Goal: Task Accomplishment & Management: Manage account settings

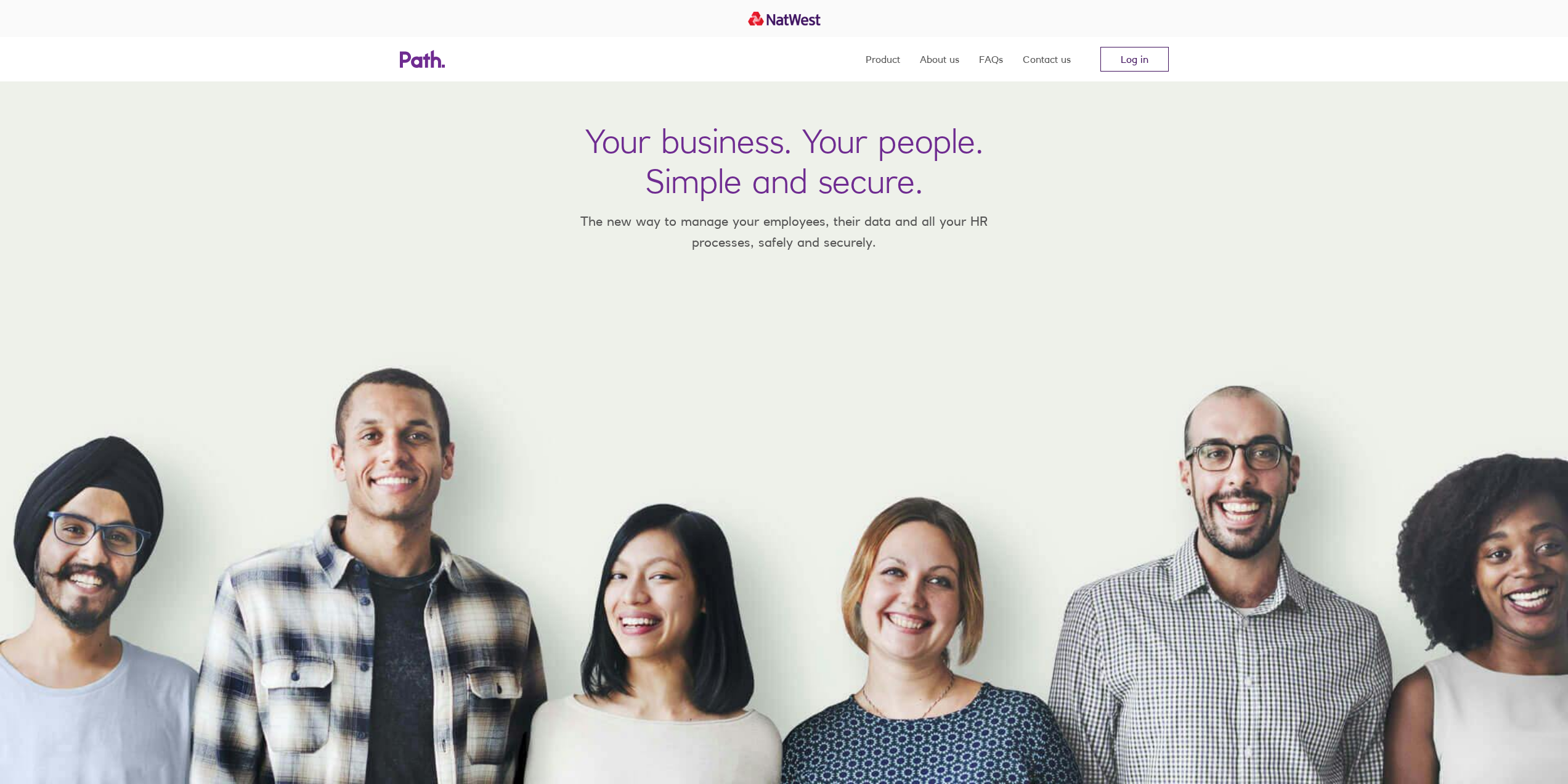
click at [1115, 66] on nav "Product About us FAQs Contact us Log in" at bounding box center [1017, 59] width 303 height 44
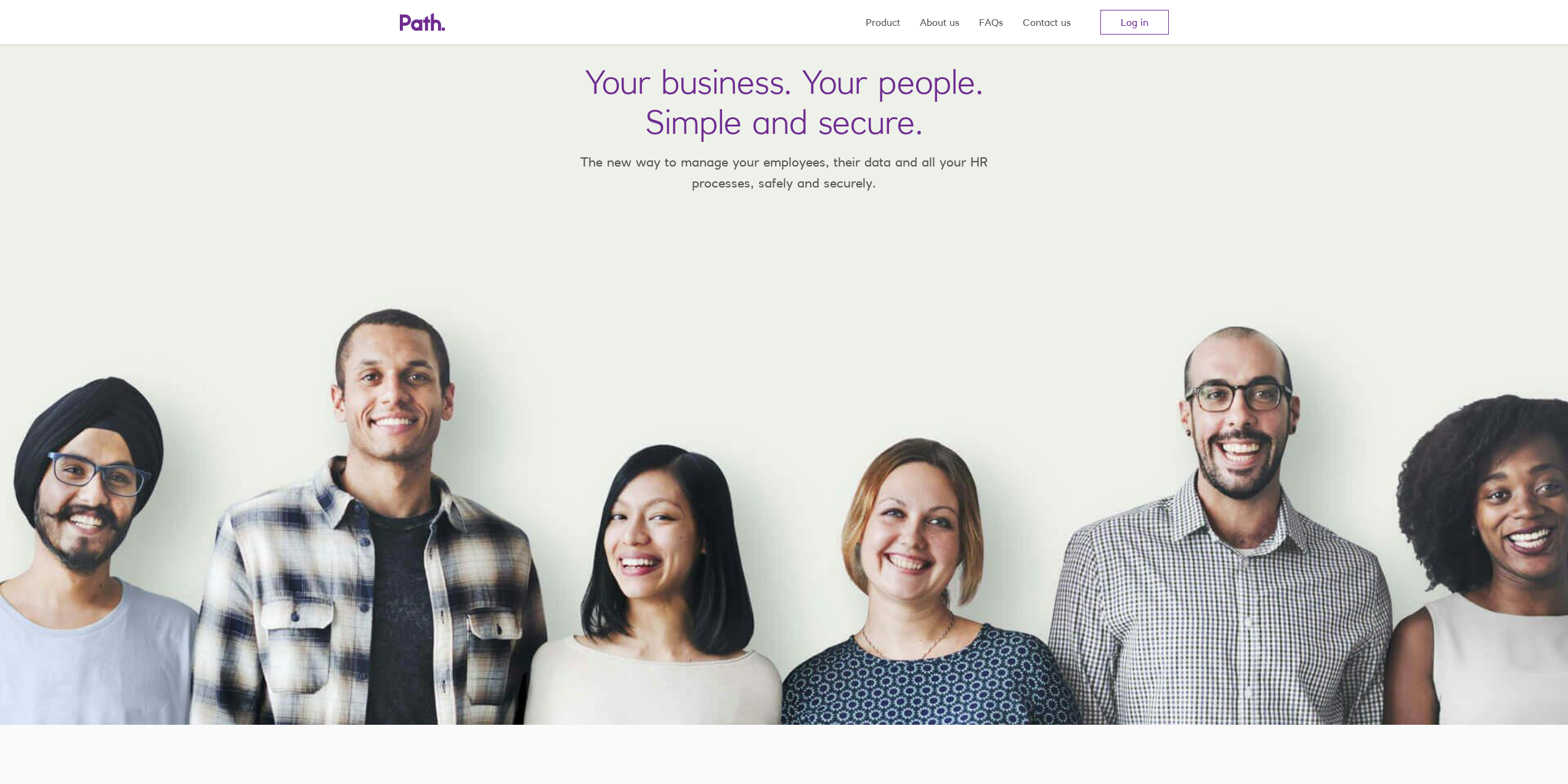
scroll to position [62, 0]
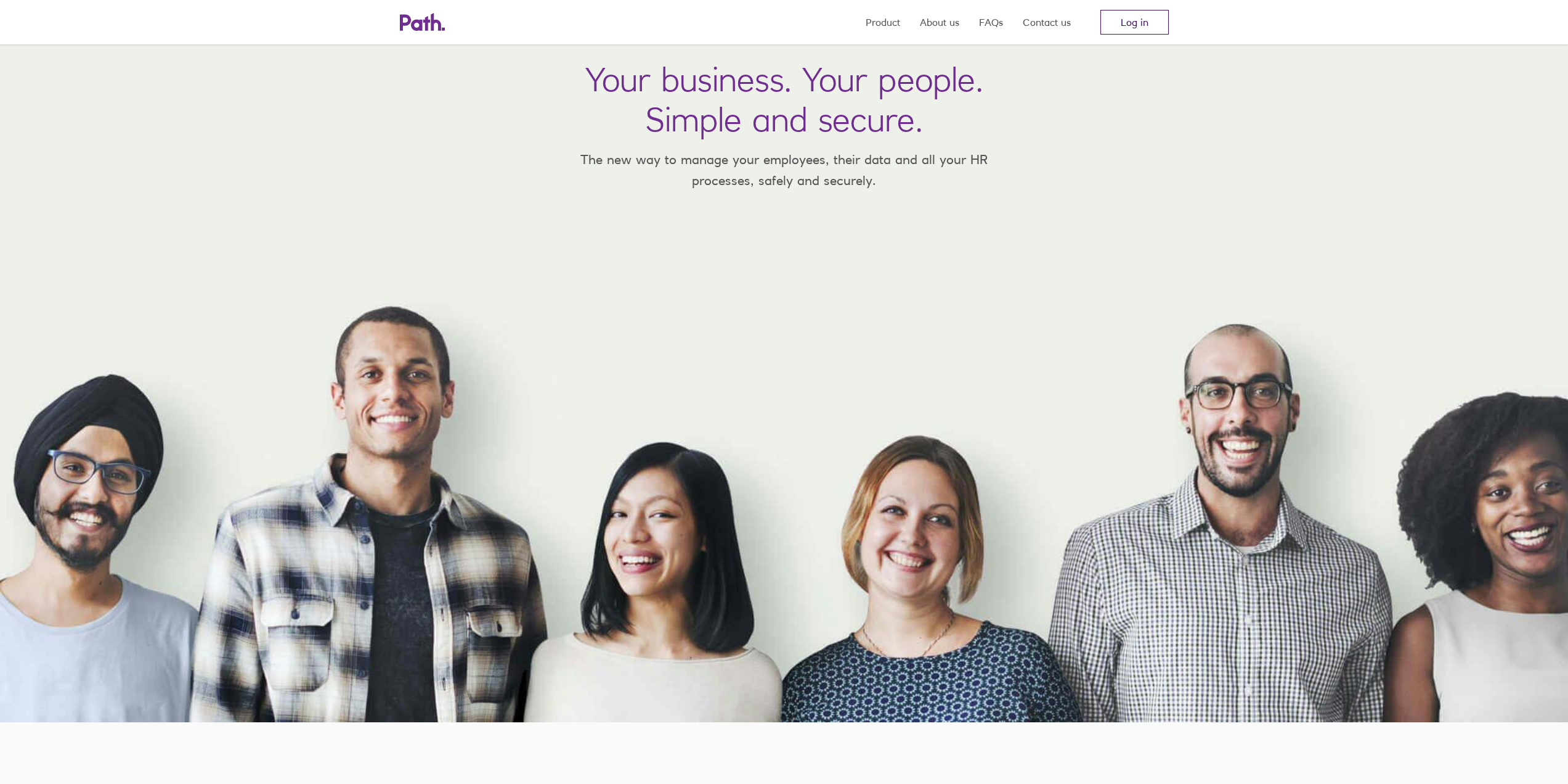
click at [1141, 22] on link "Log in" at bounding box center [1134, 22] width 68 height 24
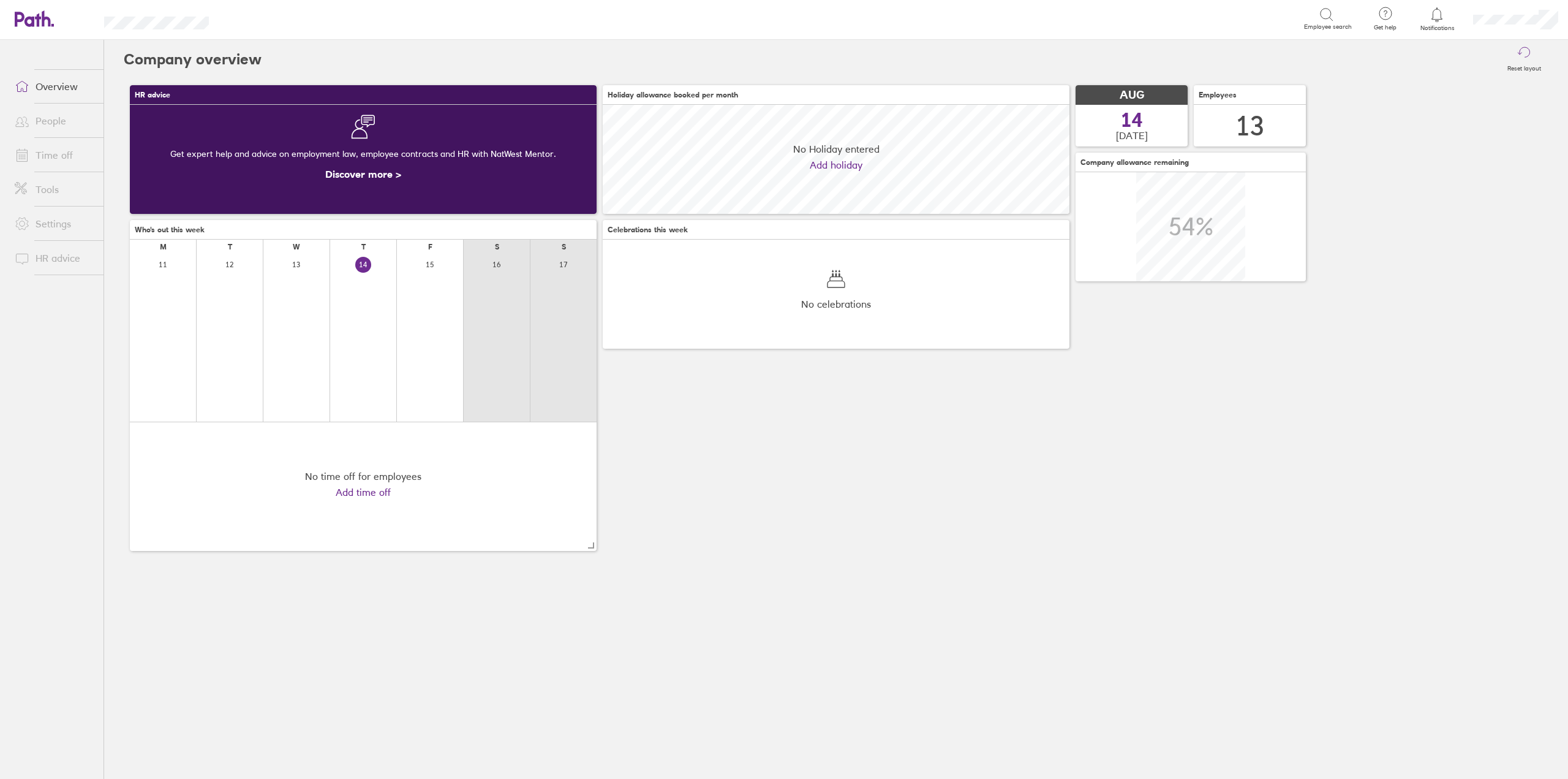
scroll to position [109, 467]
click at [57, 152] on link "Time off" at bounding box center [54, 155] width 99 height 24
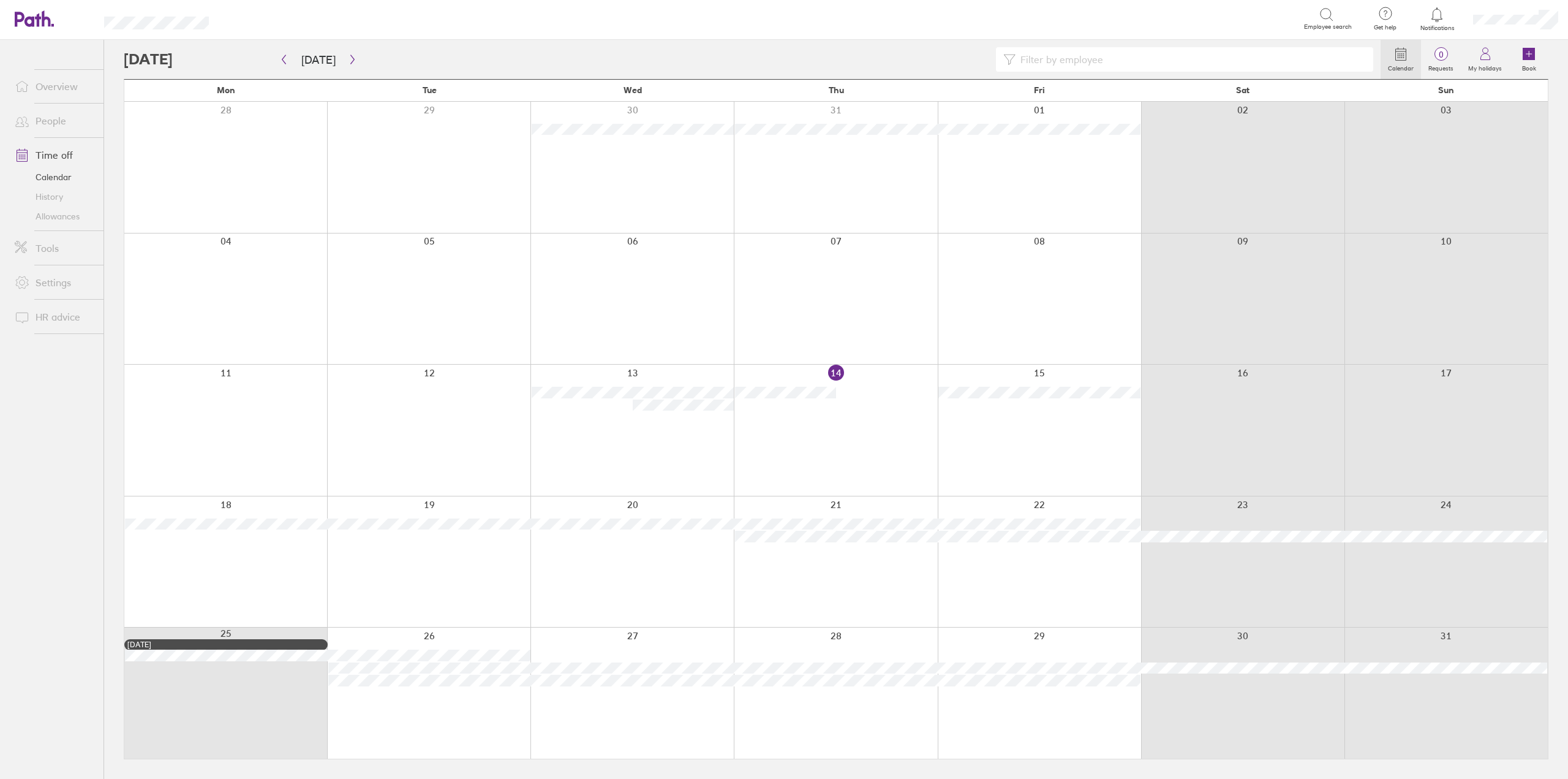
click at [66, 122] on link "People" at bounding box center [54, 121] width 99 height 24
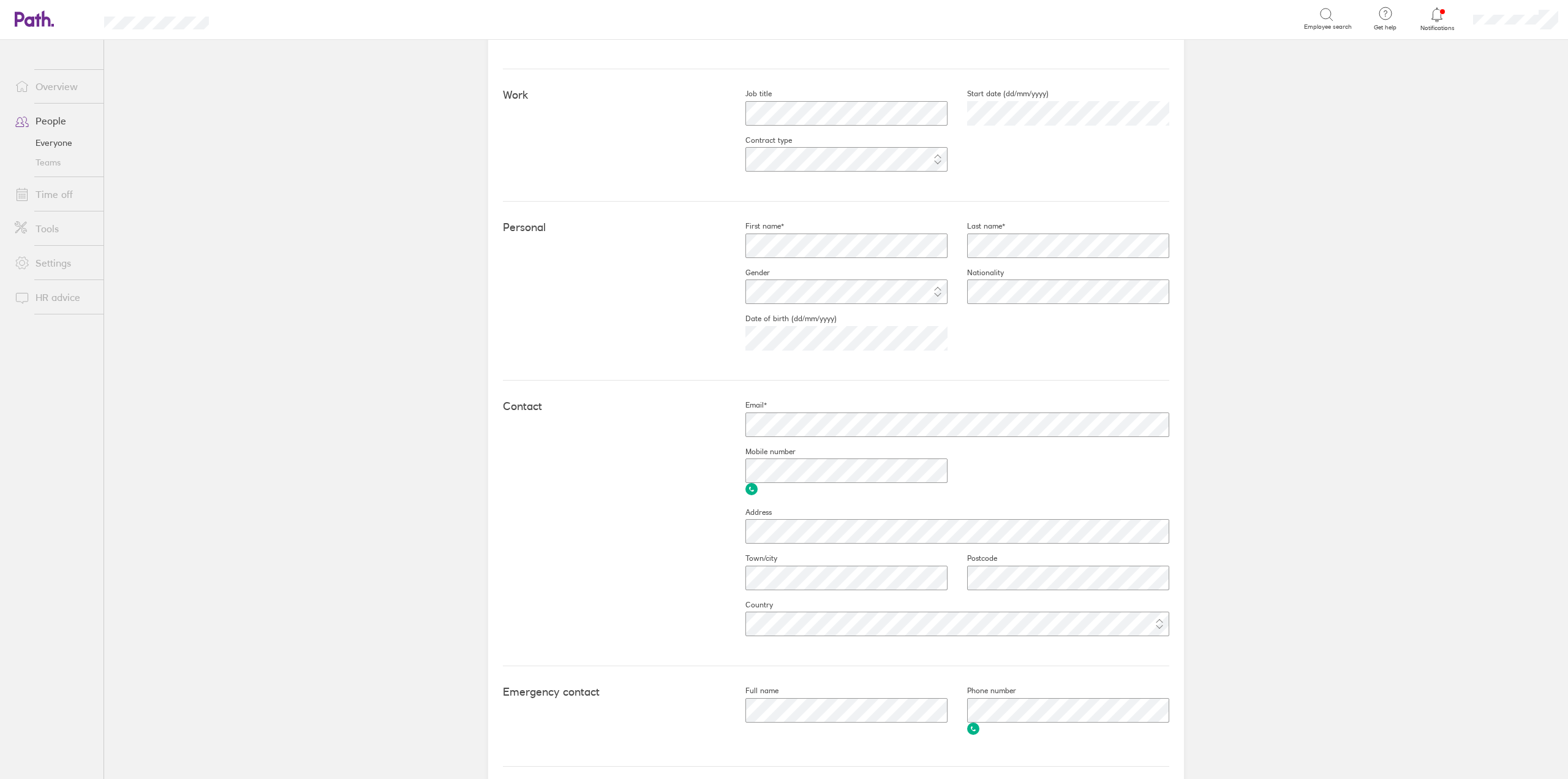
scroll to position [254, 0]
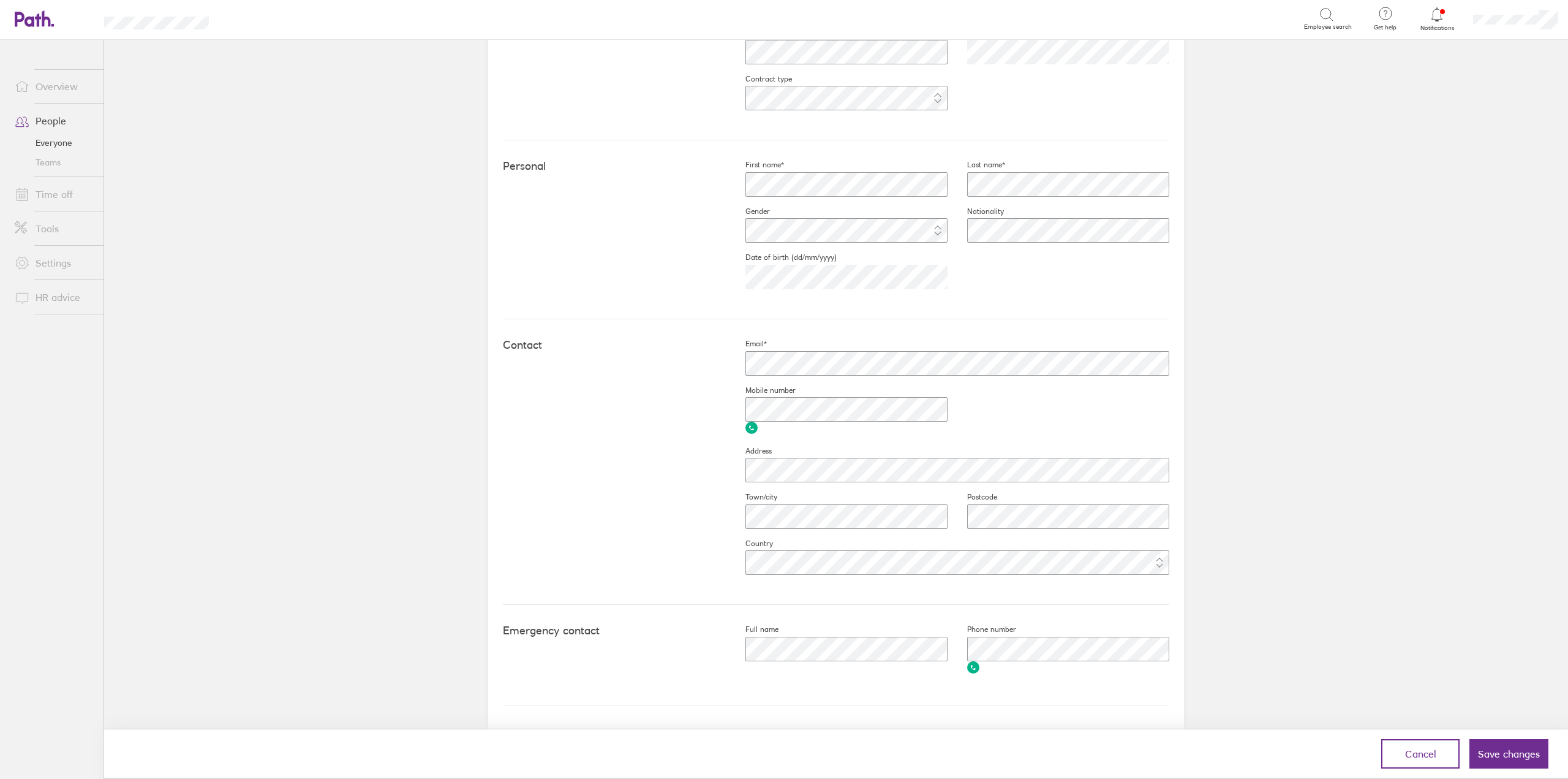
click at [581, 252] on div "Personal First name* Last name* Gender Nationality Date of birth (dd/mm/yyyy) […" at bounding box center [836, 230] width 666 height 178
click at [1504, 763] on button "Save changes" at bounding box center [1509, 754] width 79 height 30
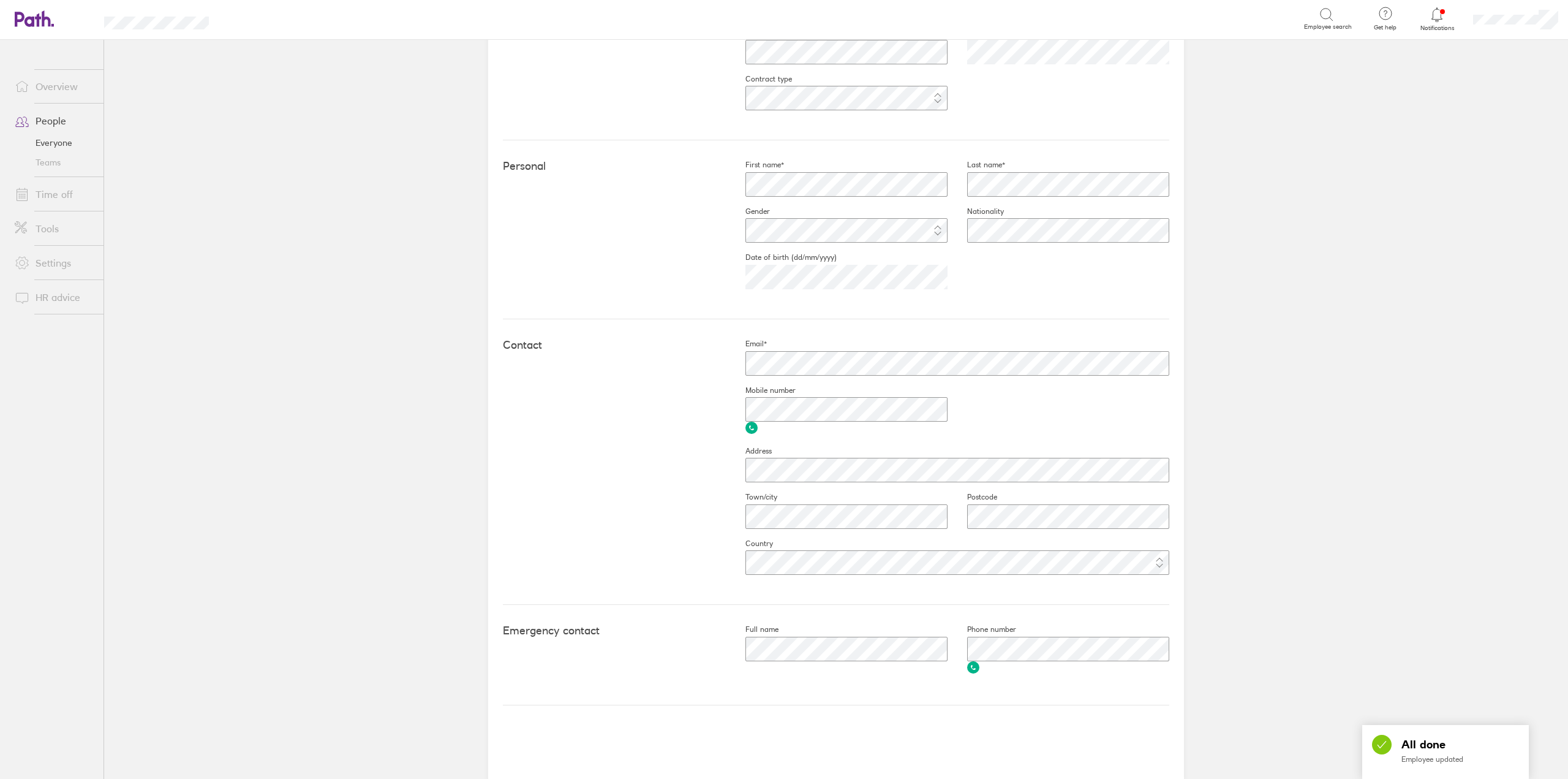
scroll to position [0, 0]
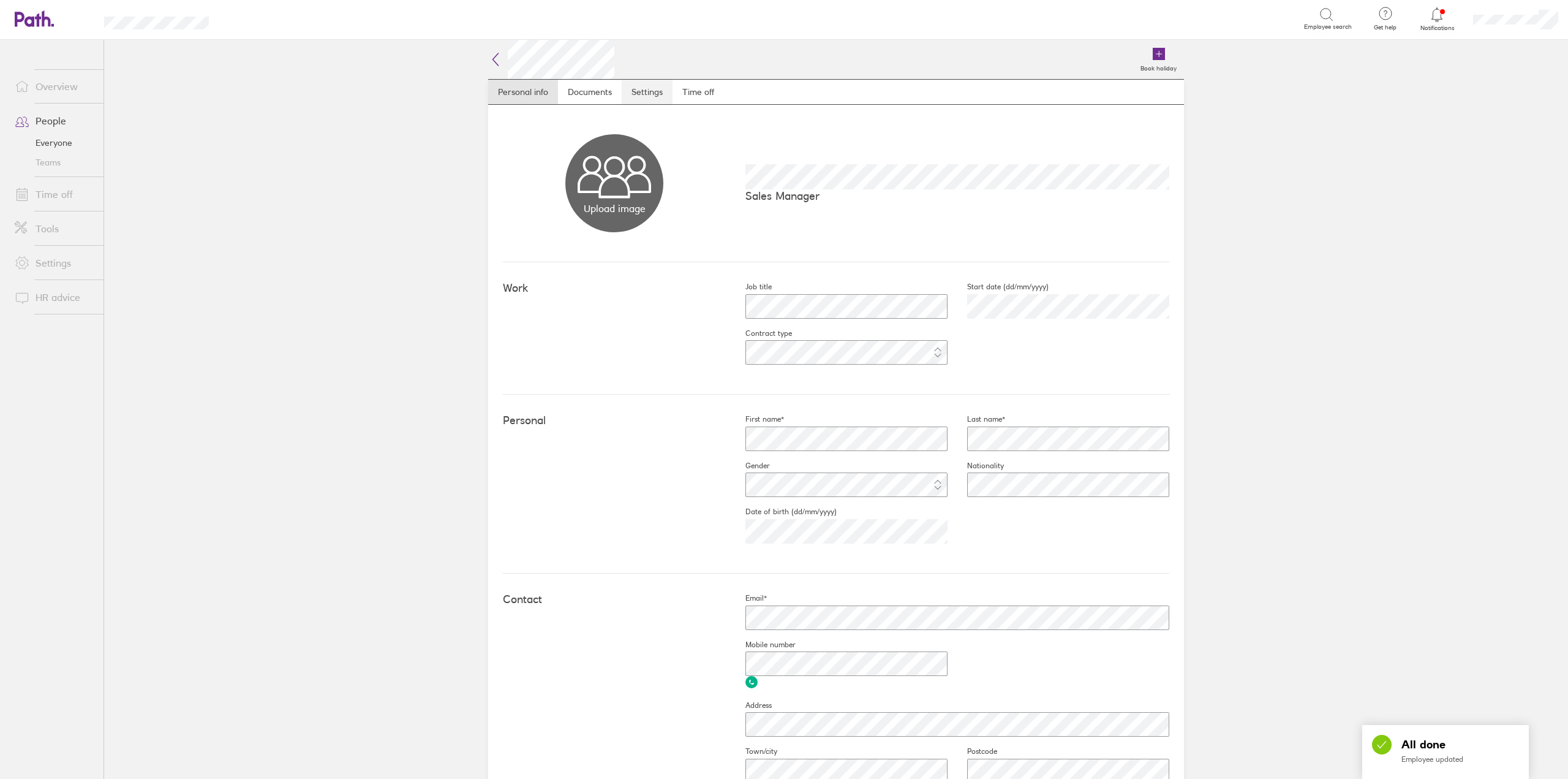
click at [649, 95] on link "Settings" at bounding box center [647, 92] width 51 height 24
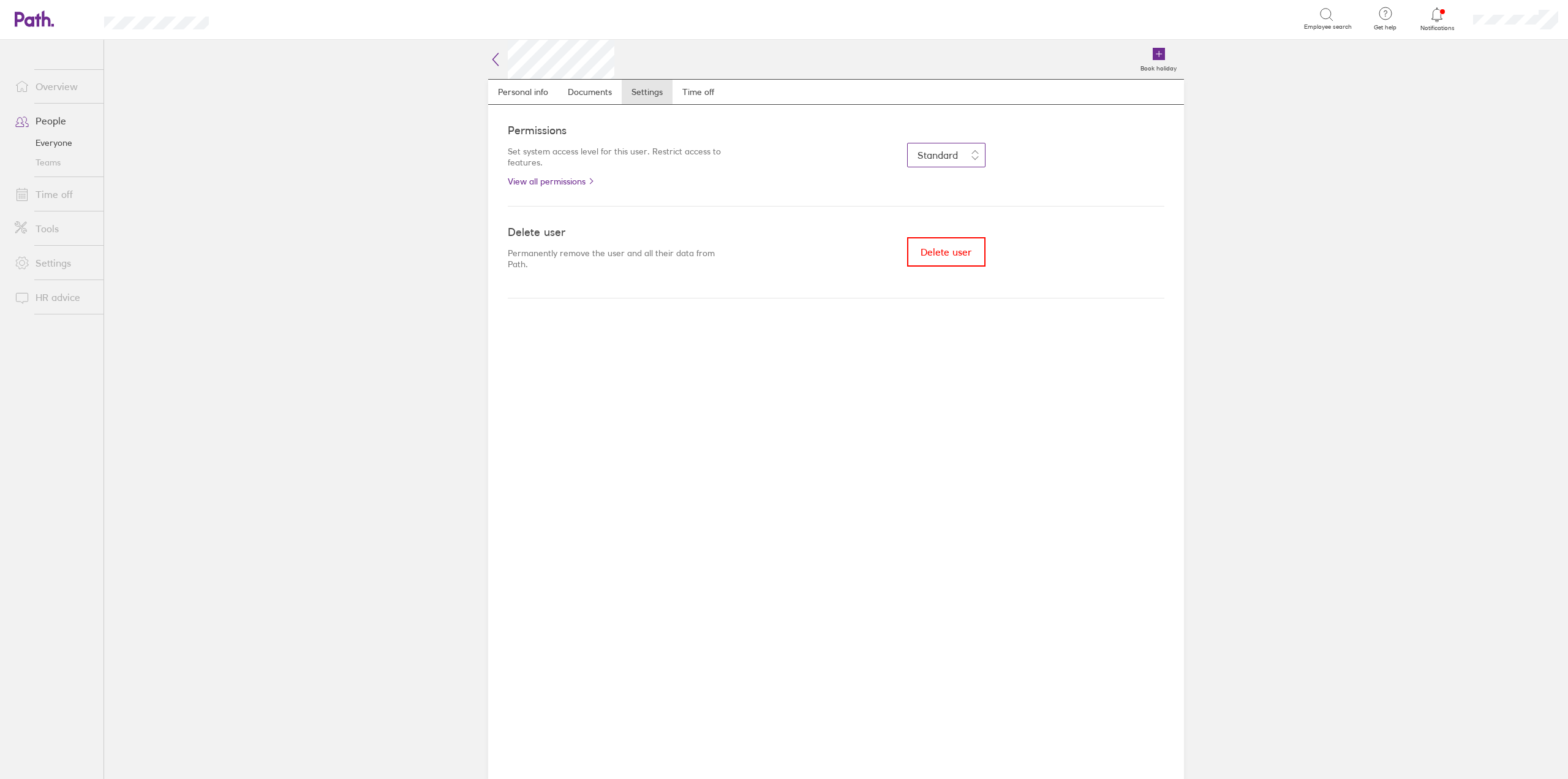
click at [967, 157] on button "Standard" at bounding box center [946, 155] width 78 height 24
click at [662, 180] on link "View all permissions" at bounding box center [617, 181] width 220 height 10
click at [515, 92] on link "Personal info" at bounding box center [522, 92] width 70 height 24
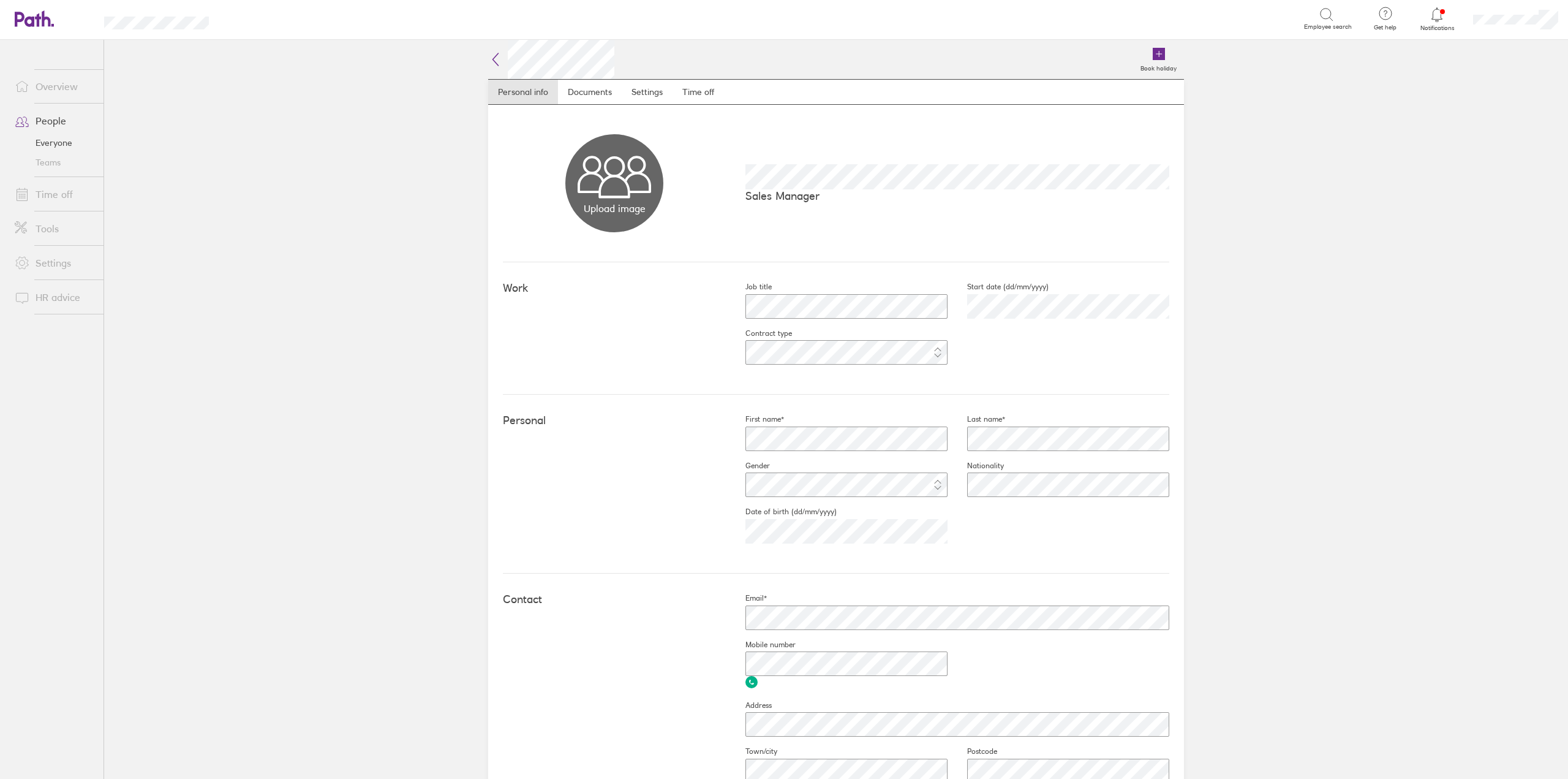
click at [48, 119] on link "People" at bounding box center [54, 121] width 99 height 24
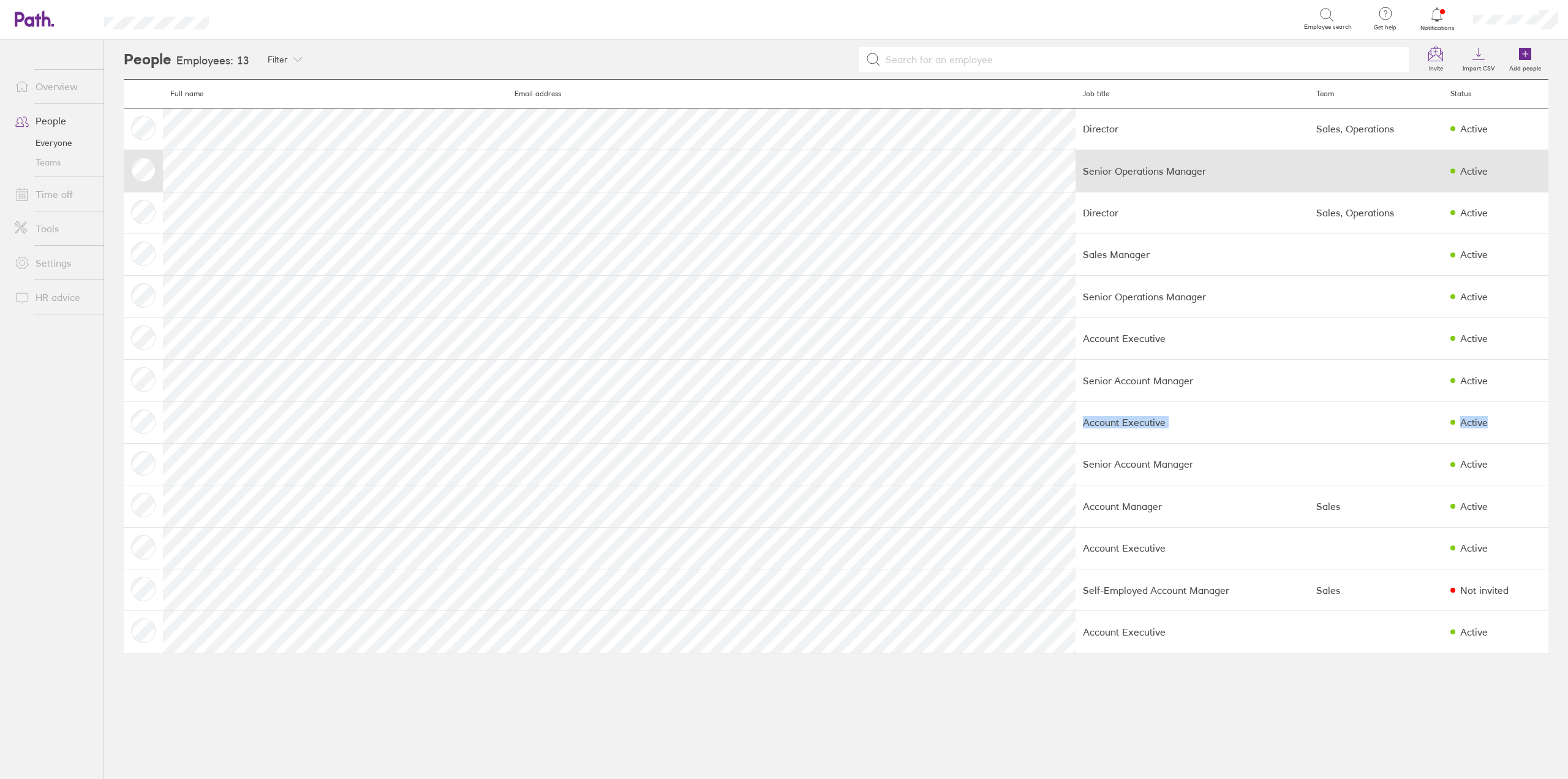
click at [290, 473] on tbody "Director Sales, Operations Active Senior Operations Manager Active Director Sal…" at bounding box center [836, 380] width 1425 height 545
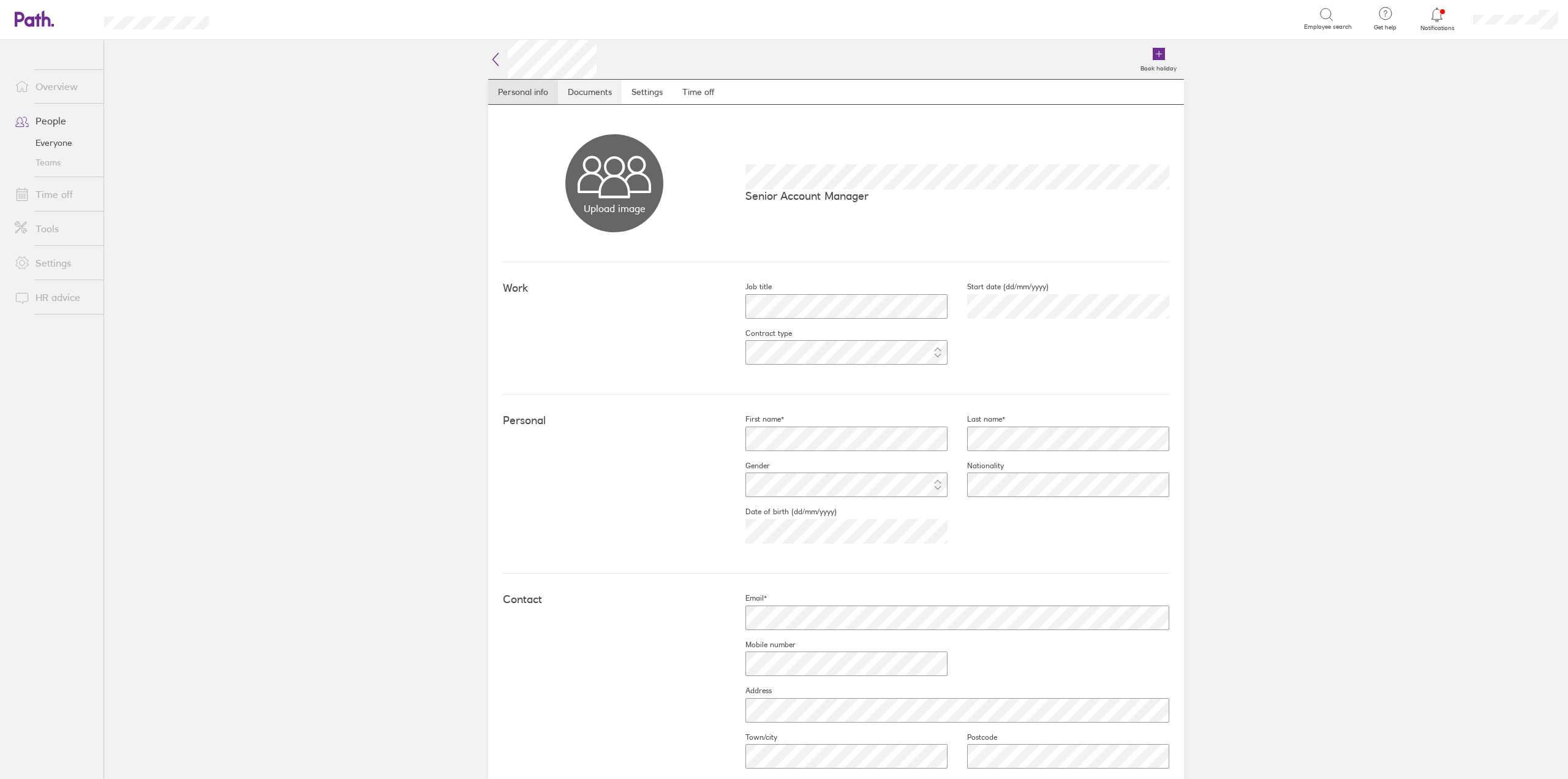
click at [588, 102] on link "Documents" at bounding box center [589, 92] width 64 height 24
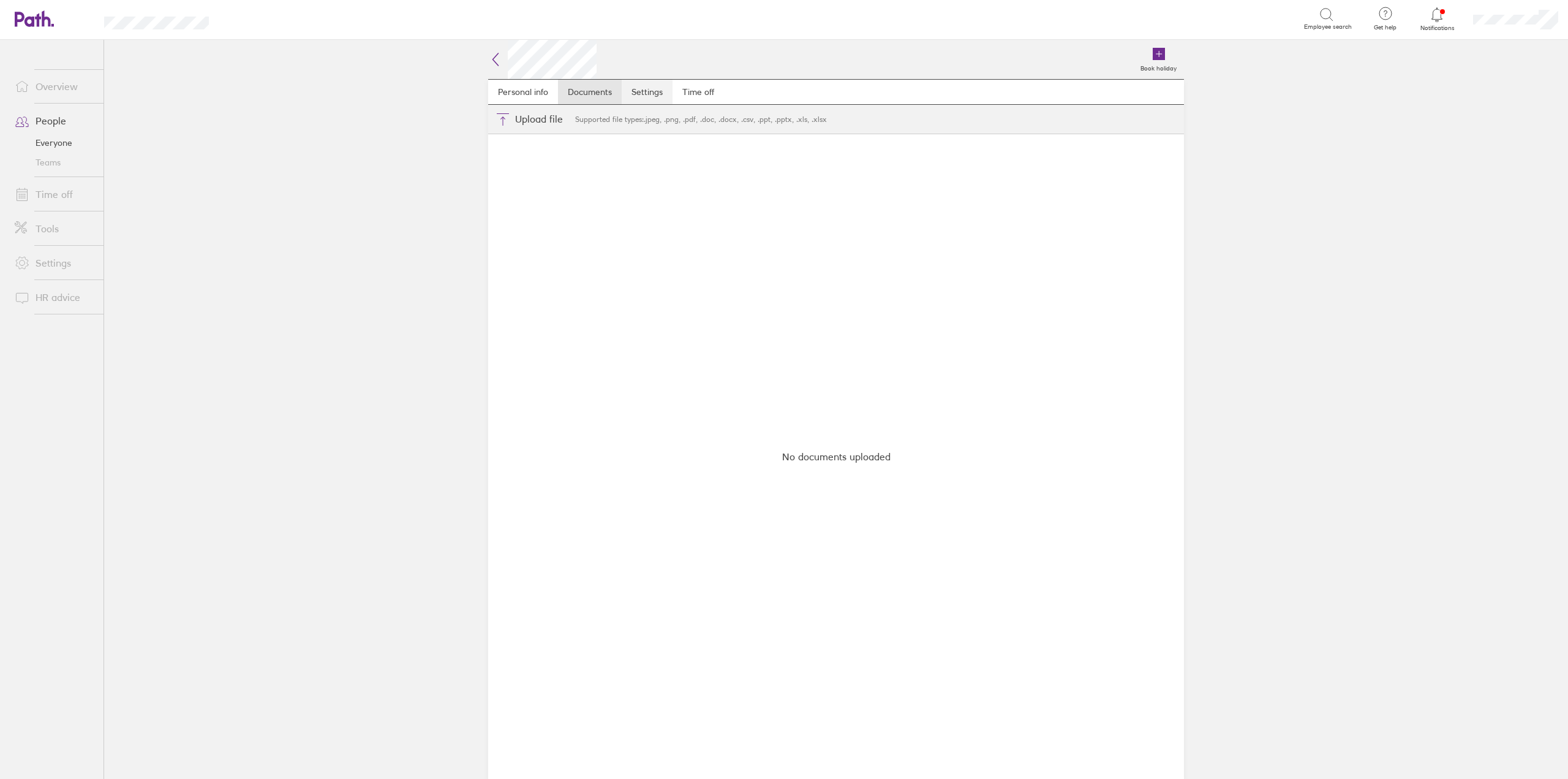
click at [644, 91] on link "Settings" at bounding box center [647, 92] width 51 height 24
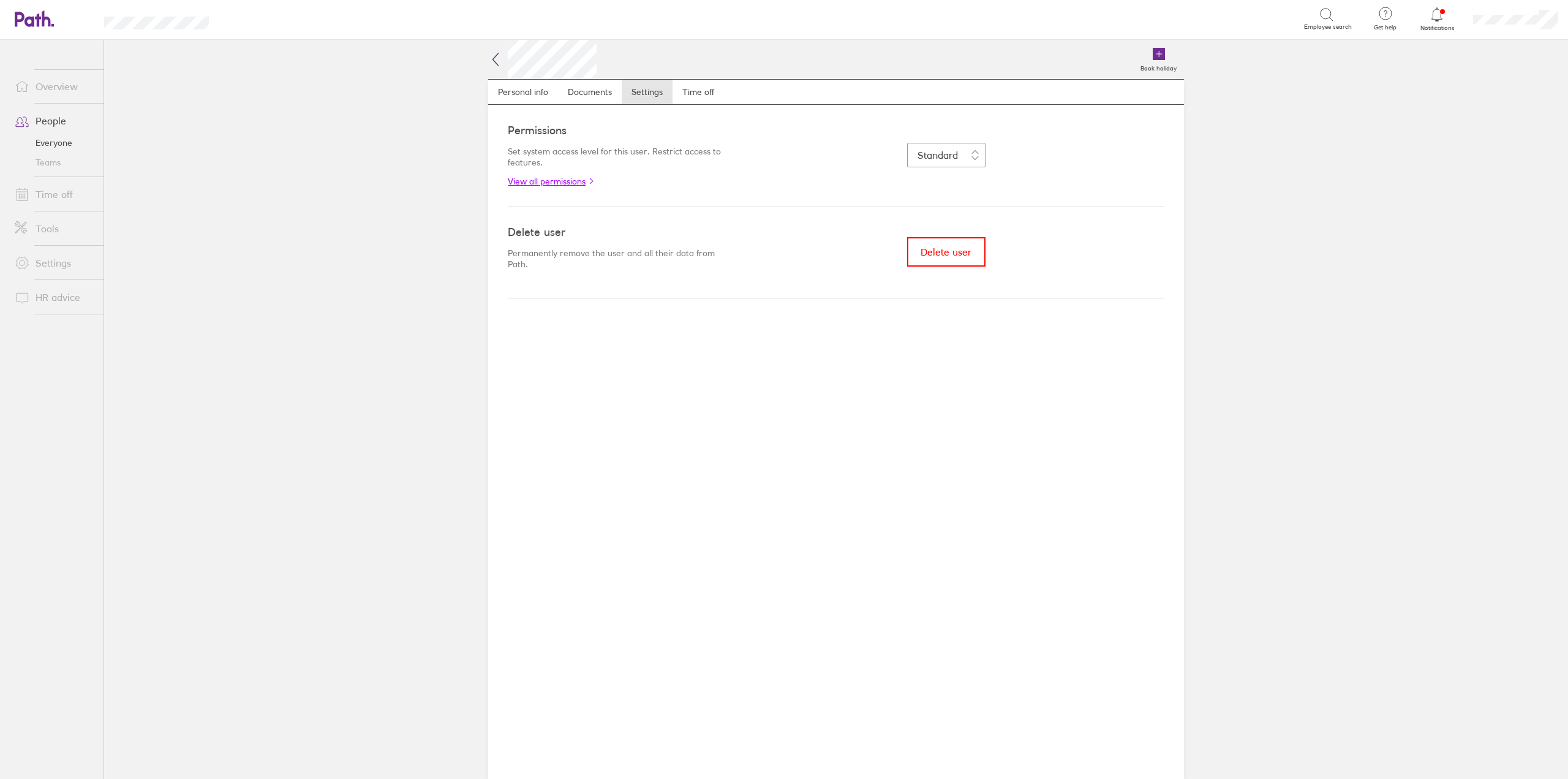
click at [567, 180] on link "View all permissions" at bounding box center [617, 181] width 220 height 10
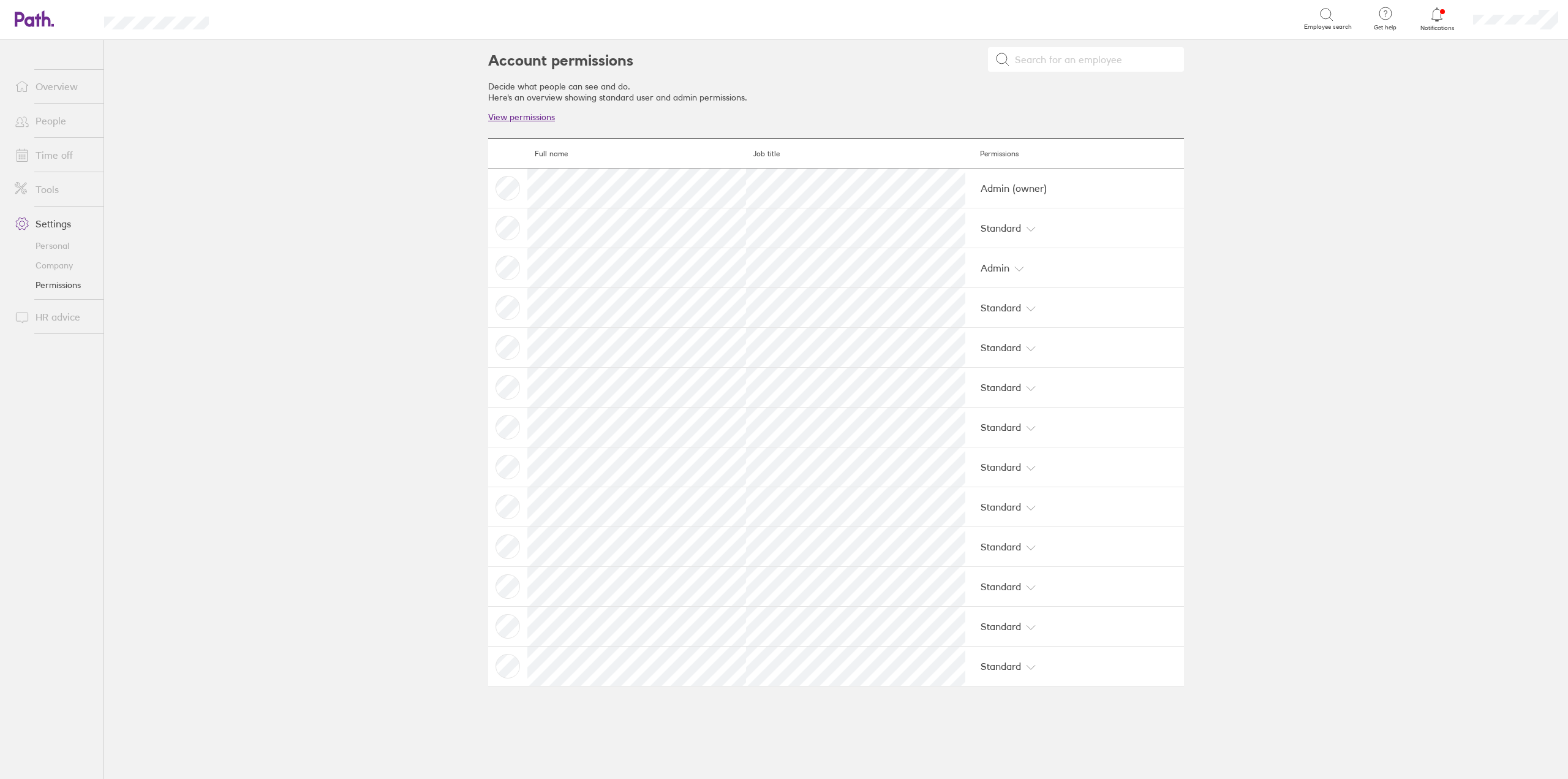
click at [529, 117] on link "View permissions" at bounding box center [521, 117] width 67 height 11
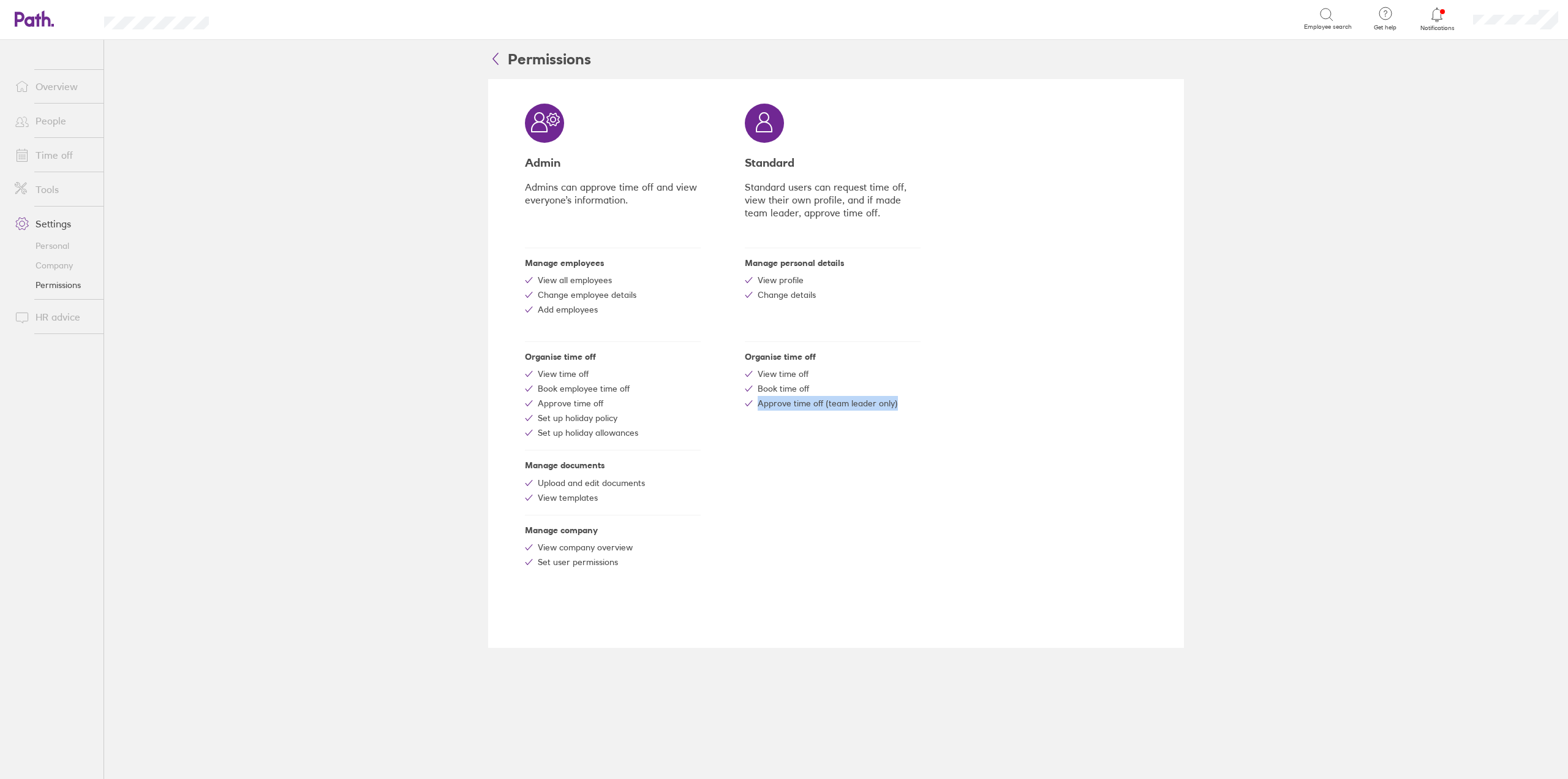
drag, startPoint x: 912, startPoint y: 409, endPoint x: 739, endPoint y: 409, distance: 173.0
click at [749, 416] on section "Organise time off View time off Book time off Approve time off (team leader onl…" at bounding box center [832, 380] width 176 height 79
click at [493, 51] on icon at bounding box center [495, 59] width 15 height 15
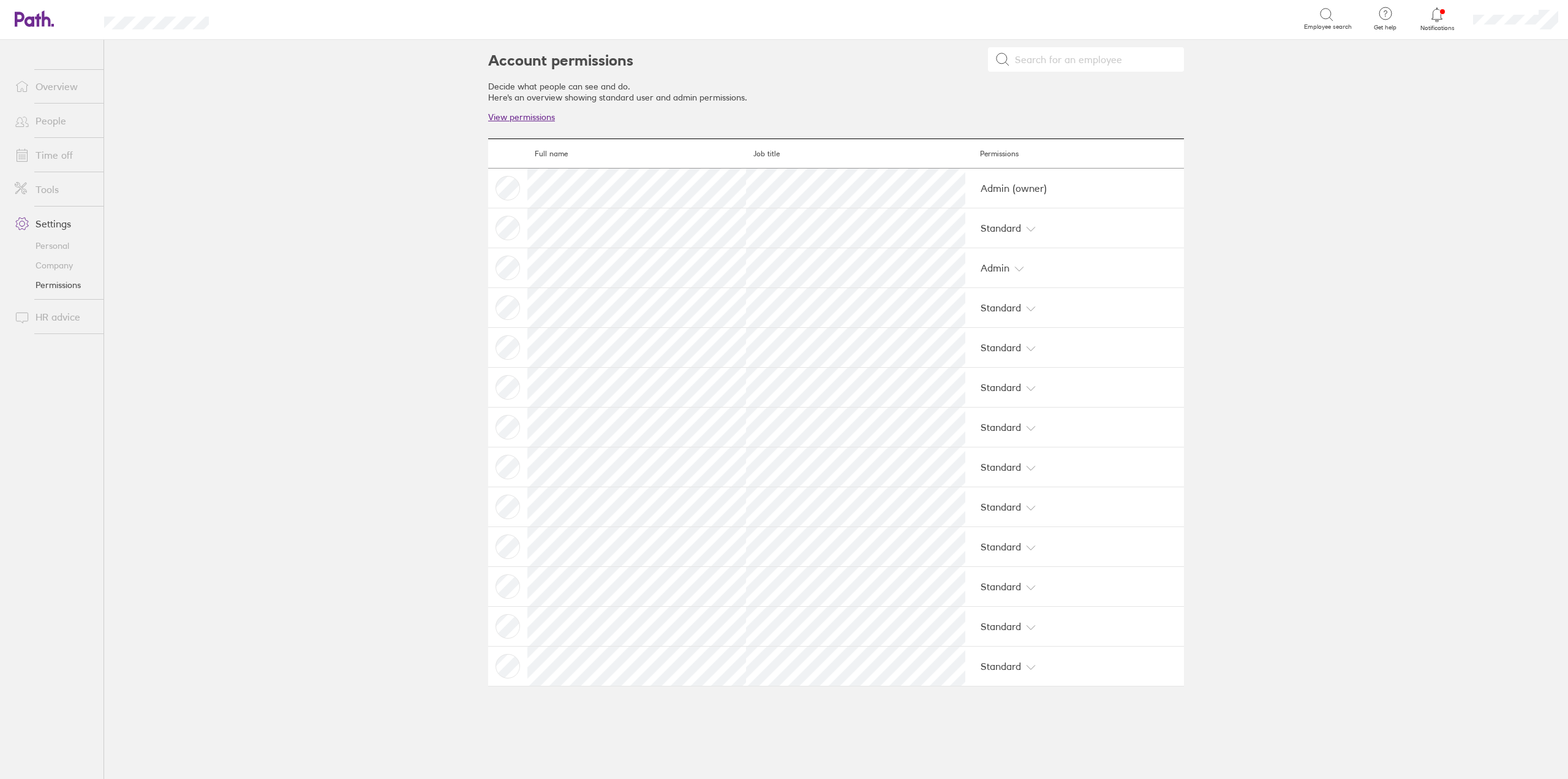
click at [509, 120] on link "View permissions" at bounding box center [521, 117] width 67 height 11
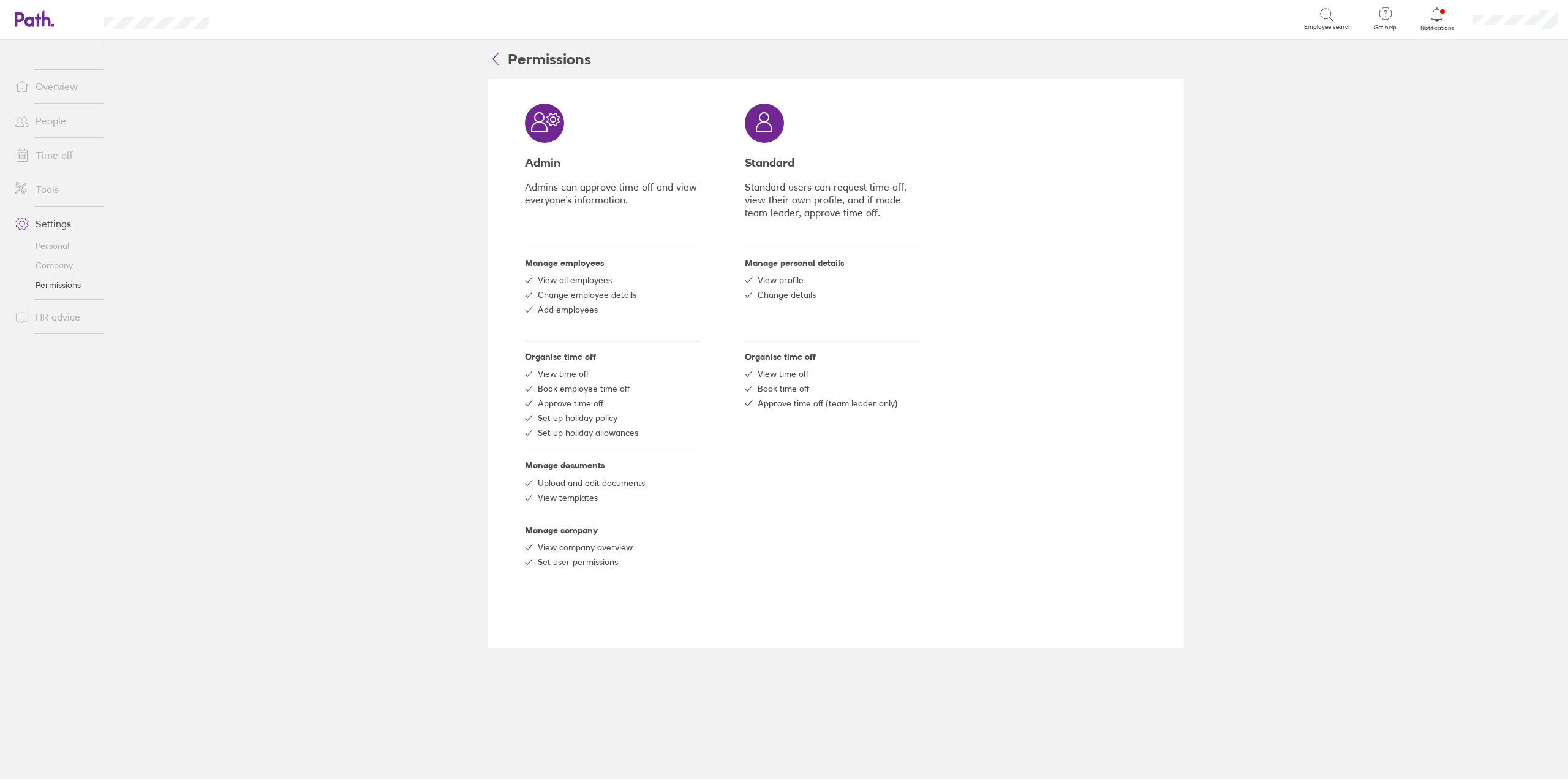
click at [496, 56] on icon at bounding box center [495, 59] width 15 height 15
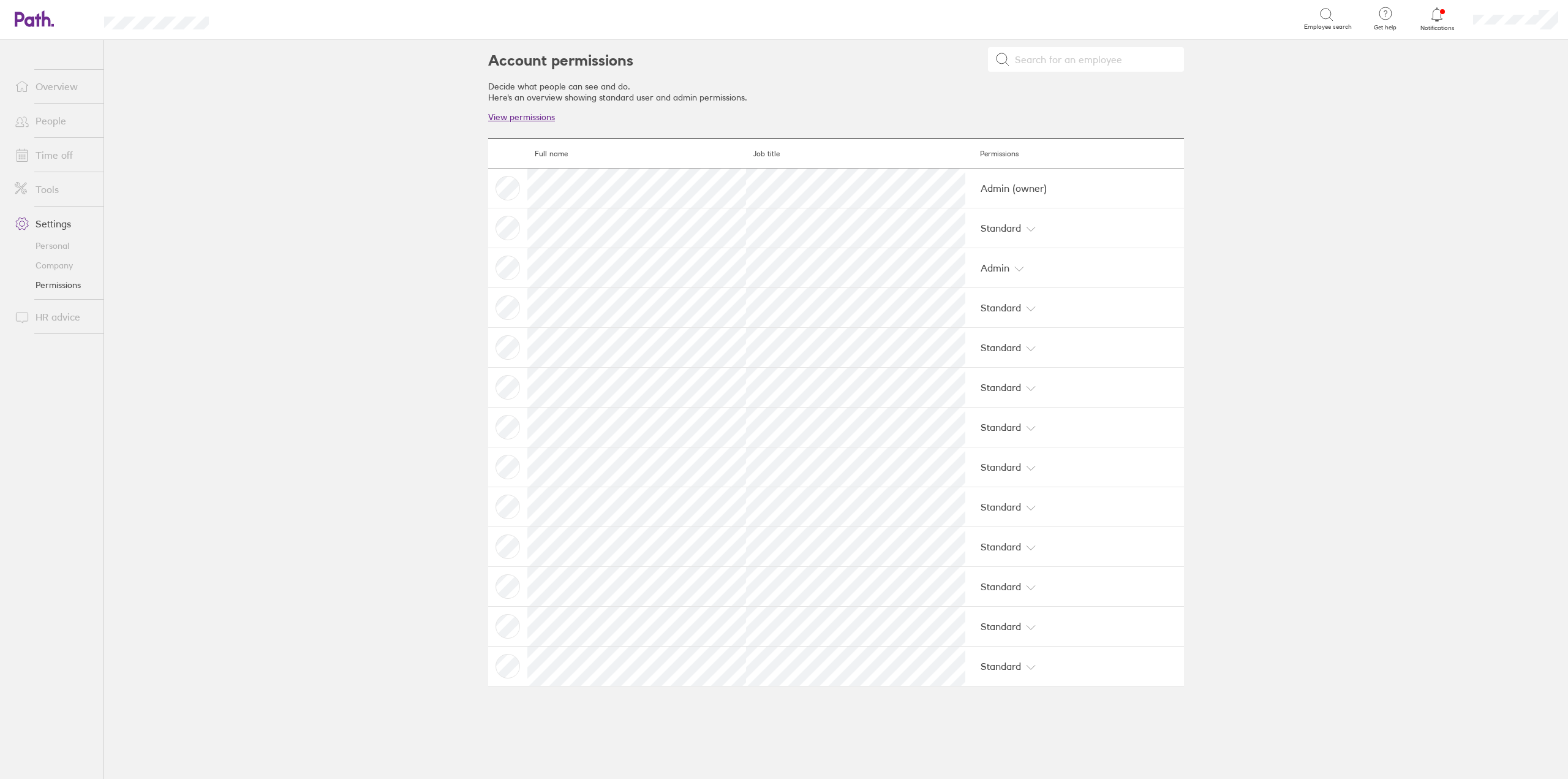
click at [59, 112] on link "People" at bounding box center [54, 121] width 99 height 24
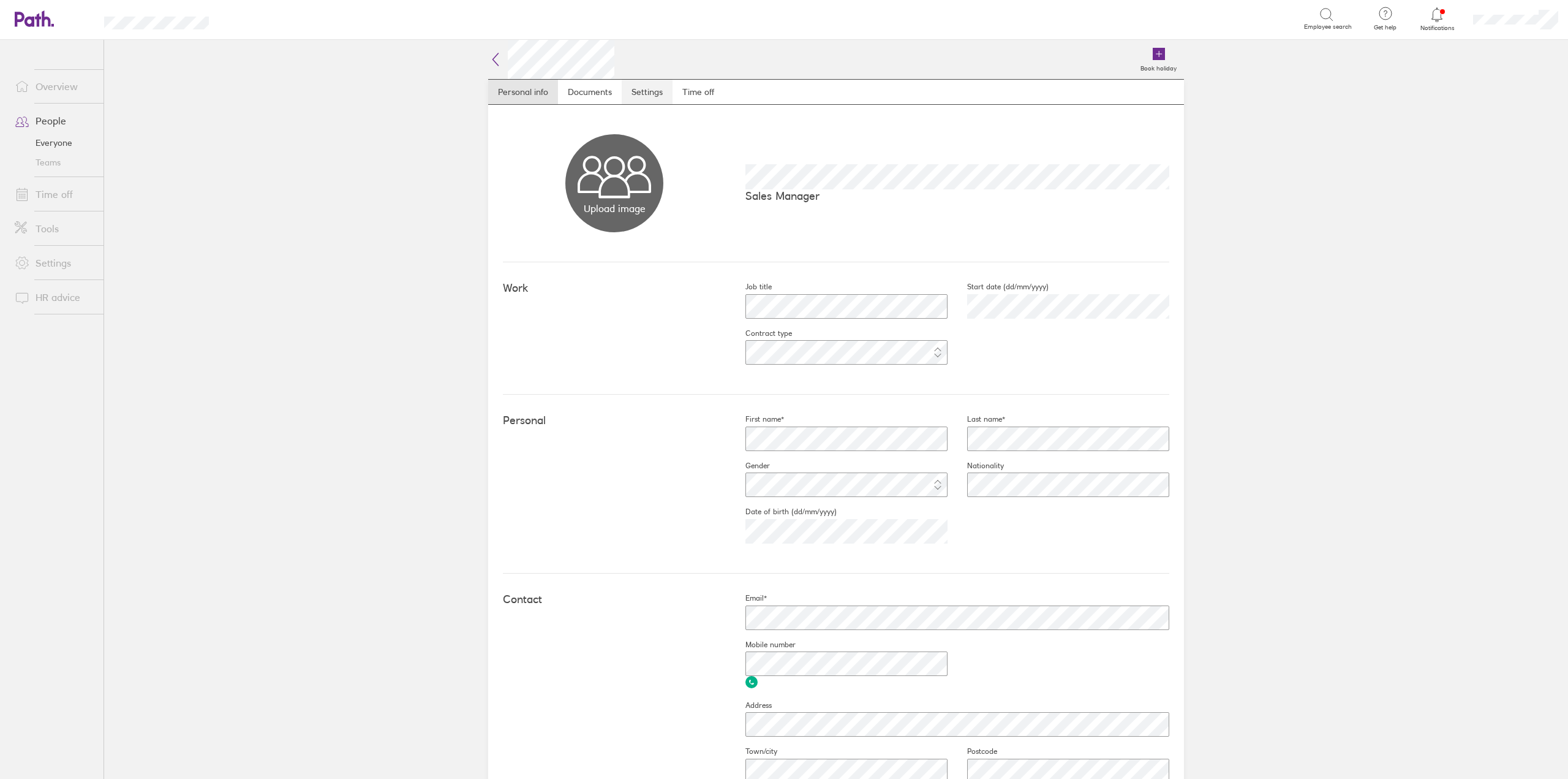
click at [649, 88] on link "Settings" at bounding box center [647, 92] width 51 height 24
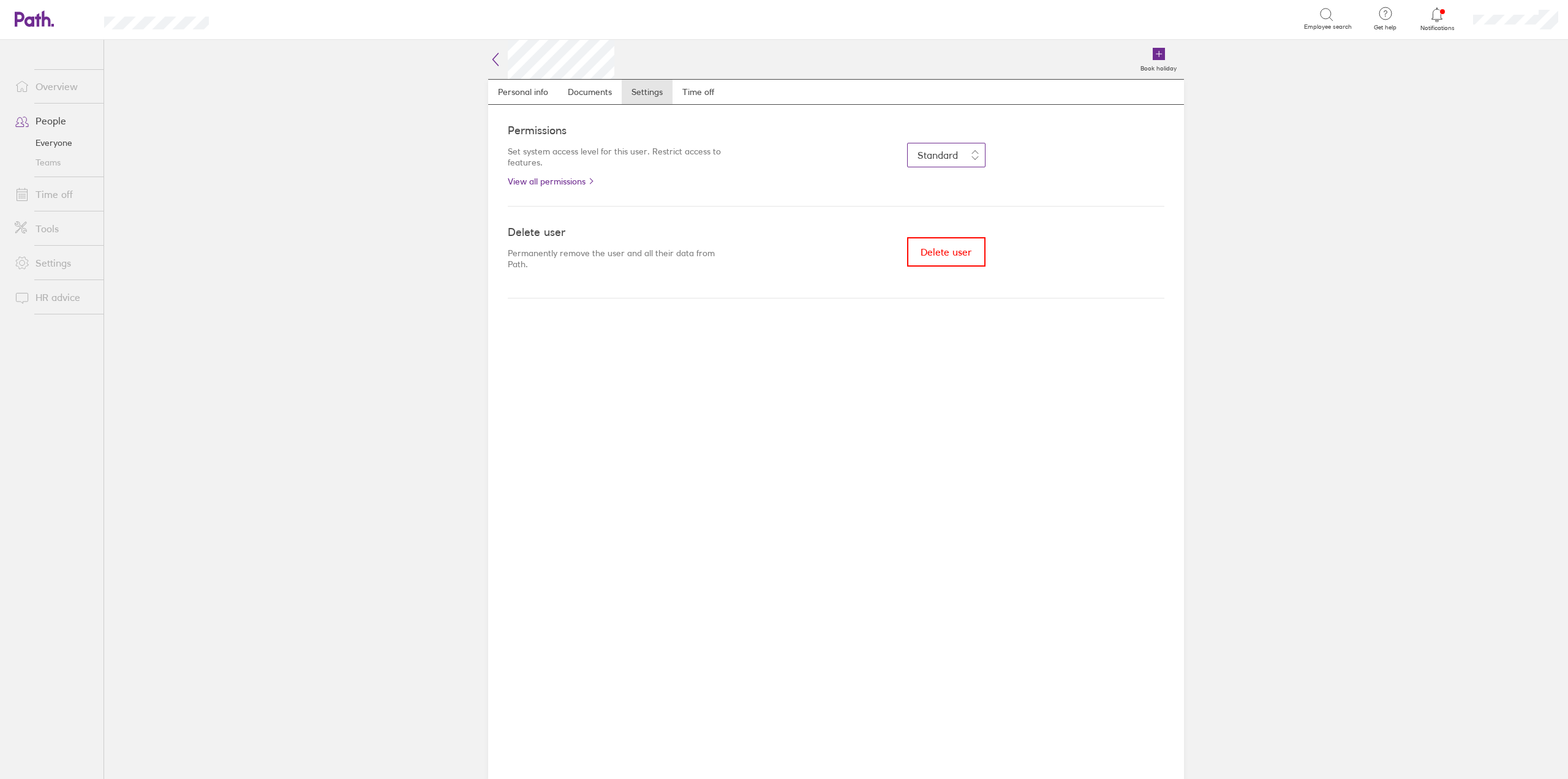
click at [962, 155] on button "Standard" at bounding box center [946, 155] width 78 height 24
click at [534, 85] on link "Personal info" at bounding box center [522, 92] width 70 height 24
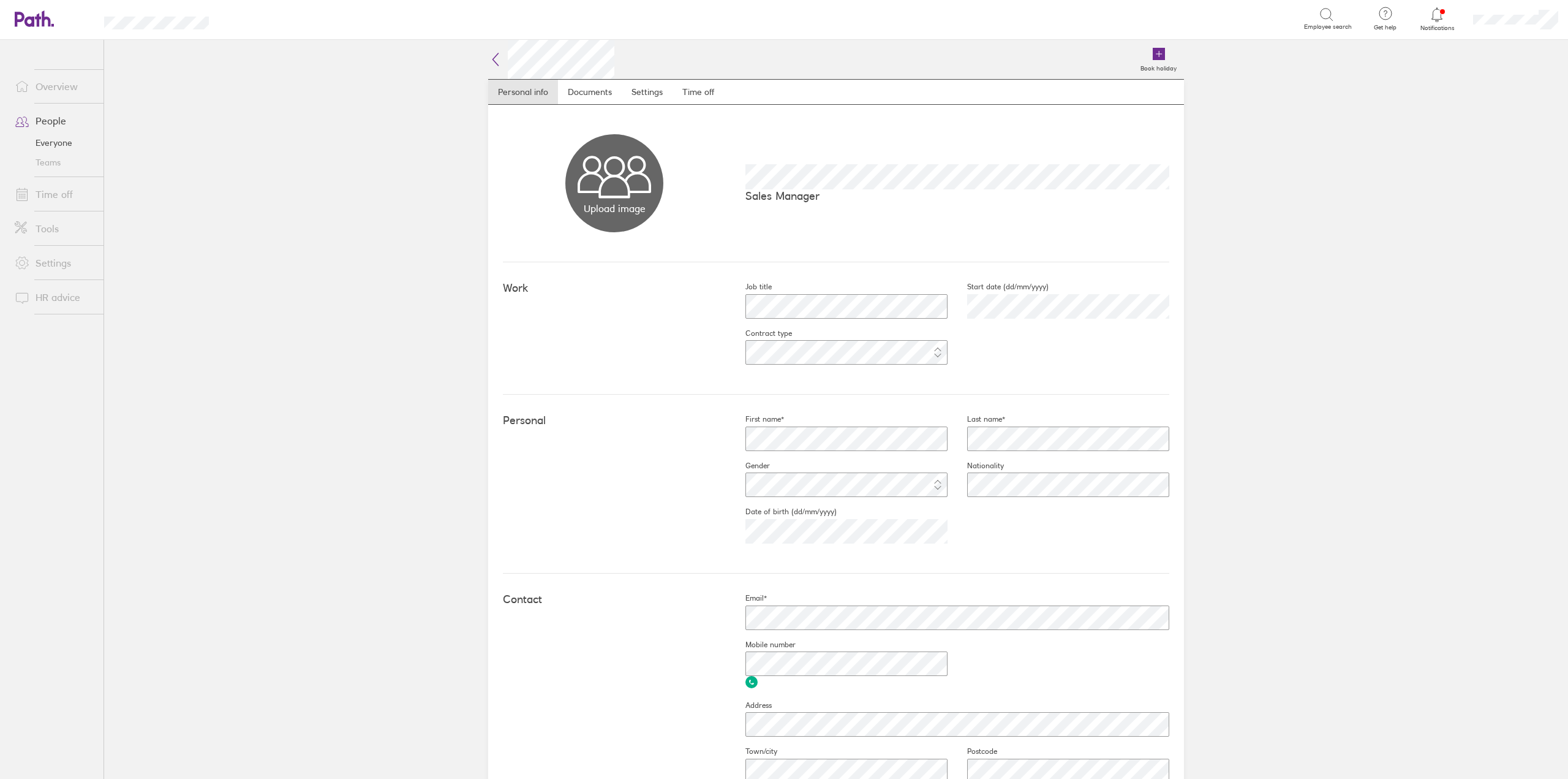
click at [37, 165] on link "Teams" at bounding box center [54, 162] width 99 height 20
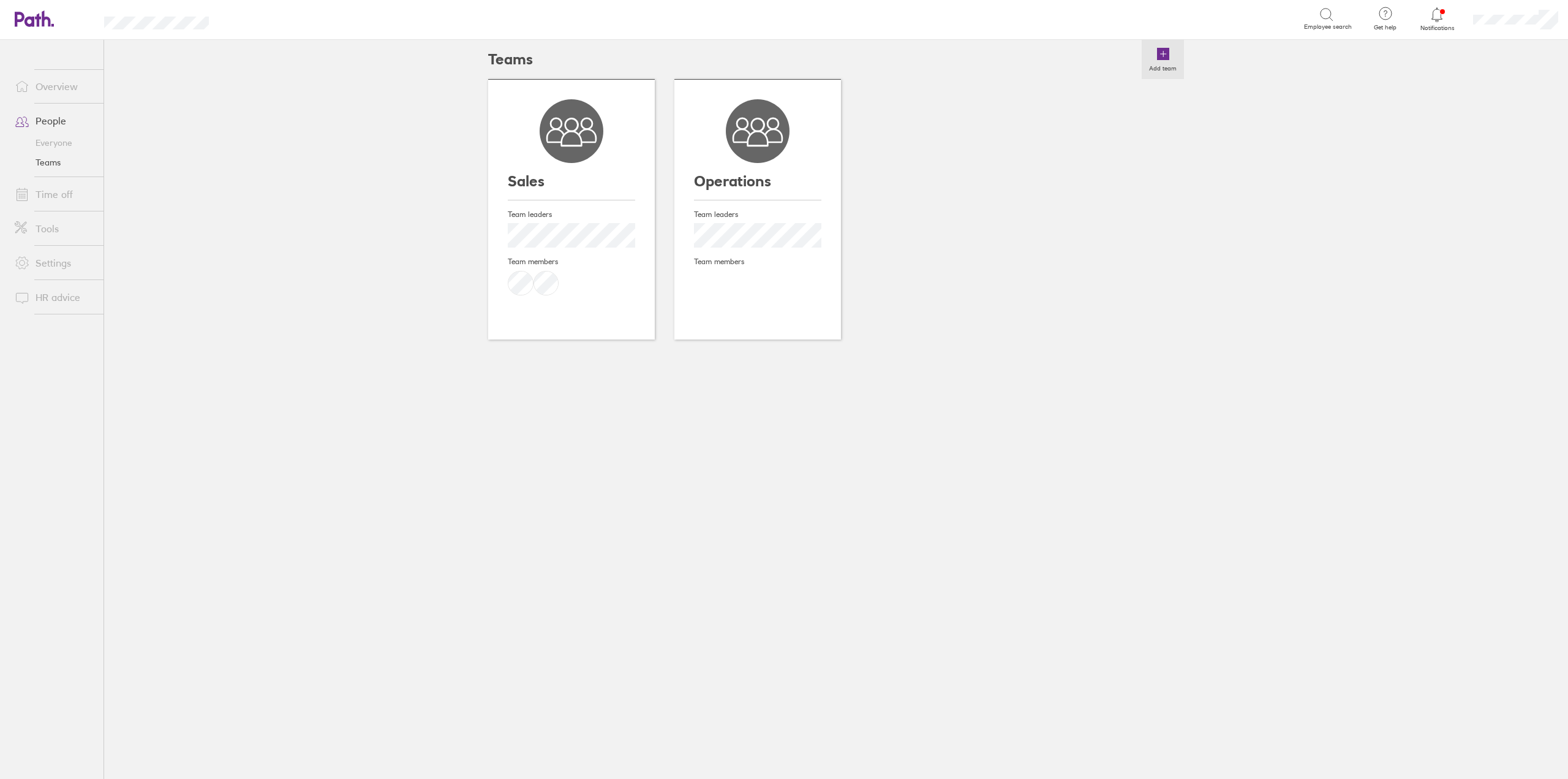
click at [1157, 47] on icon at bounding box center [1163, 54] width 15 height 15
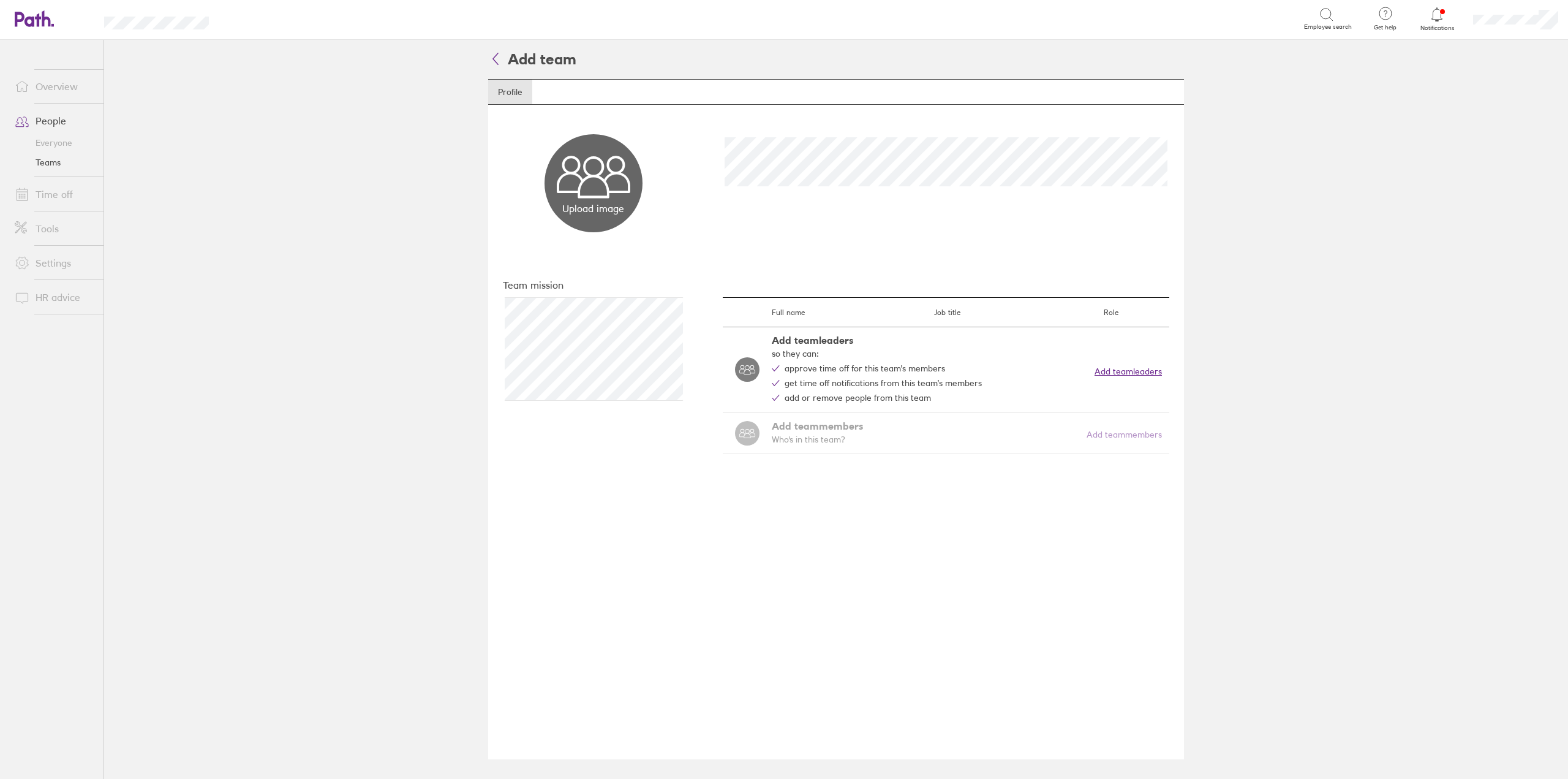
click at [1136, 370] on button "Add team leaders" at bounding box center [1128, 371] width 67 height 10
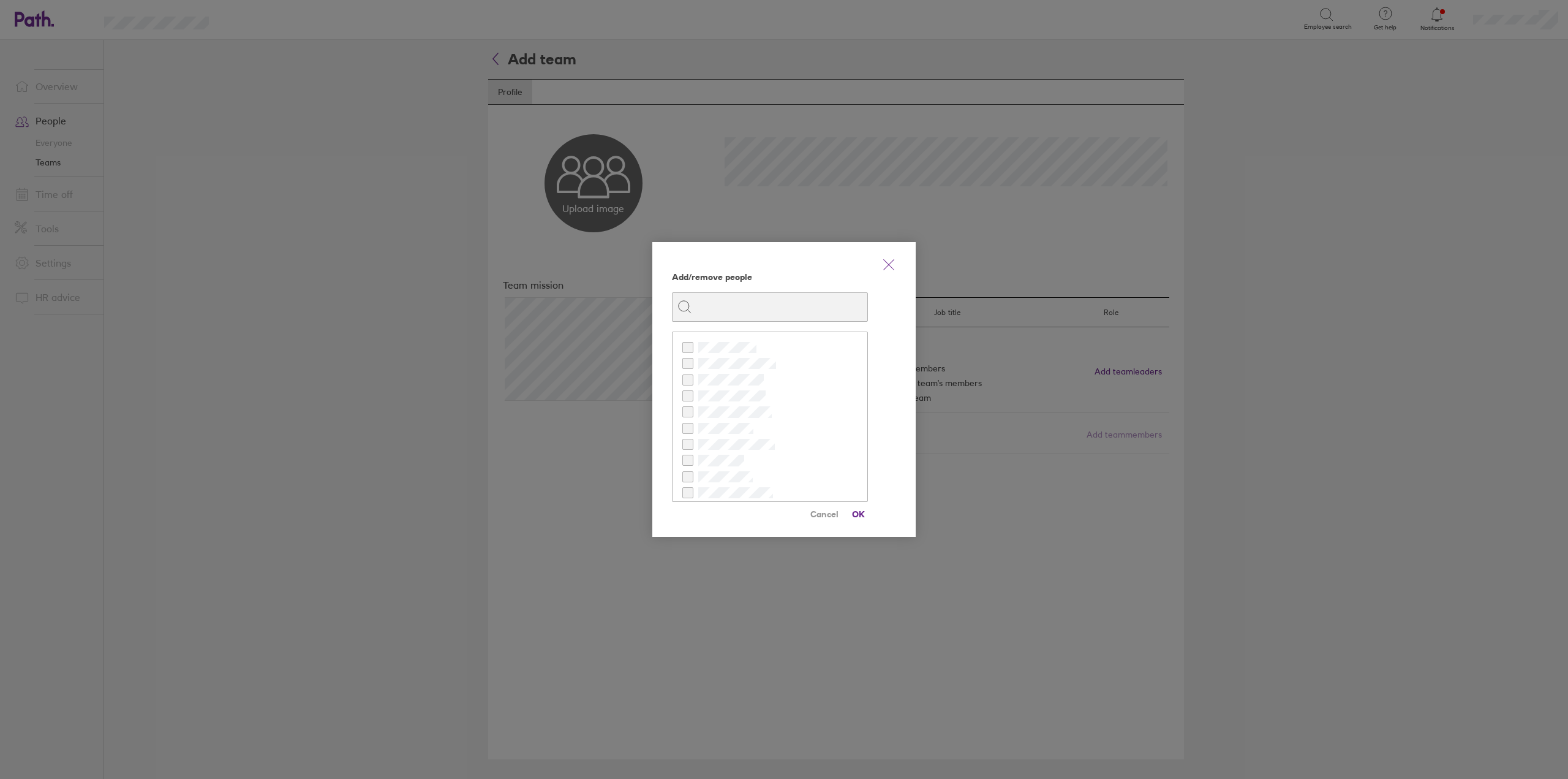
click at [727, 310] on input at bounding box center [777, 307] width 170 height 23
type input "[PERSON_NAME]"
checkbox input "true"
click at [856, 515] on span "OK" at bounding box center [858, 513] width 20 height 20
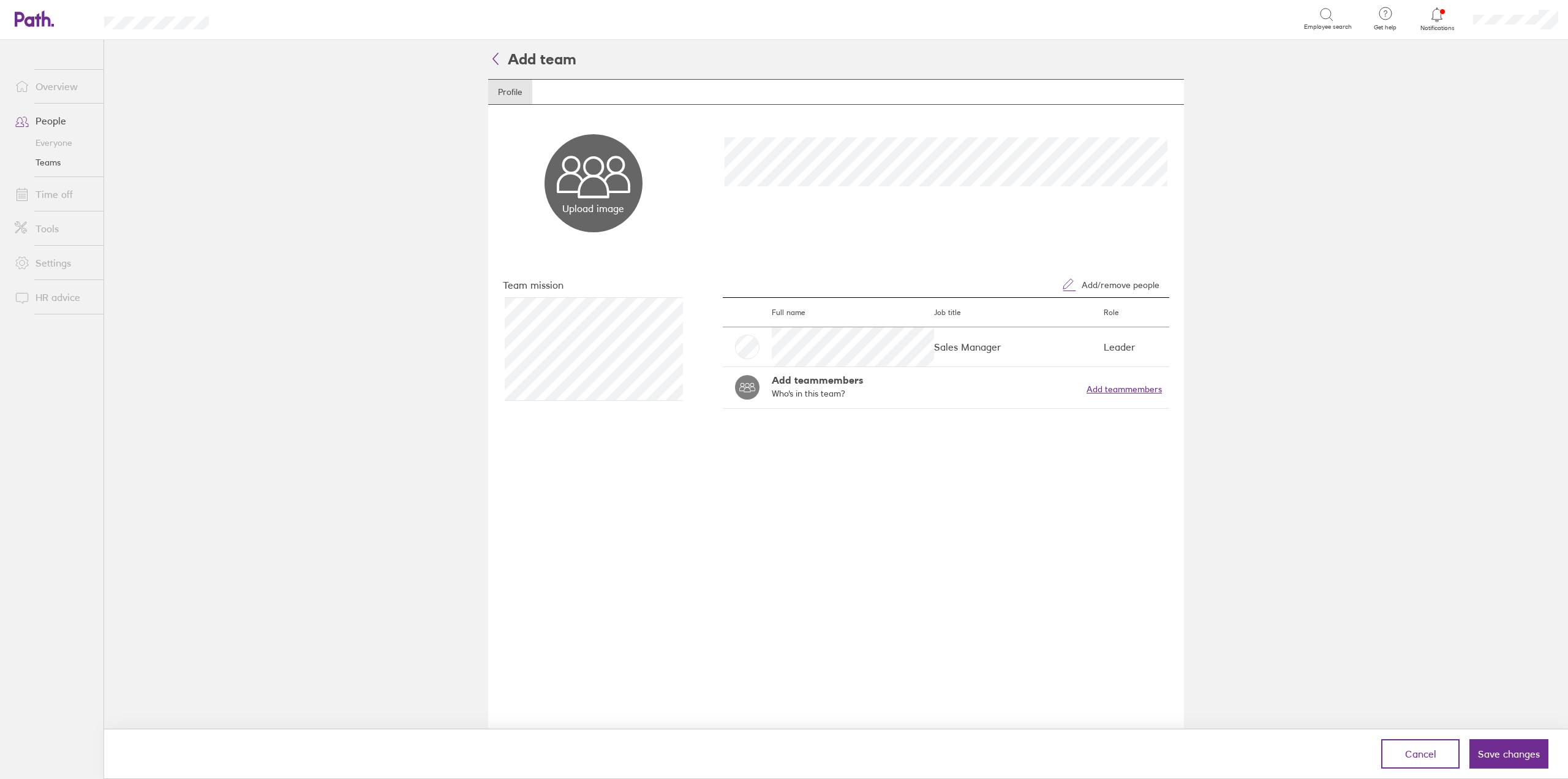
click at [1106, 394] on button "Add team members" at bounding box center [1124, 389] width 75 height 10
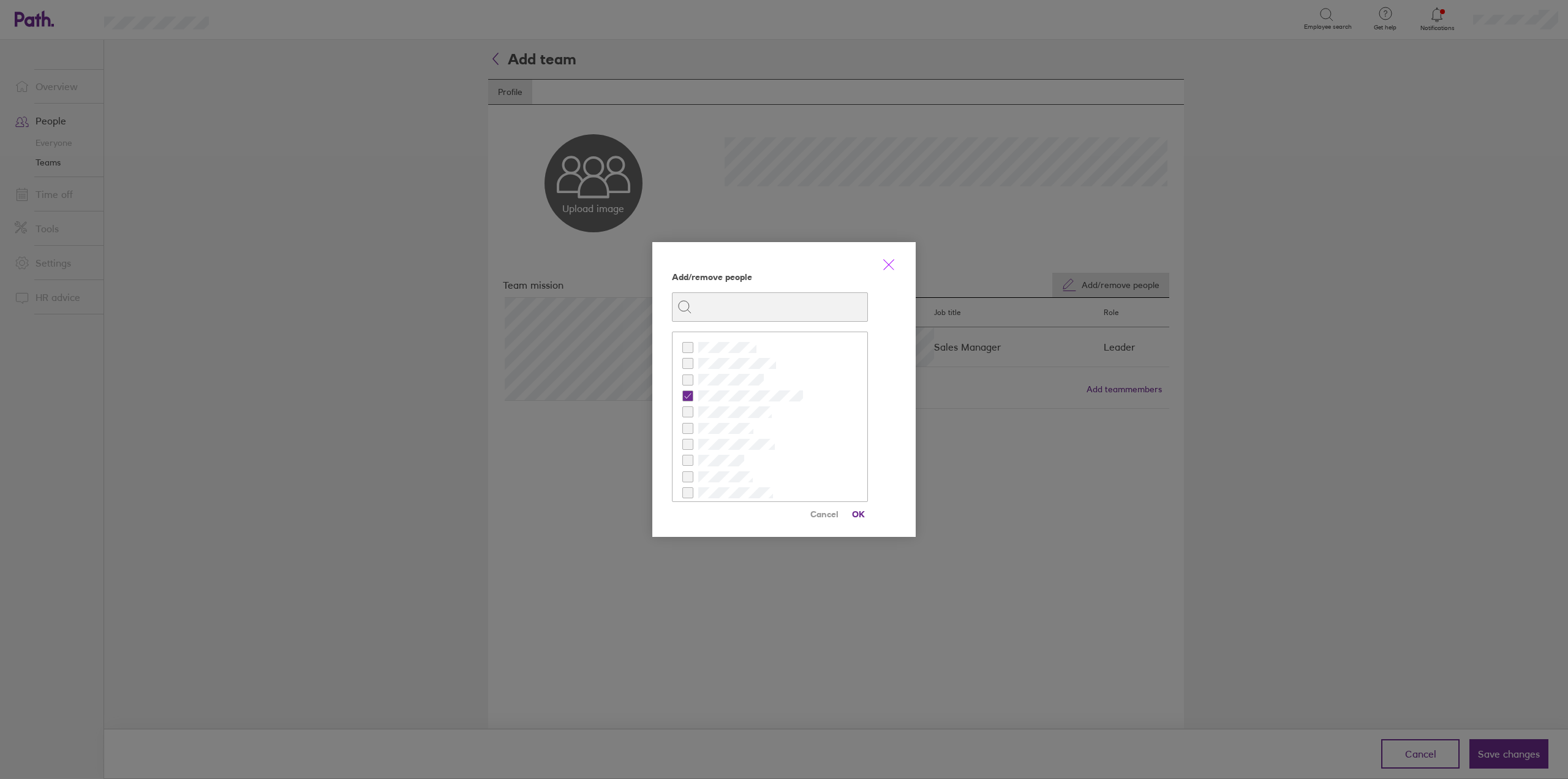
click at [895, 263] on icon "link" at bounding box center [889, 265] width 15 height 15
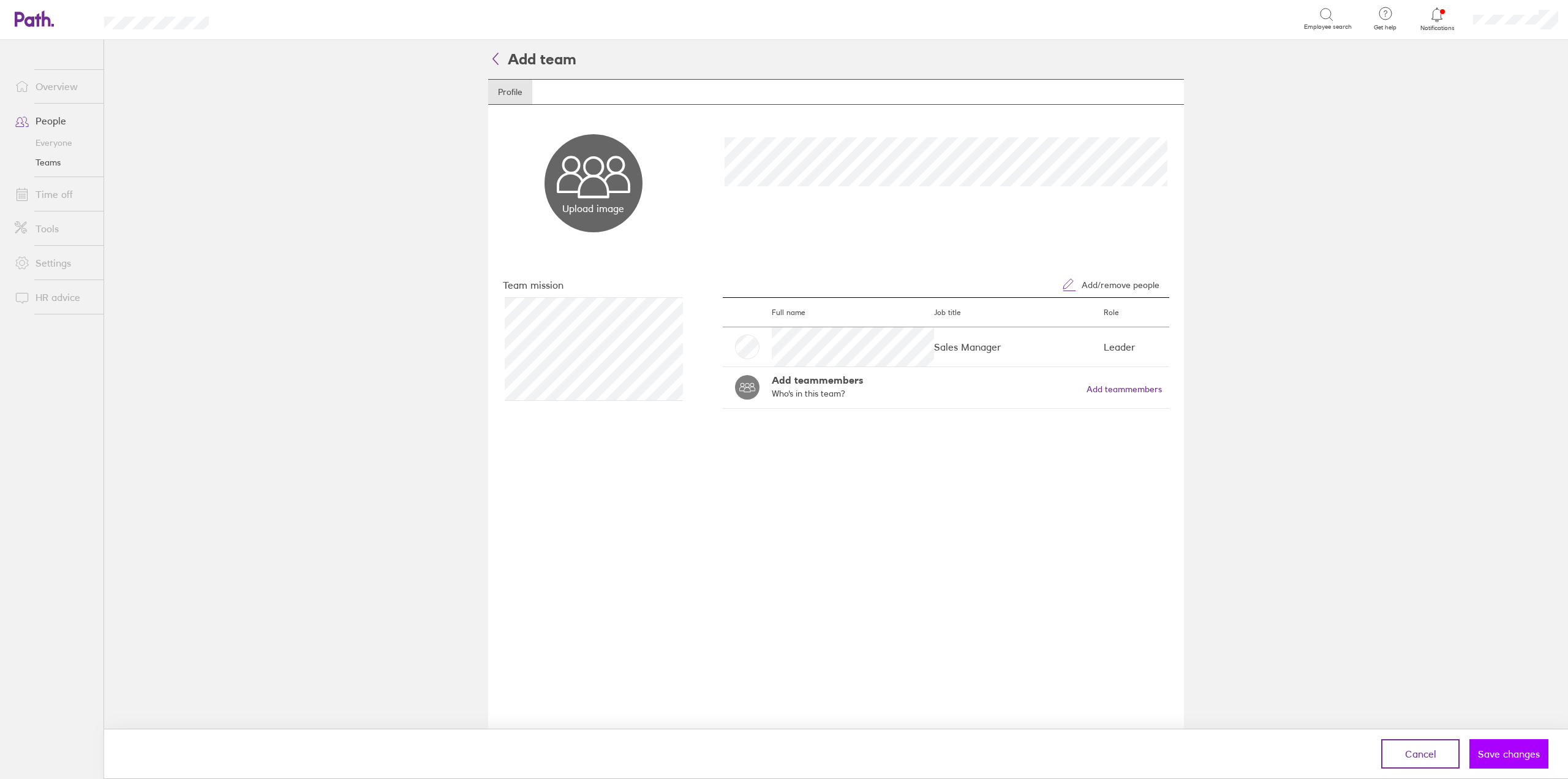
click at [1520, 762] on button "Save changes" at bounding box center [1509, 754] width 79 height 30
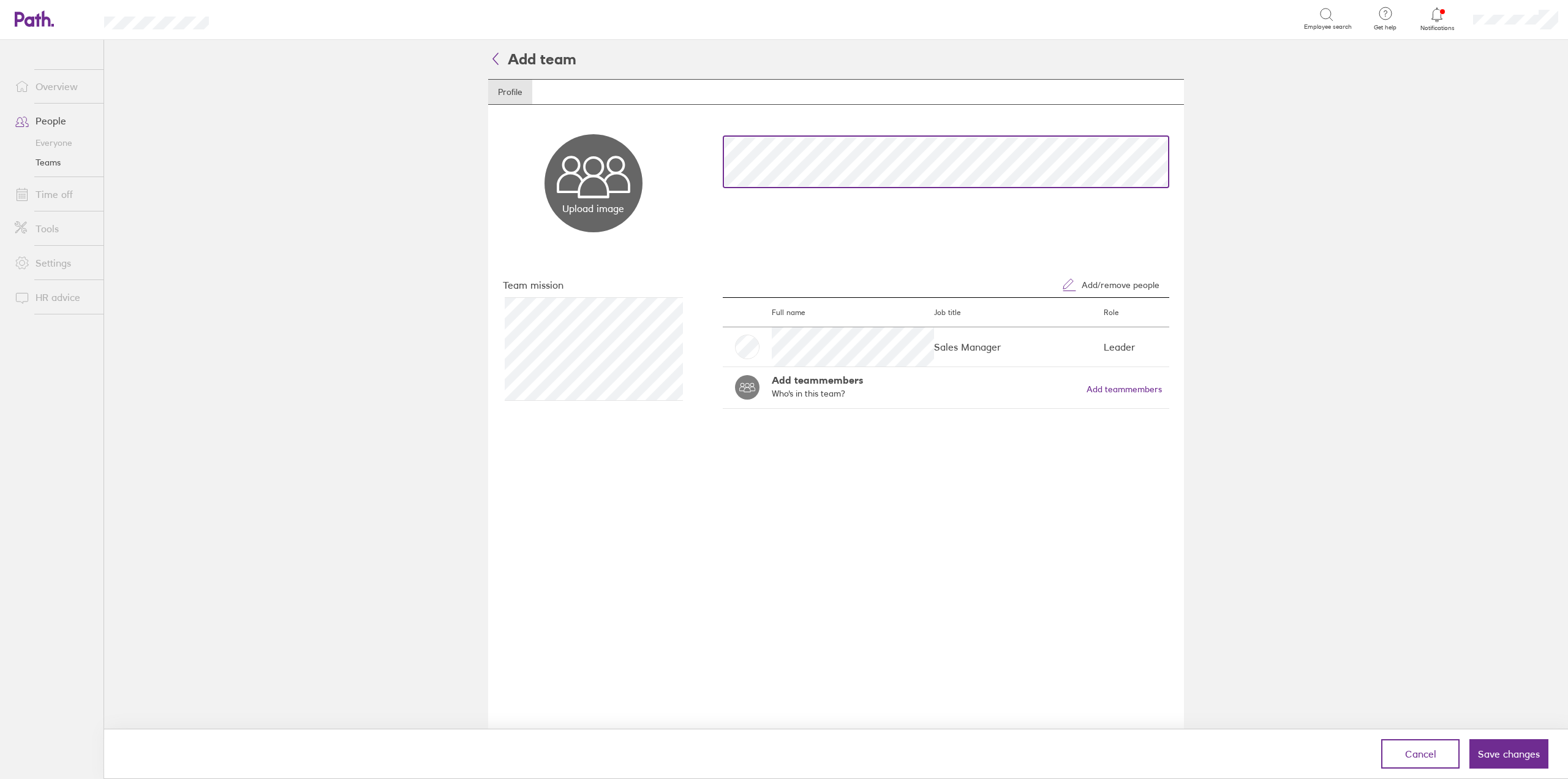
click at [670, 177] on div "Upload image Choose files" at bounding box center [836, 182] width 666 height 98
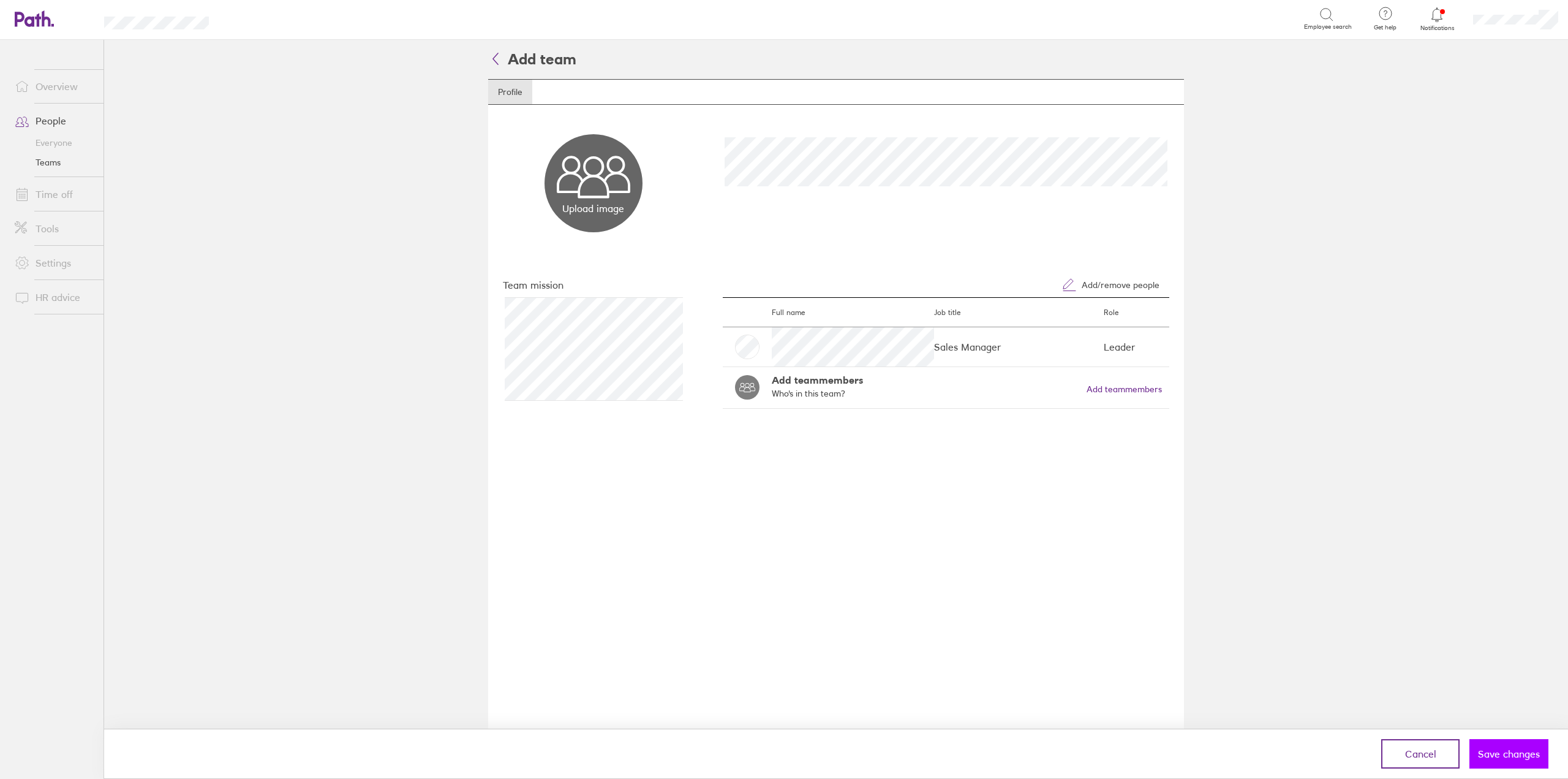
click at [1498, 746] on button "Save changes" at bounding box center [1509, 754] width 79 height 30
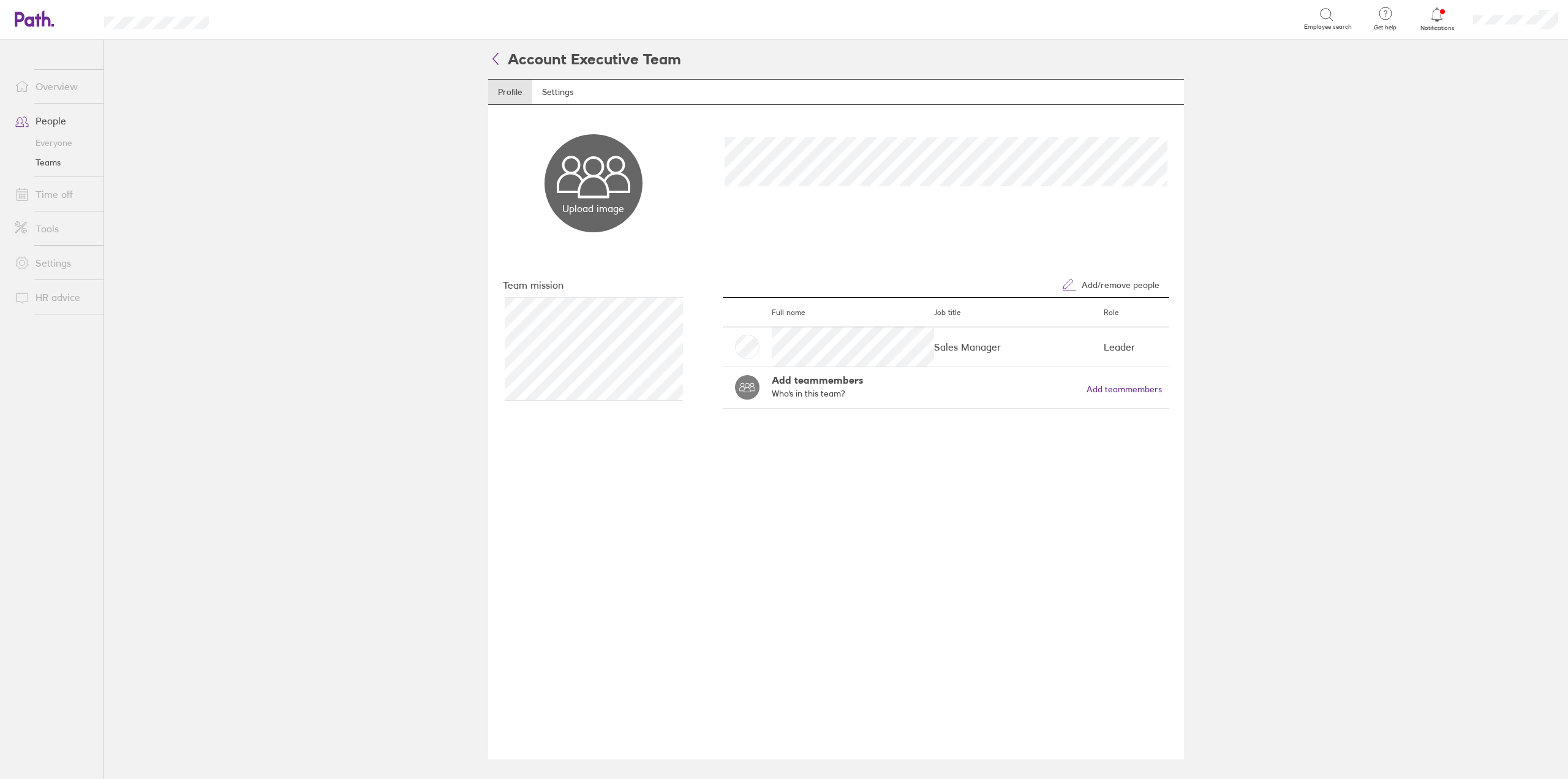
click at [46, 105] on li "People Everyone Teams" at bounding box center [51, 139] width 103 height 73
click at [35, 112] on link "People" at bounding box center [54, 121] width 99 height 24
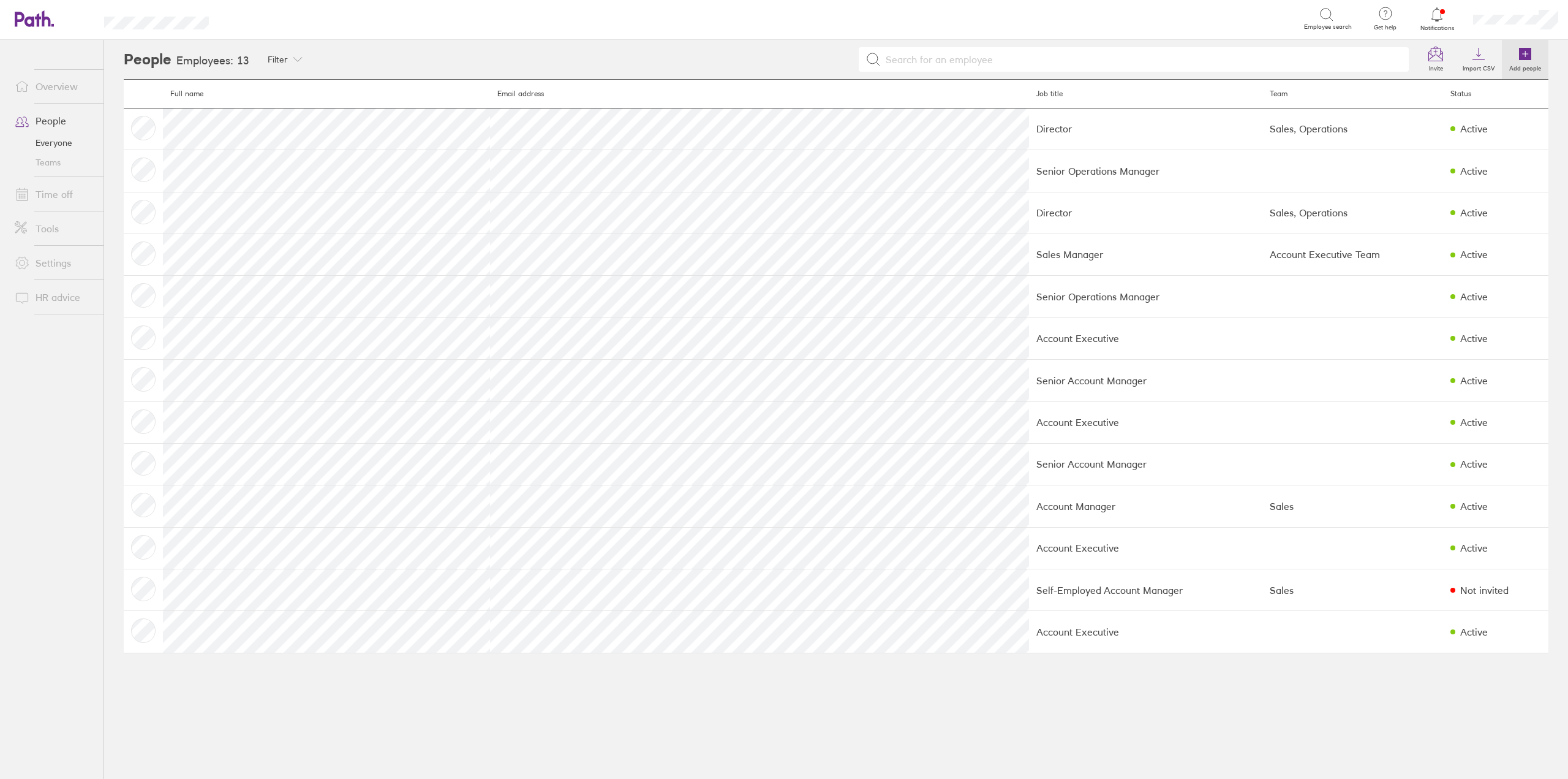
click at [1523, 51] on icon at bounding box center [1524, 53] width 12 height 12
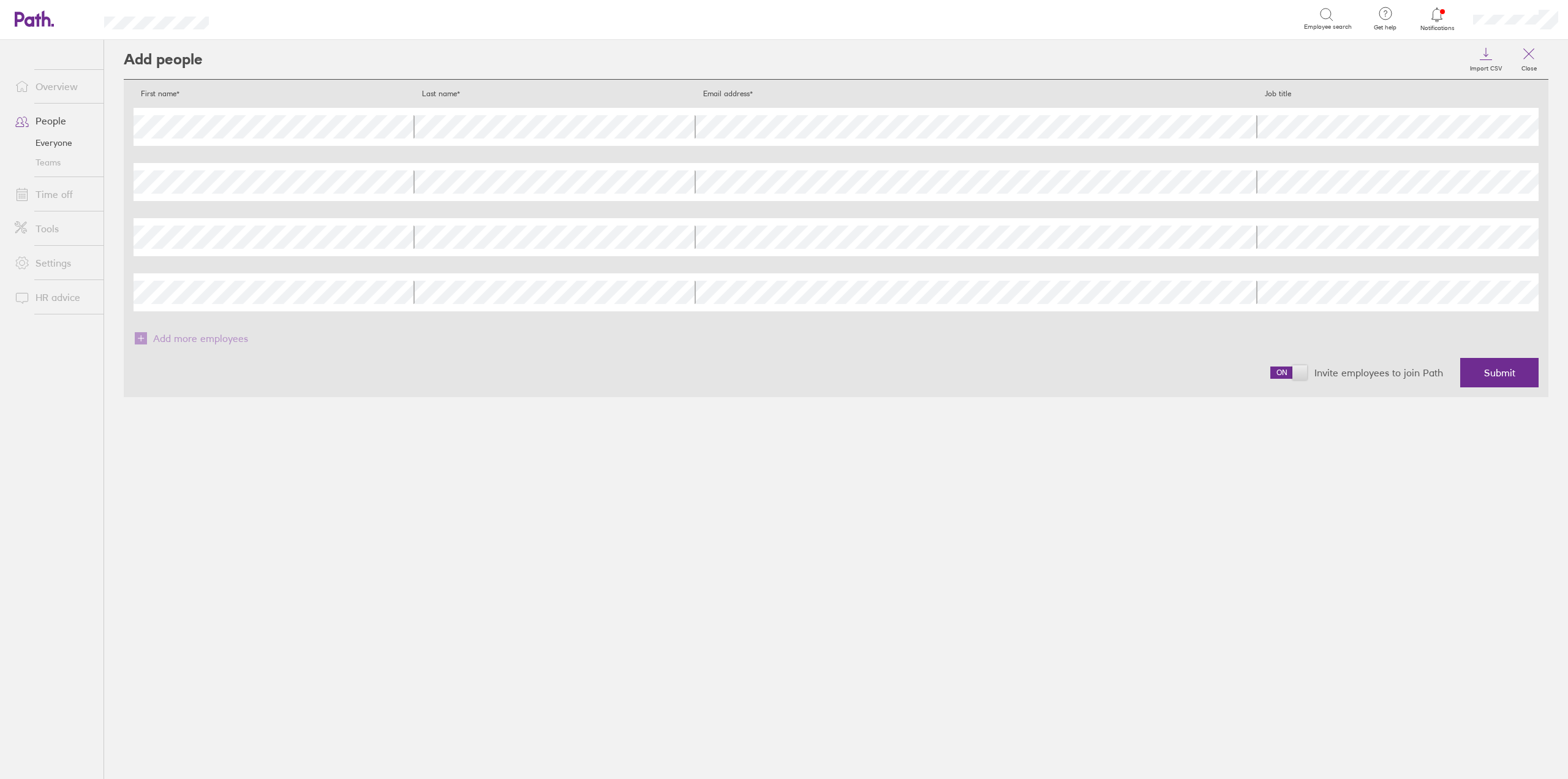
click at [1169, 141] on div "First name Last name Email address Job title" at bounding box center [837, 126] width 1405 height 38
click at [694, 123] on div "First name Last name Email address Job title" at bounding box center [837, 126] width 1405 height 38
click at [1495, 367] on span "Submit" at bounding box center [1500, 373] width 32 height 11
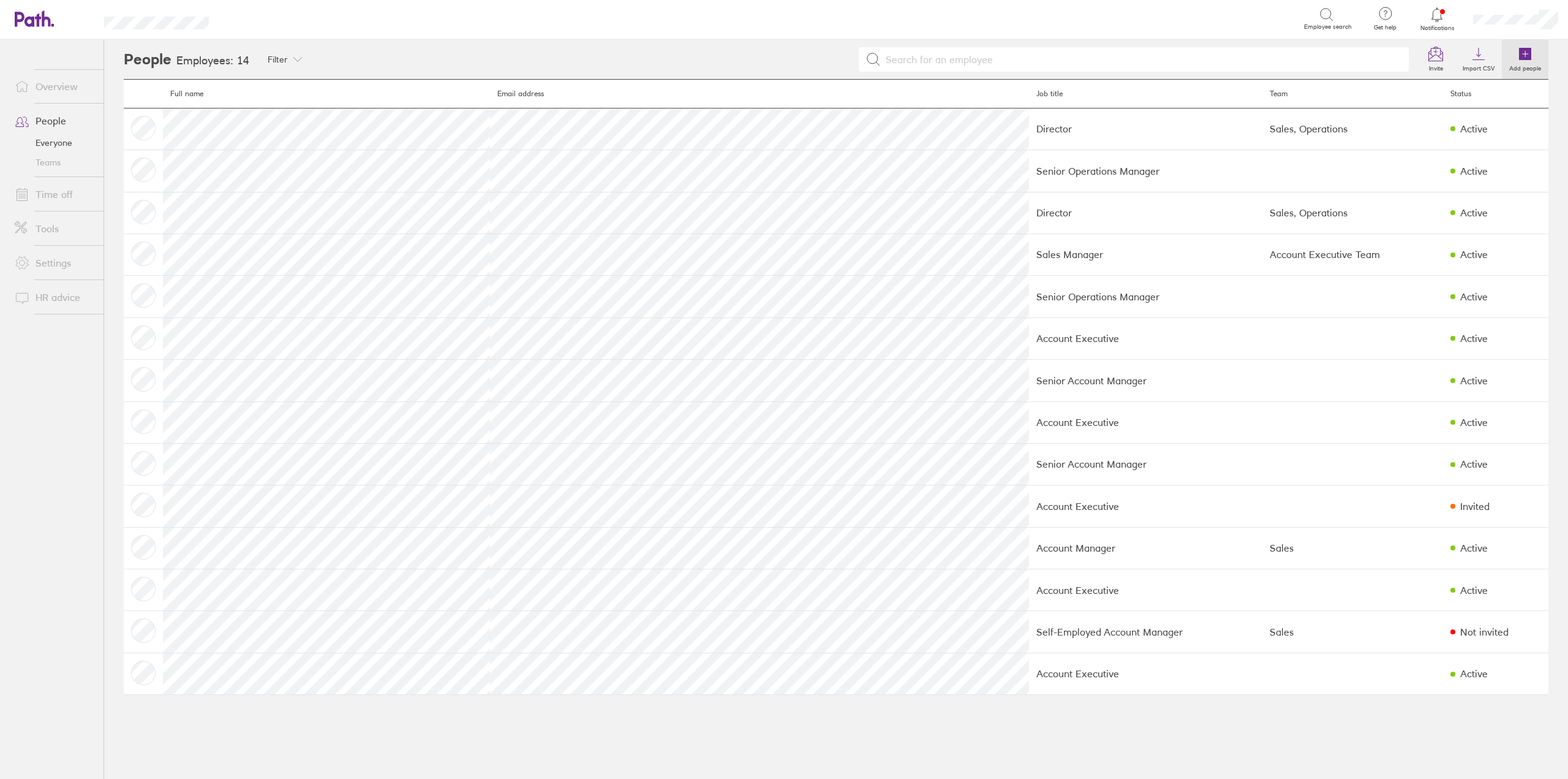
click at [1517, 62] on label "Add people" at bounding box center [1525, 67] width 46 height 11
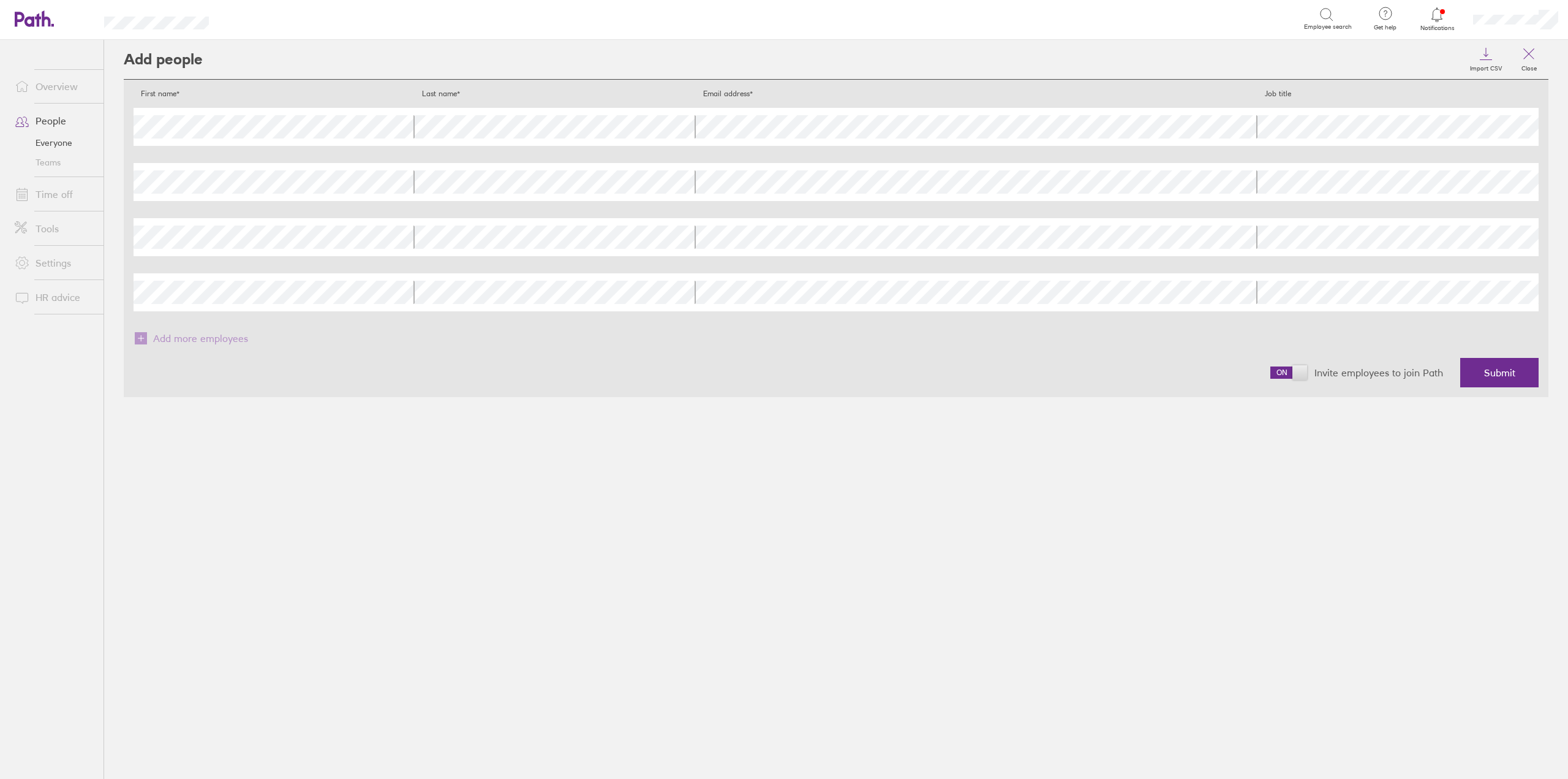
click at [466, 140] on div "Last name" at bounding box center [555, 126] width 281 height 38
click at [1488, 376] on span "Submit" at bounding box center [1500, 373] width 32 height 11
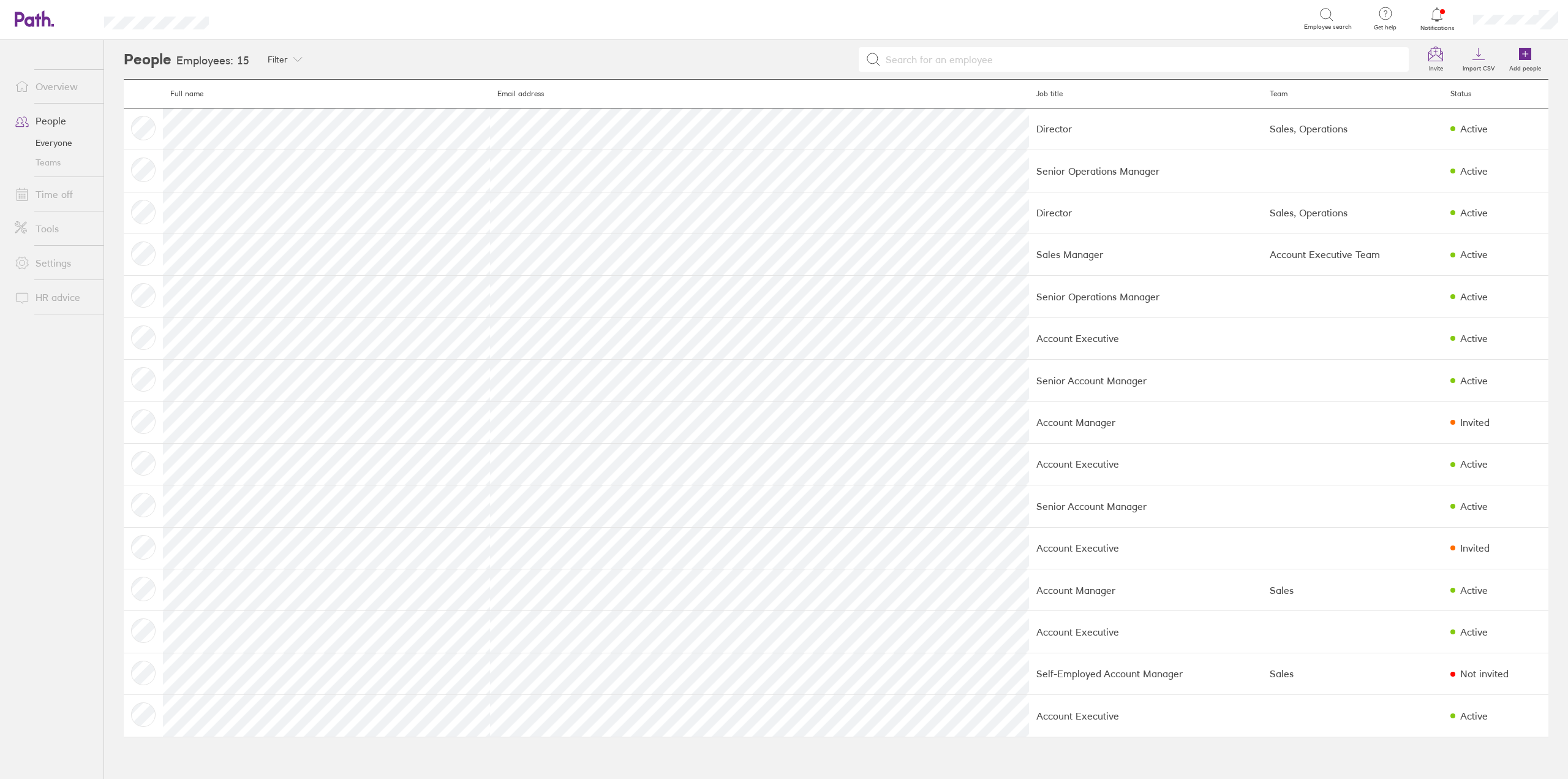
click at [47, 168] on link "Teams" at bounding box center [54, 162] width 99 height 20
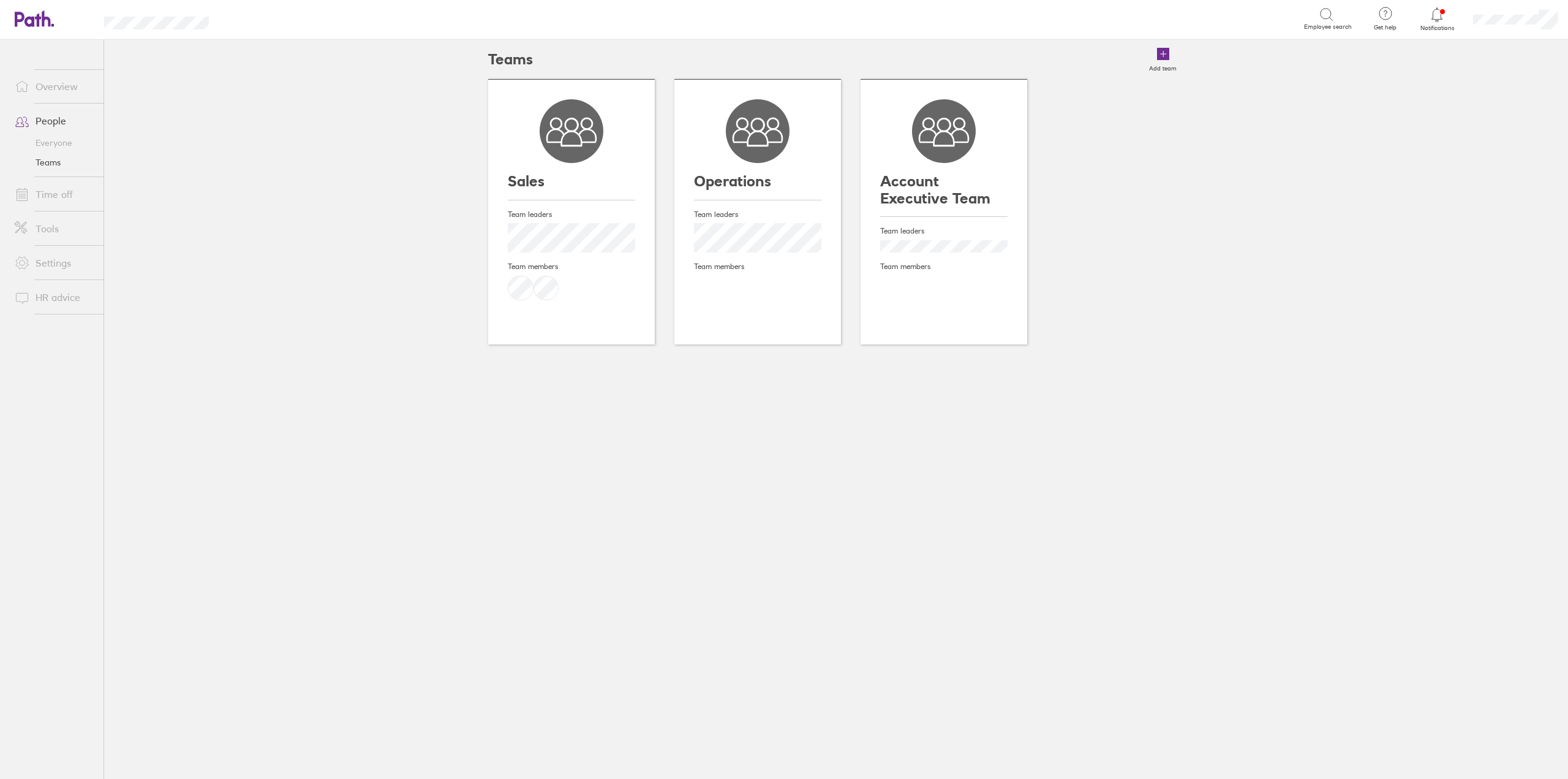
click at [939, 197] on h3 "Account Executive Team" at bounding box center [943, 190] width 127 height 33
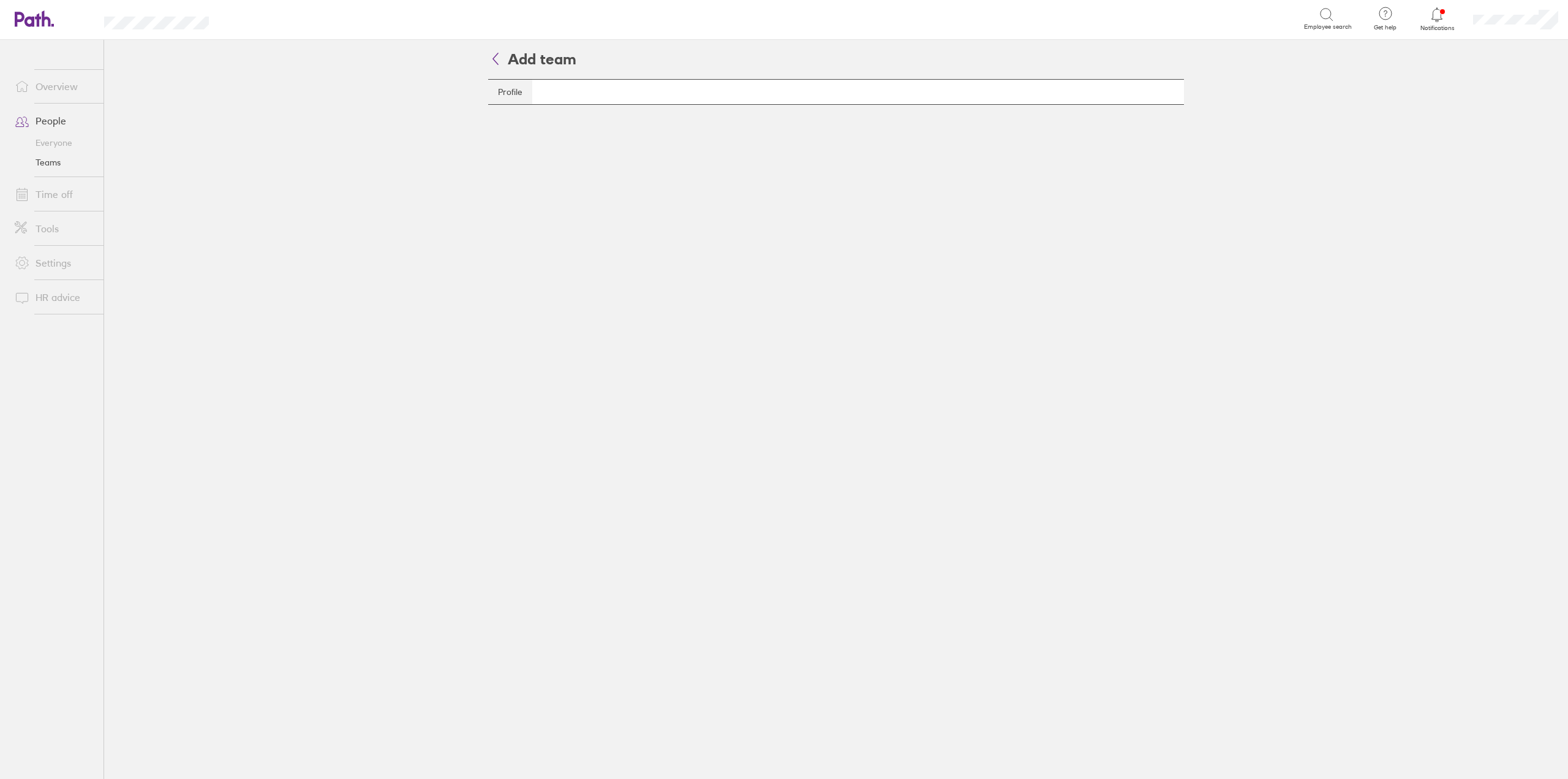
click at [524, 84] on link "Profile" at bounding box center [509, 92] width 44 height 24
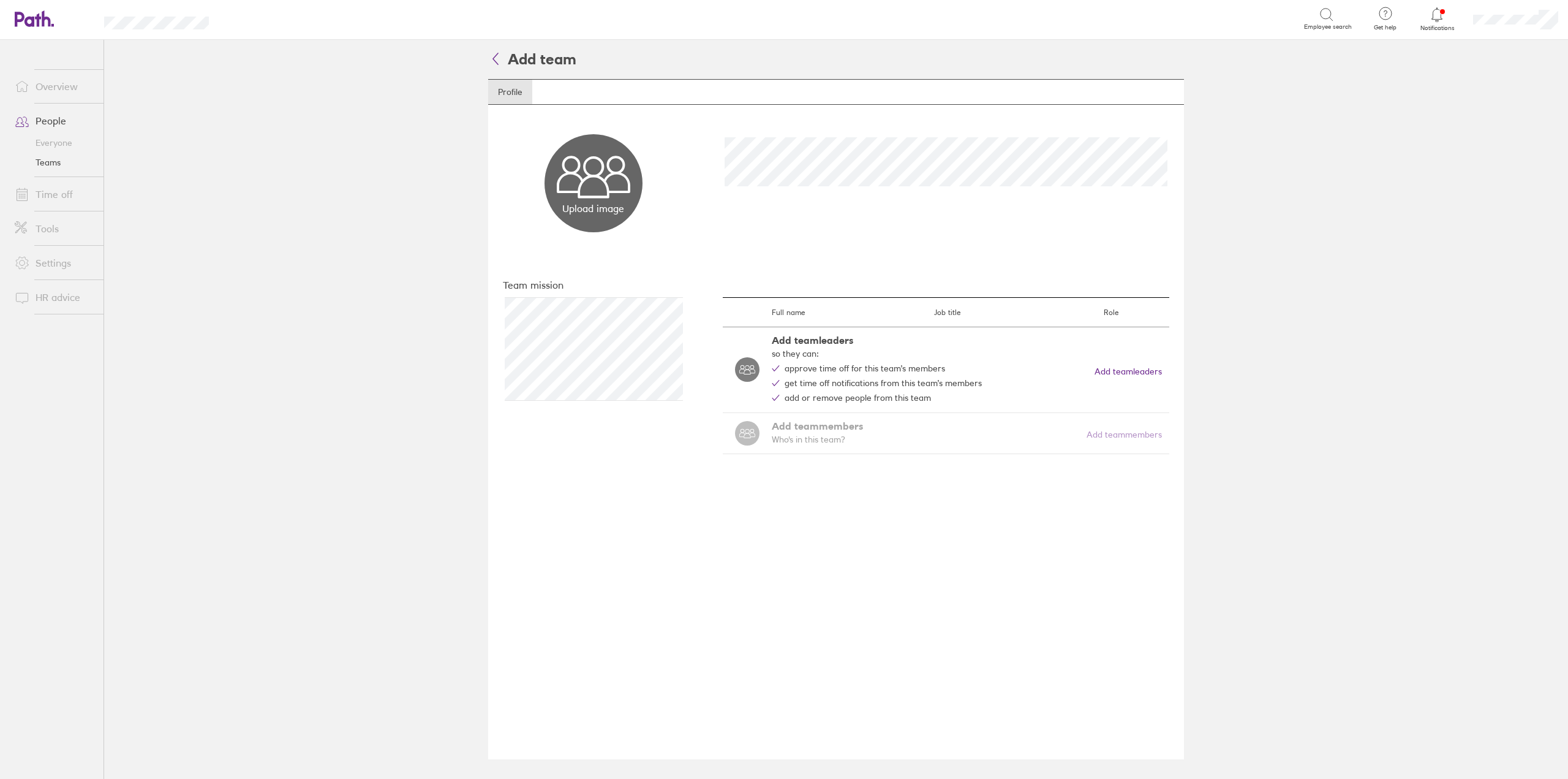
click at [494, 61] on icon at bounding box center [494, 59] width 5 height 11
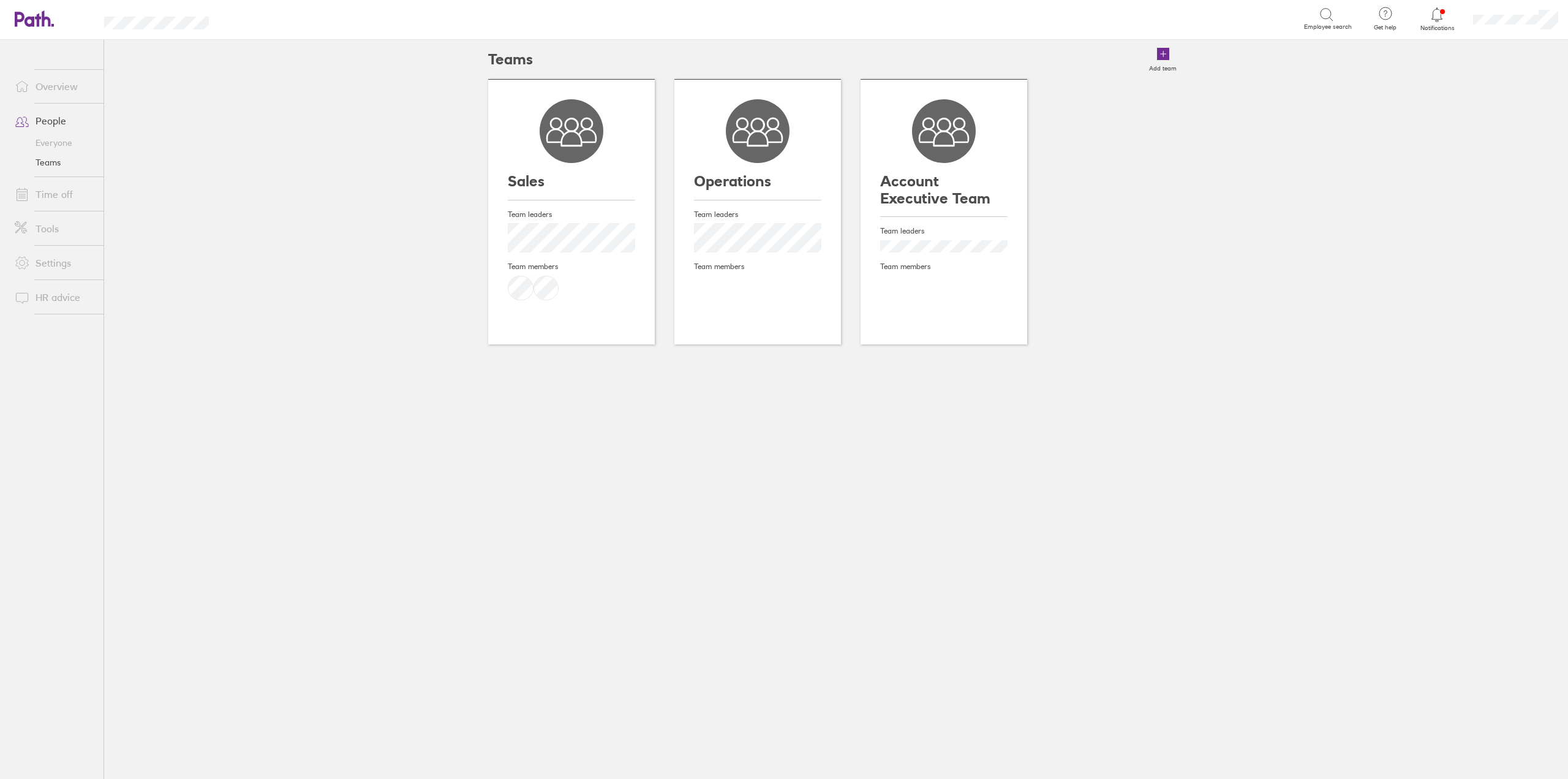
click at [956, 131] on icon at bounding box center [943, 131] width 64 height 64
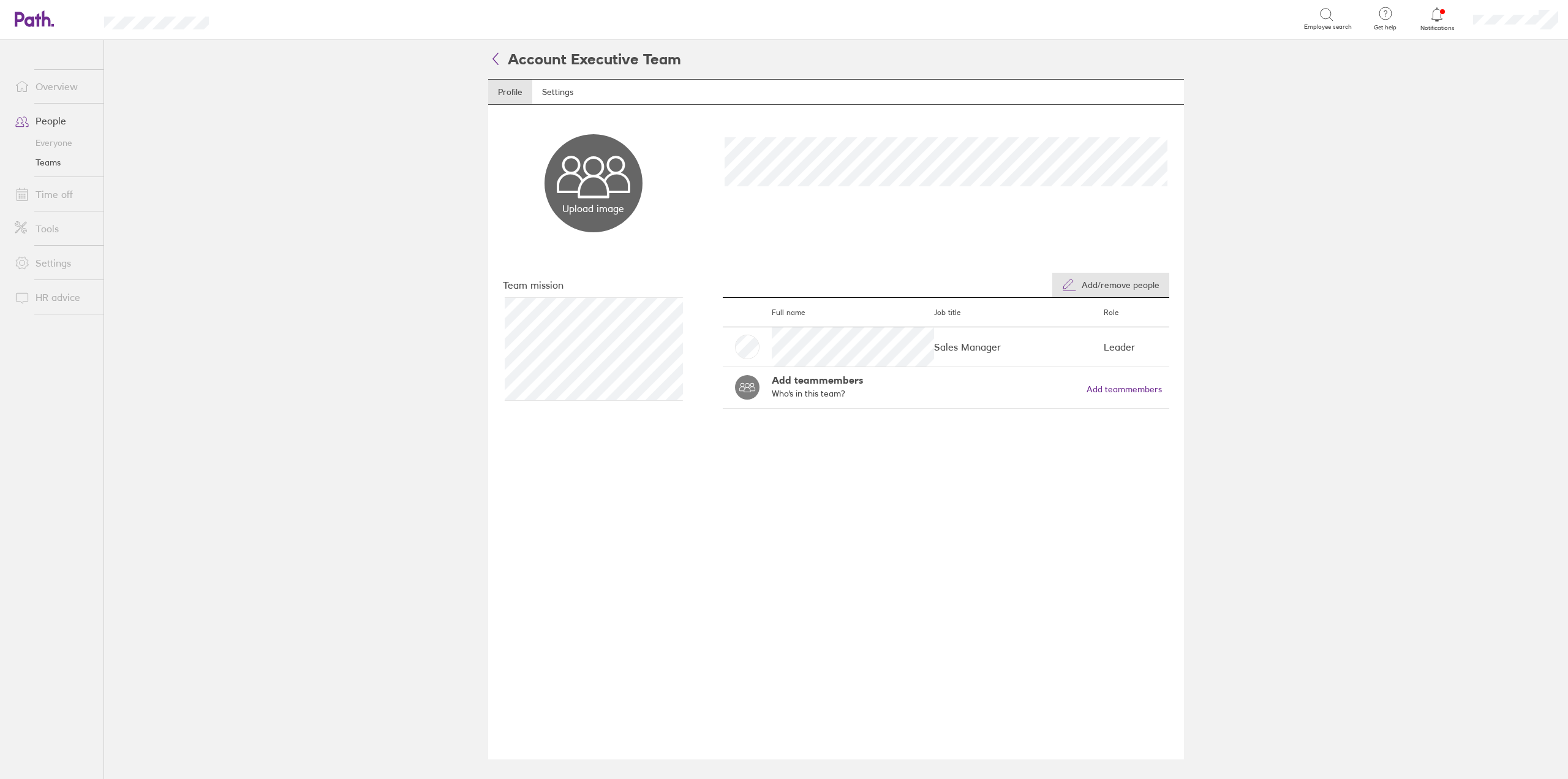
click at [1106, 284] on span "Add/remove people" at bounding box center [1121, 284] width 78 height 10
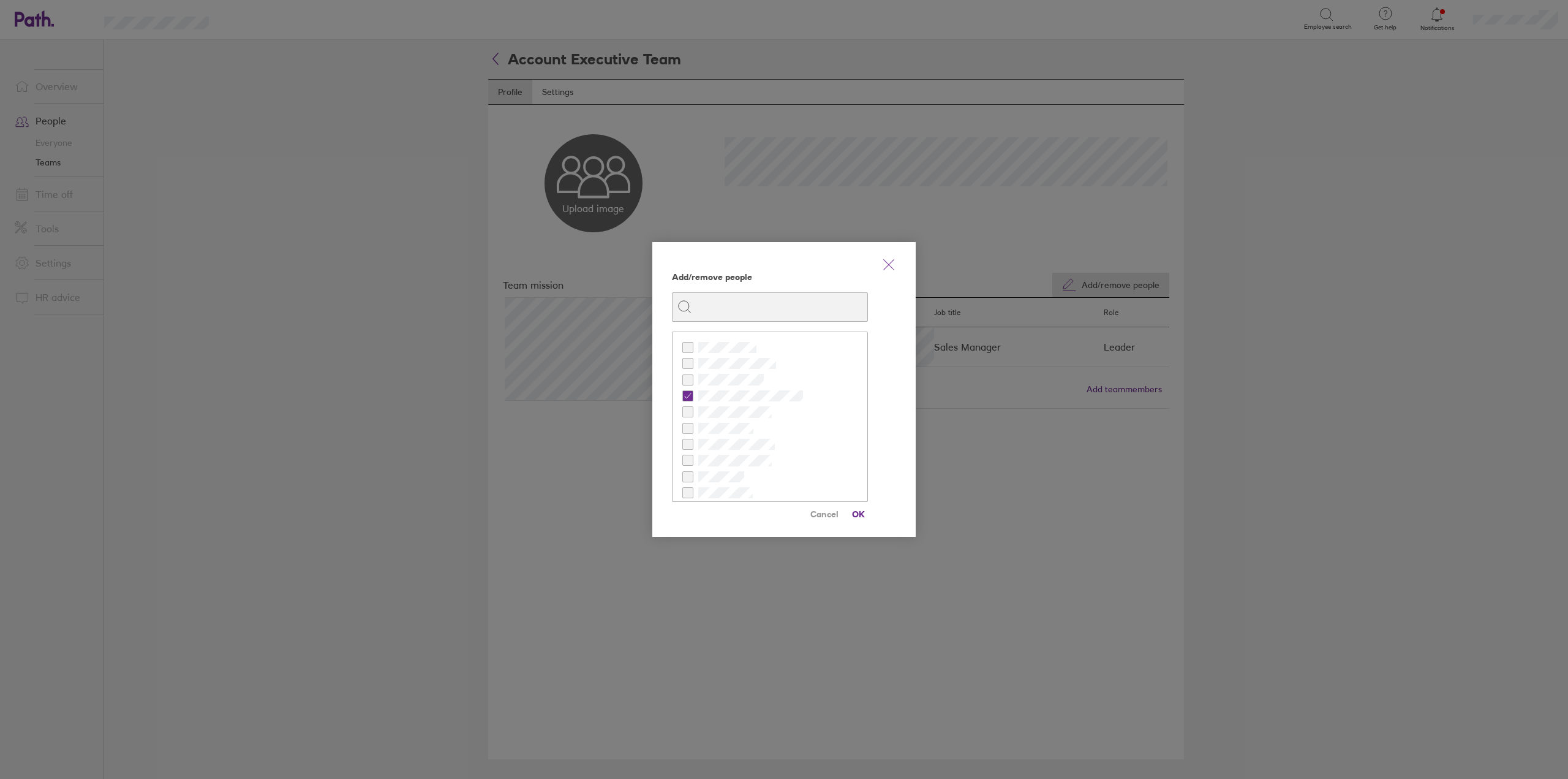
click at [1311, 281] on div "Add/remove people Cancel OK" at bounding box center [784, 390] width 1568 height 779
click at [889, 263] on icon "link" at bounding box center [889, 265] width 15 height 15
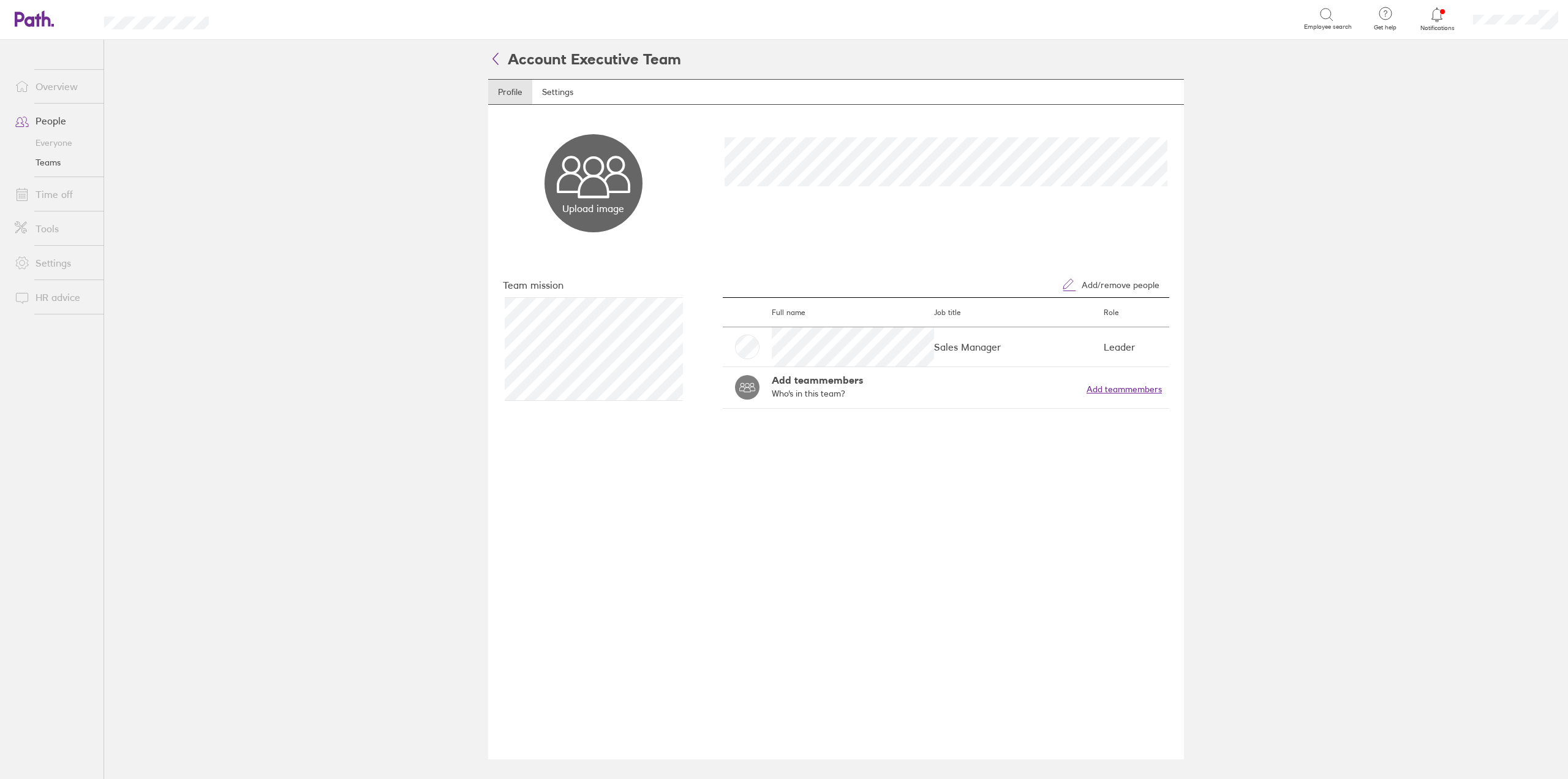
click at [1124, 385] on button "Add team members" at bounding box center [1124, 389] width 75 height 10
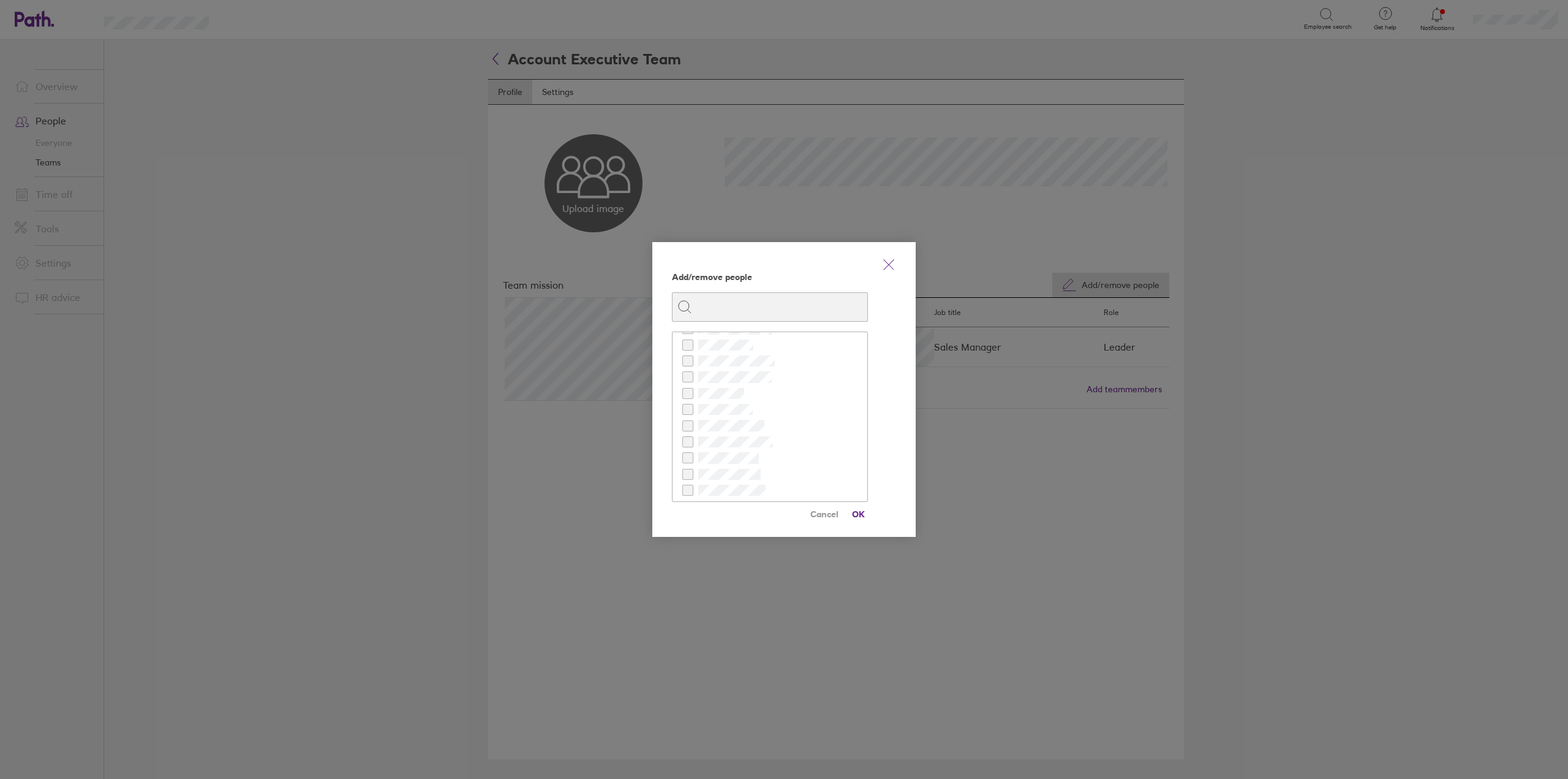
scroll to position [87, 0]
checkbox input "true"
click at [863, 516] on span "OK" at bounding box center [858, 513] width 20 height 20
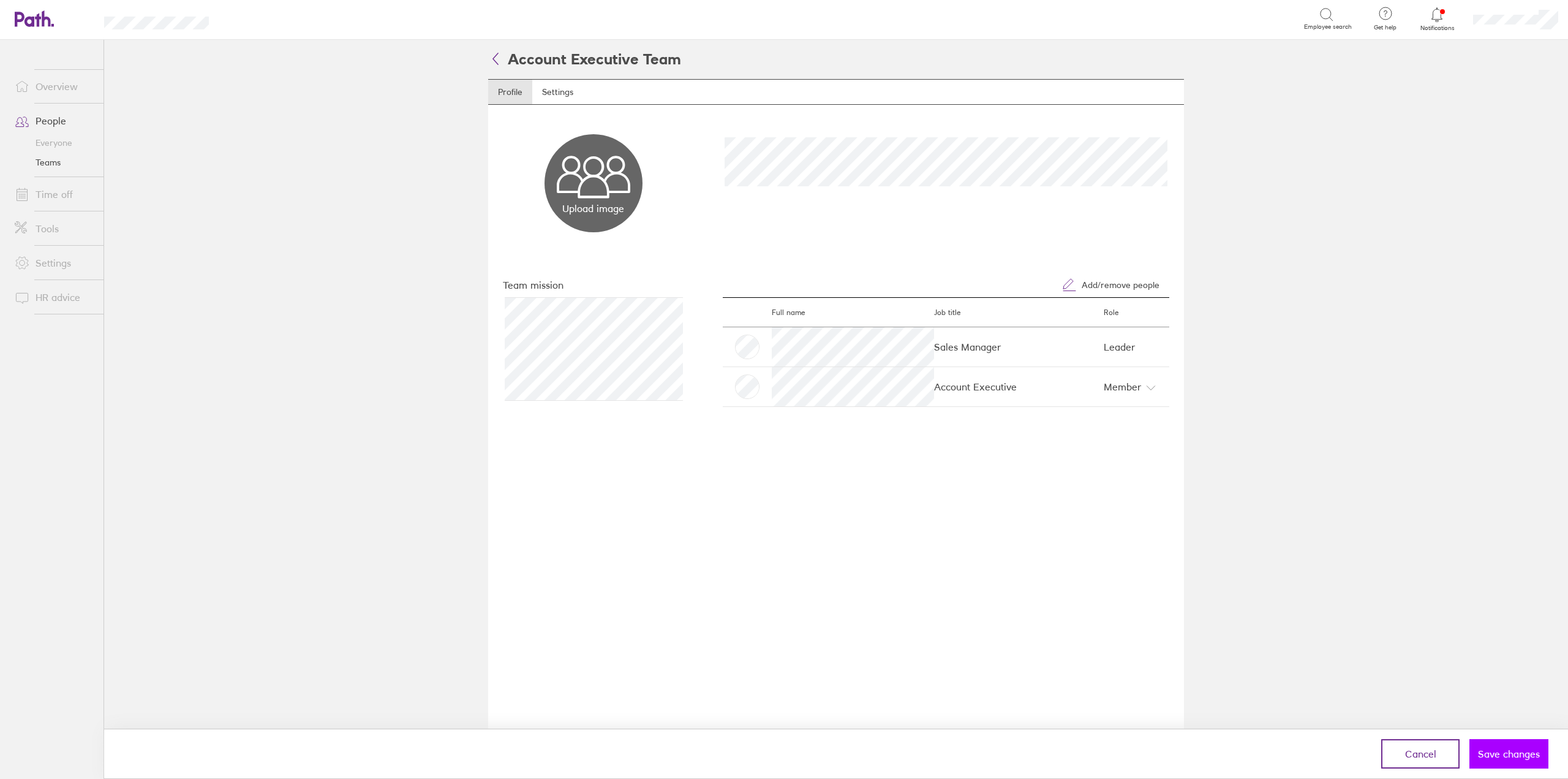
click at [1492, 752] on span "Save changes" at bounding box center [1509, 754] width 62 height 11
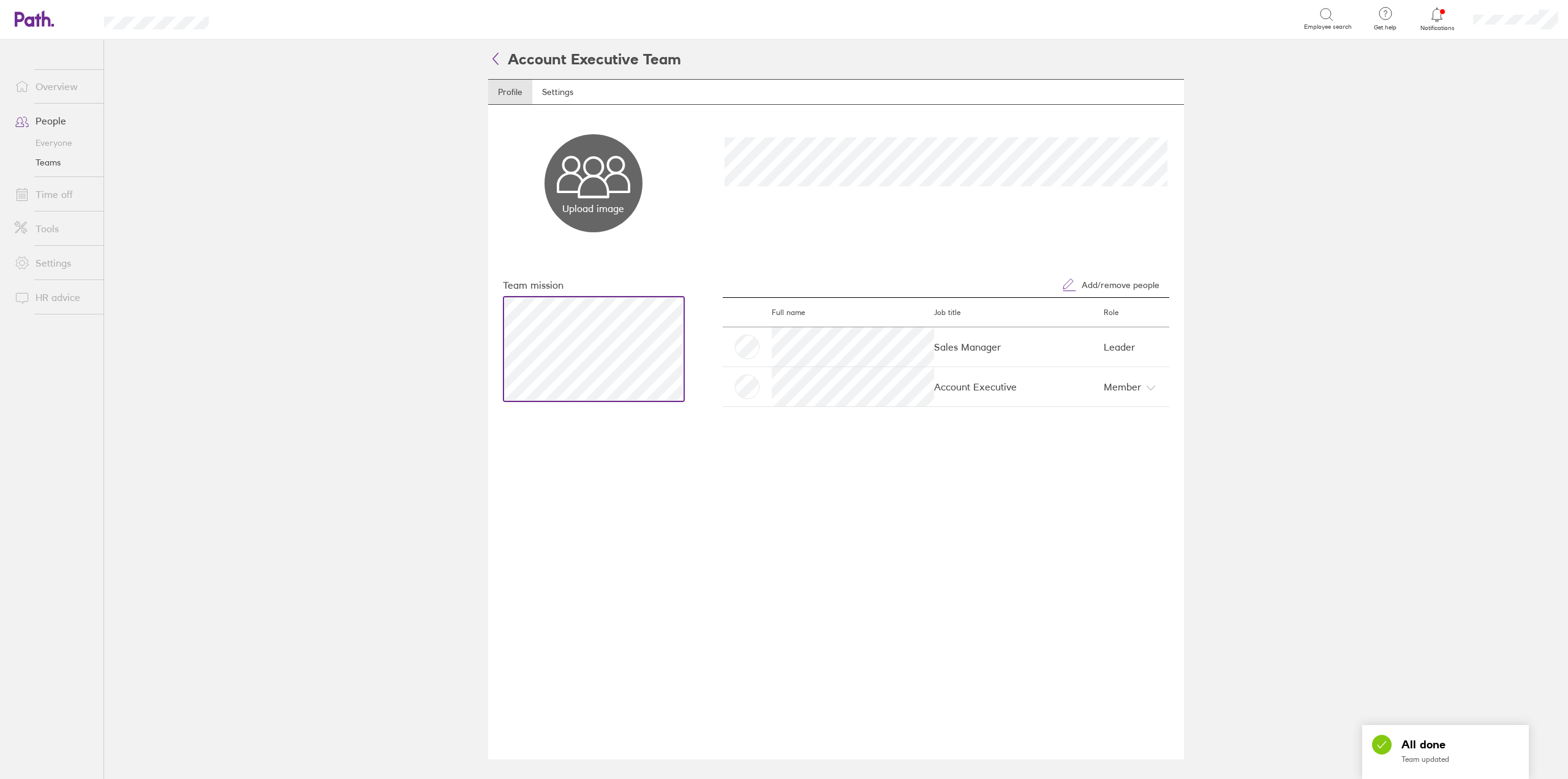
click at [679, 246] on div "Upload image Choose files Team mission Add/remove people Full name Job title Ro…" at bounding box center [836, 432] width 696 height 654
click at [567, 98] on link "Settings" at bounding box center [558, 92] width 51 height 24
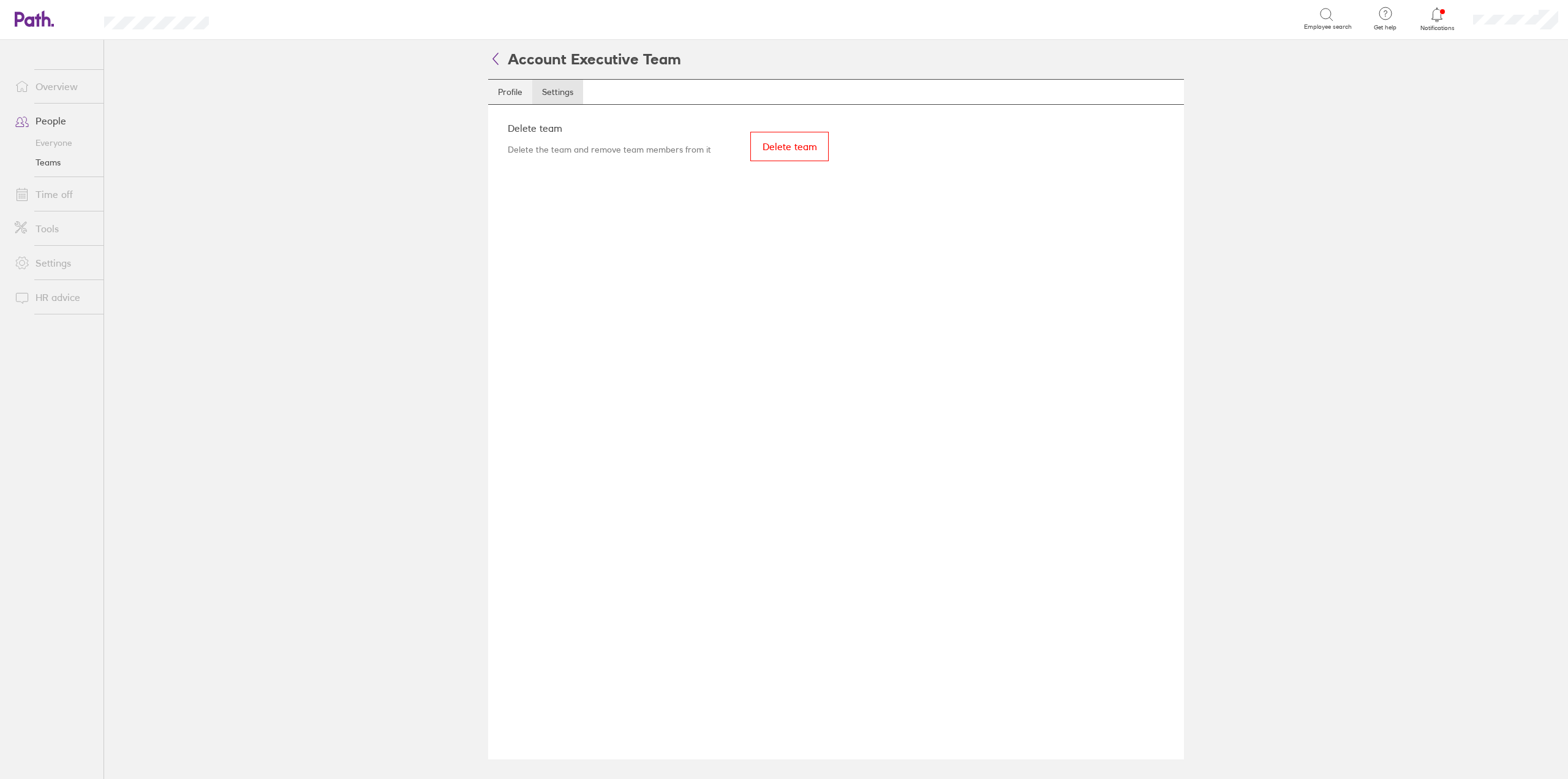
click at [510, 85] on link "Profile" at bounding box center [509, 92] width 44 height 24
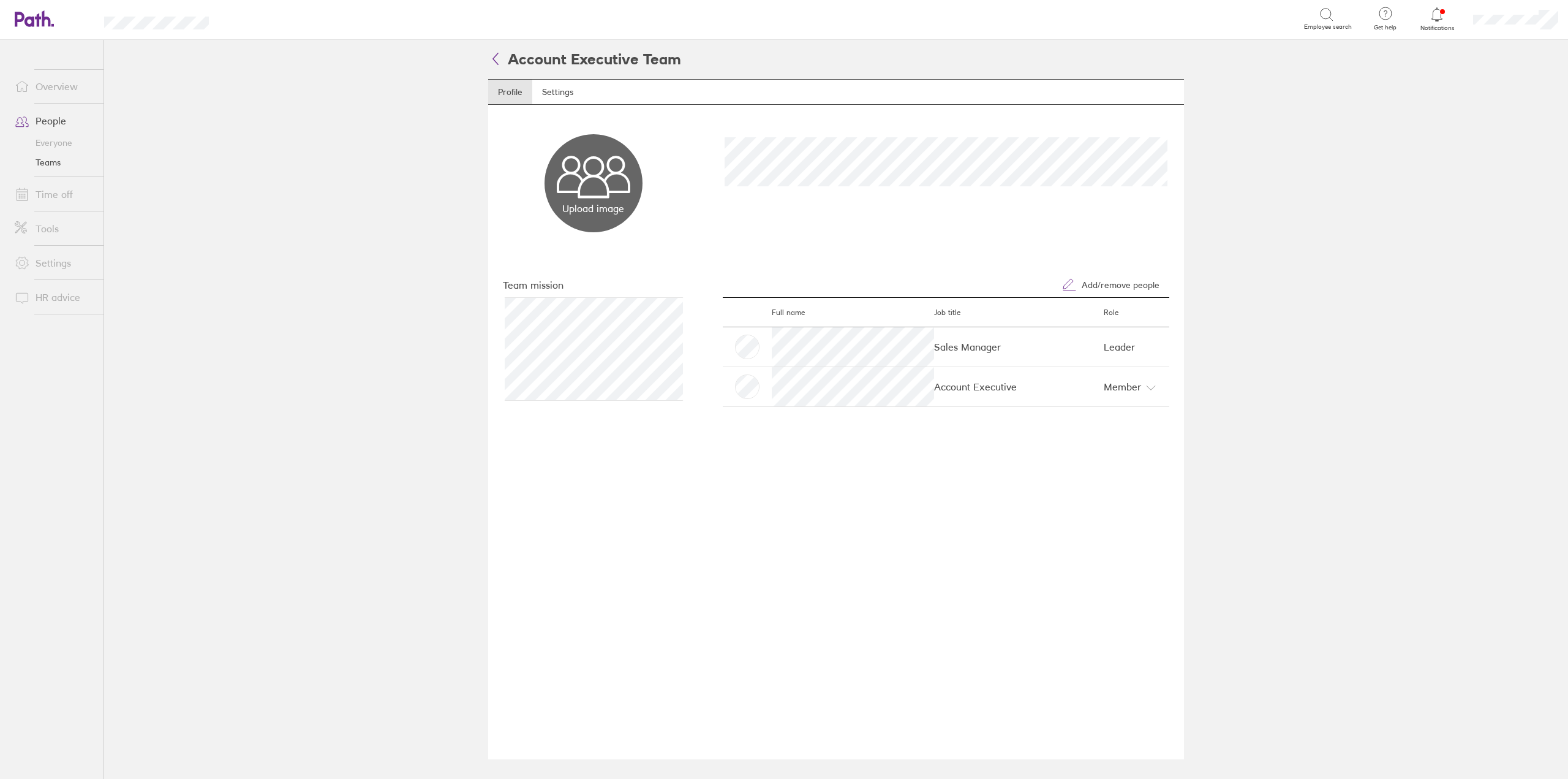
click at [495, 60] on icon at bounding box center [495, 59] width 15 height 15
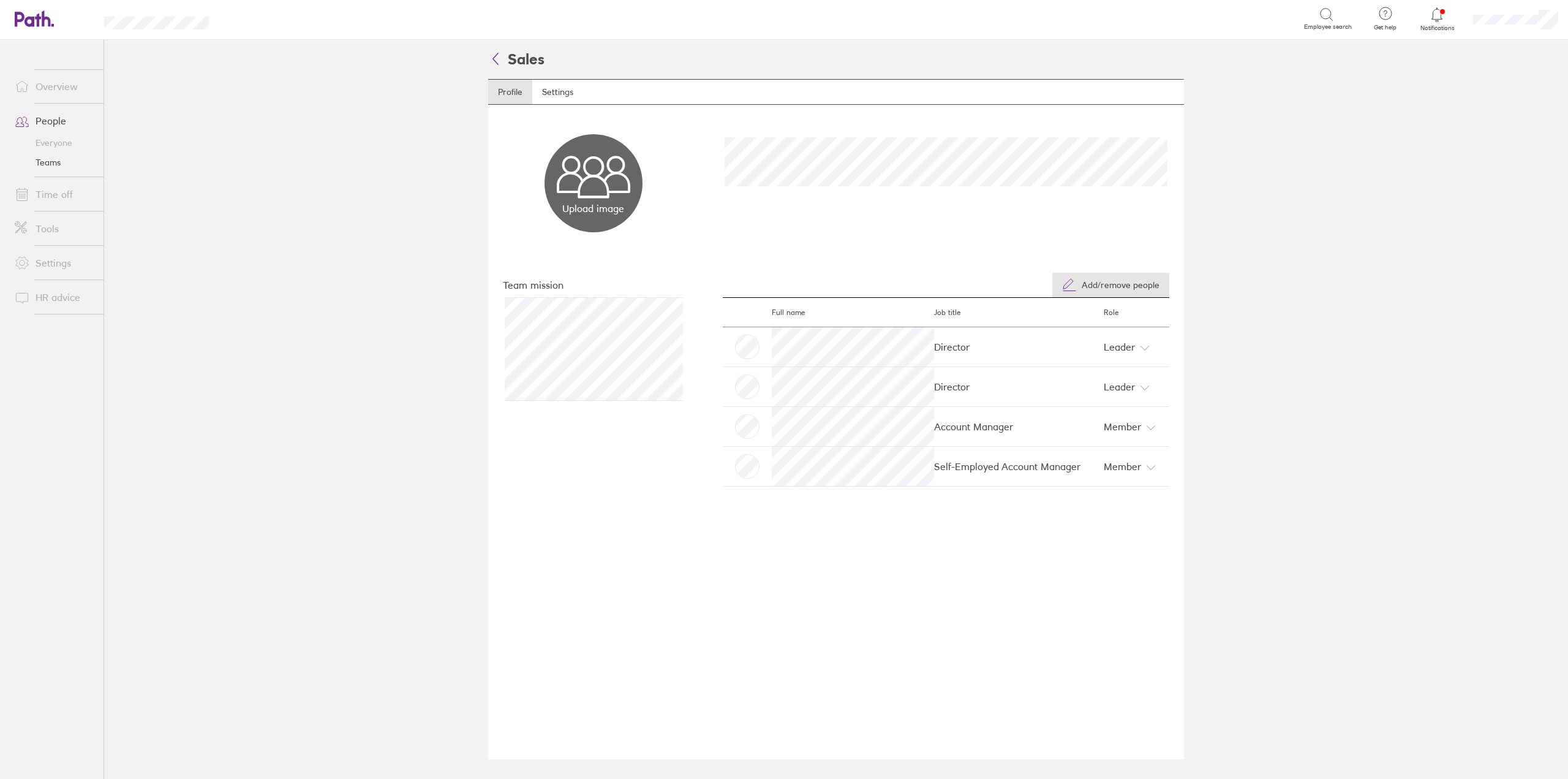
click at [1097, 284] on span "Add/remove people" at bounding box center [1121, 284] width 78 height 10
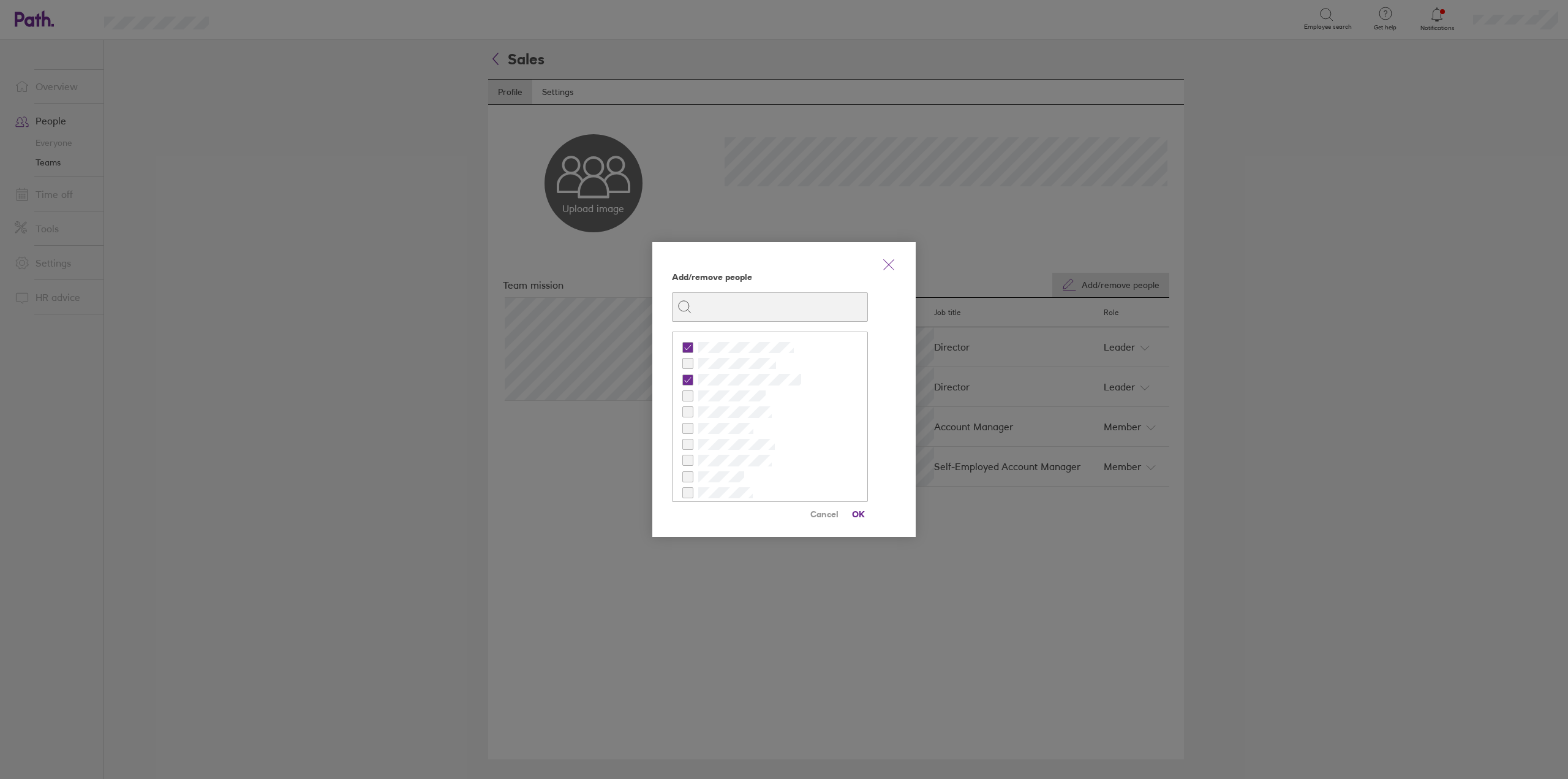
checkbox input "true"
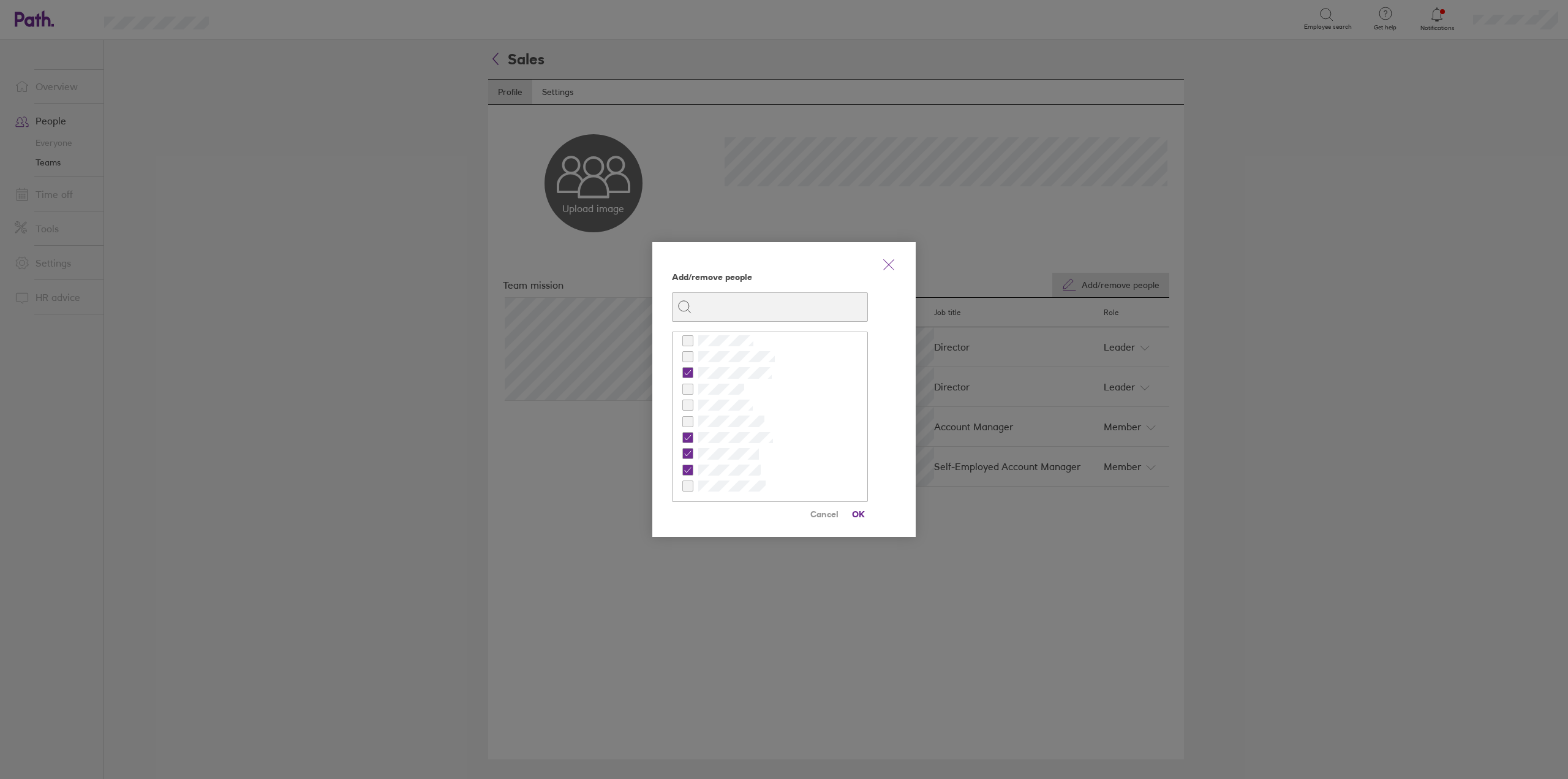
checkbox input "true"
click at [863, 512] on span "OK" at bounding box center [858, 513] width 20 height 20
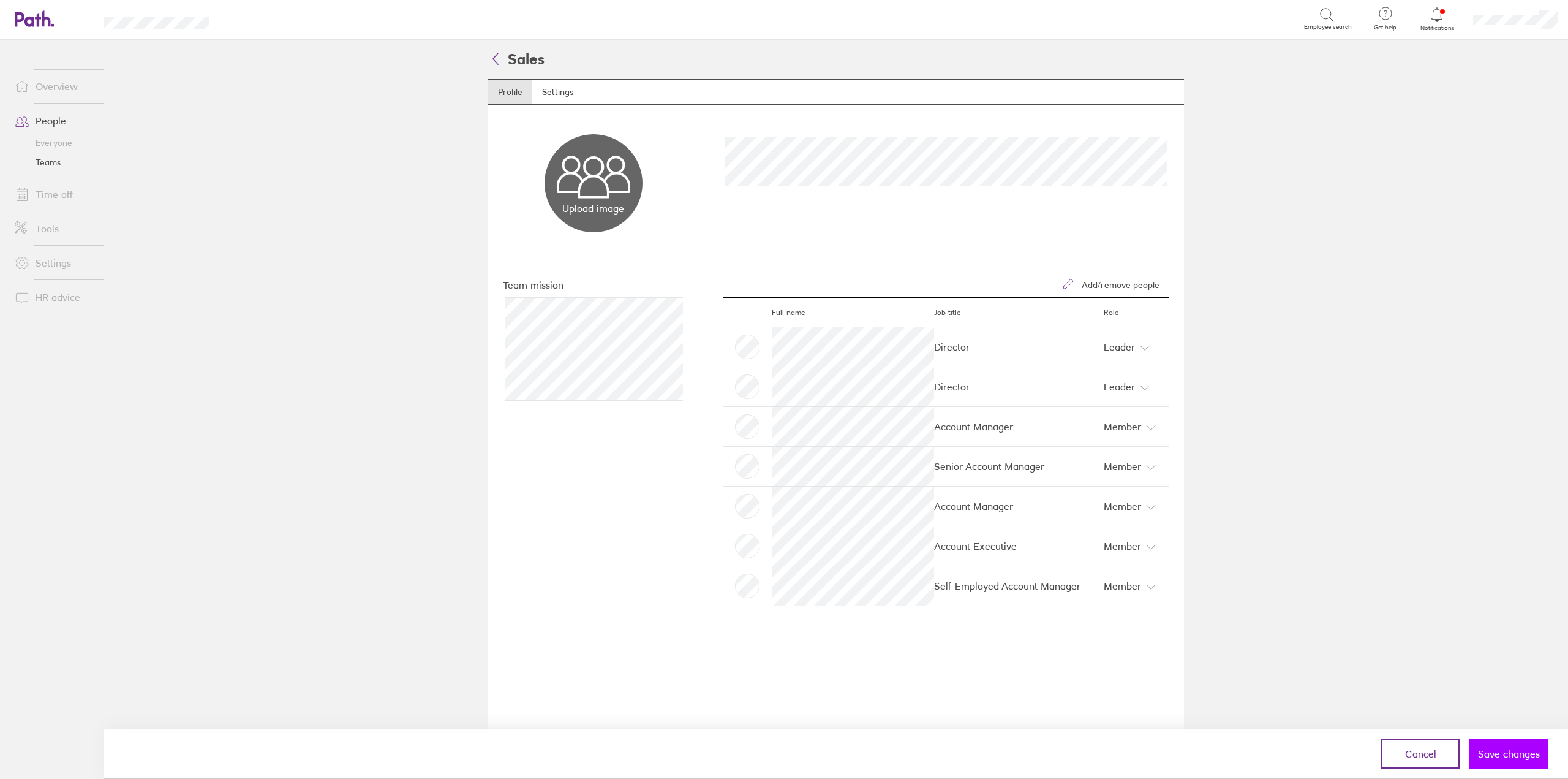
click at [1522, 756] on span "Save changes" at bounding box center [1509, 754] width 62 height 11
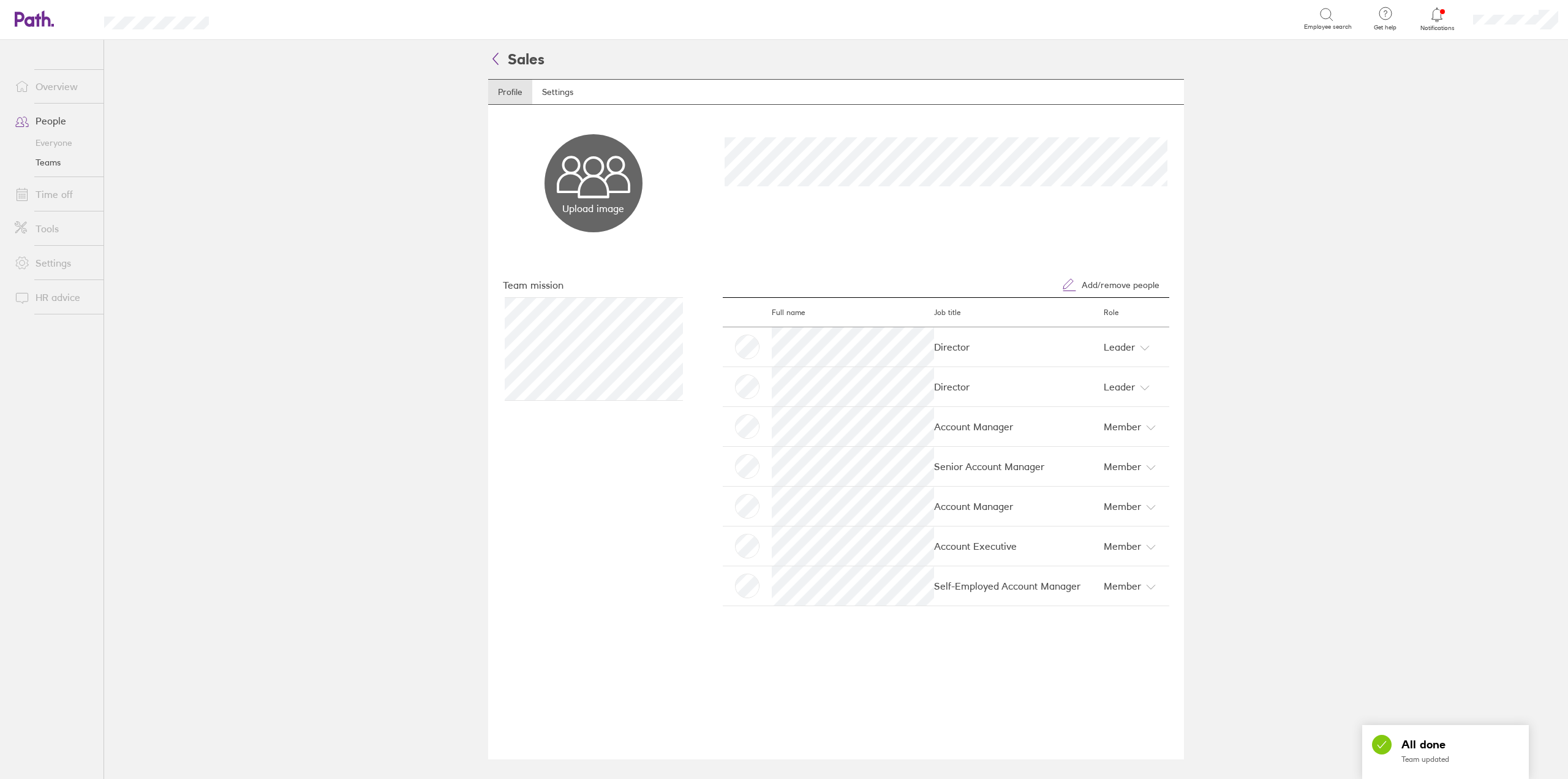
drag, startPoint x: 1216, startPoint y: 390, endPoint x: 1204, endPoint y: 395, distance: 13.0
click at [1217, 390] on main "Sales Profile Settings Upload image Choose files Team mission Add/remove people…" at bounding box center [836, 409] width 1464 height 739
click at [499, 51] on icon at bounding box center [495, 59] width 15 height 15
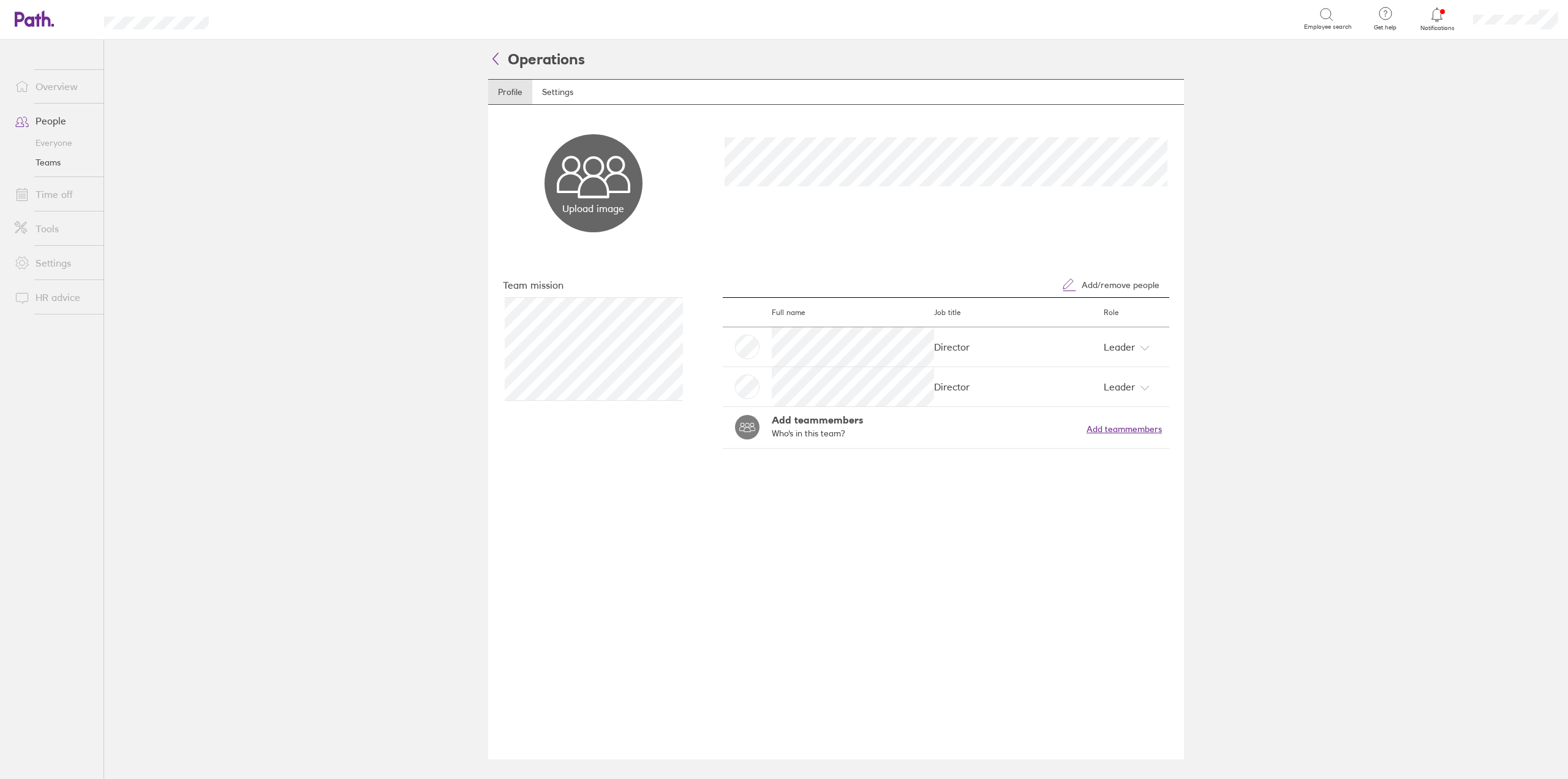
click at [1130, 425] on button "Add team members" at bounding box center [1124, 429] width 75 height 10
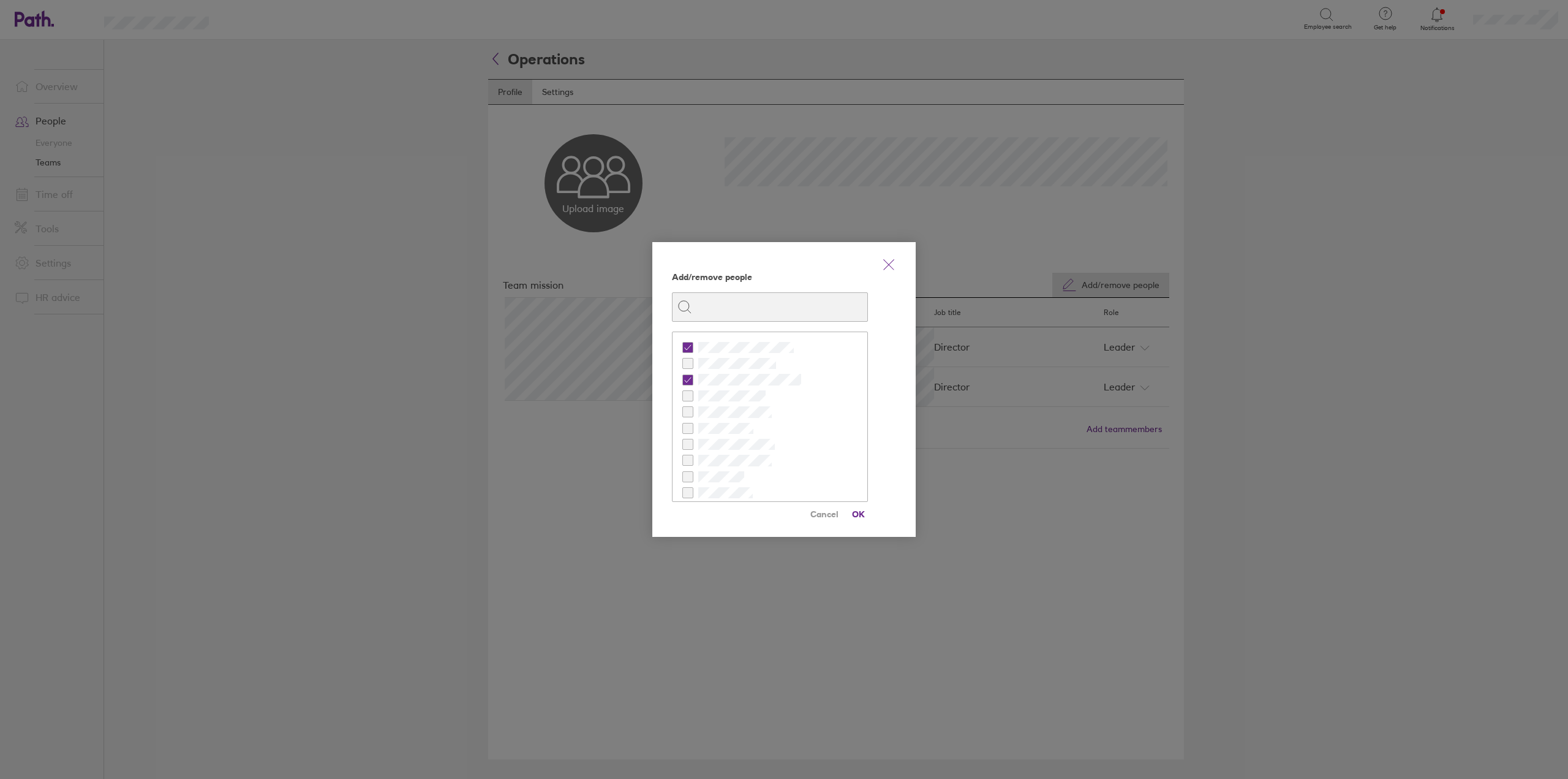
checkbox input "true"
click at [856, 508] on span "OK" at bounding box center [858, 513] width 20 height 20
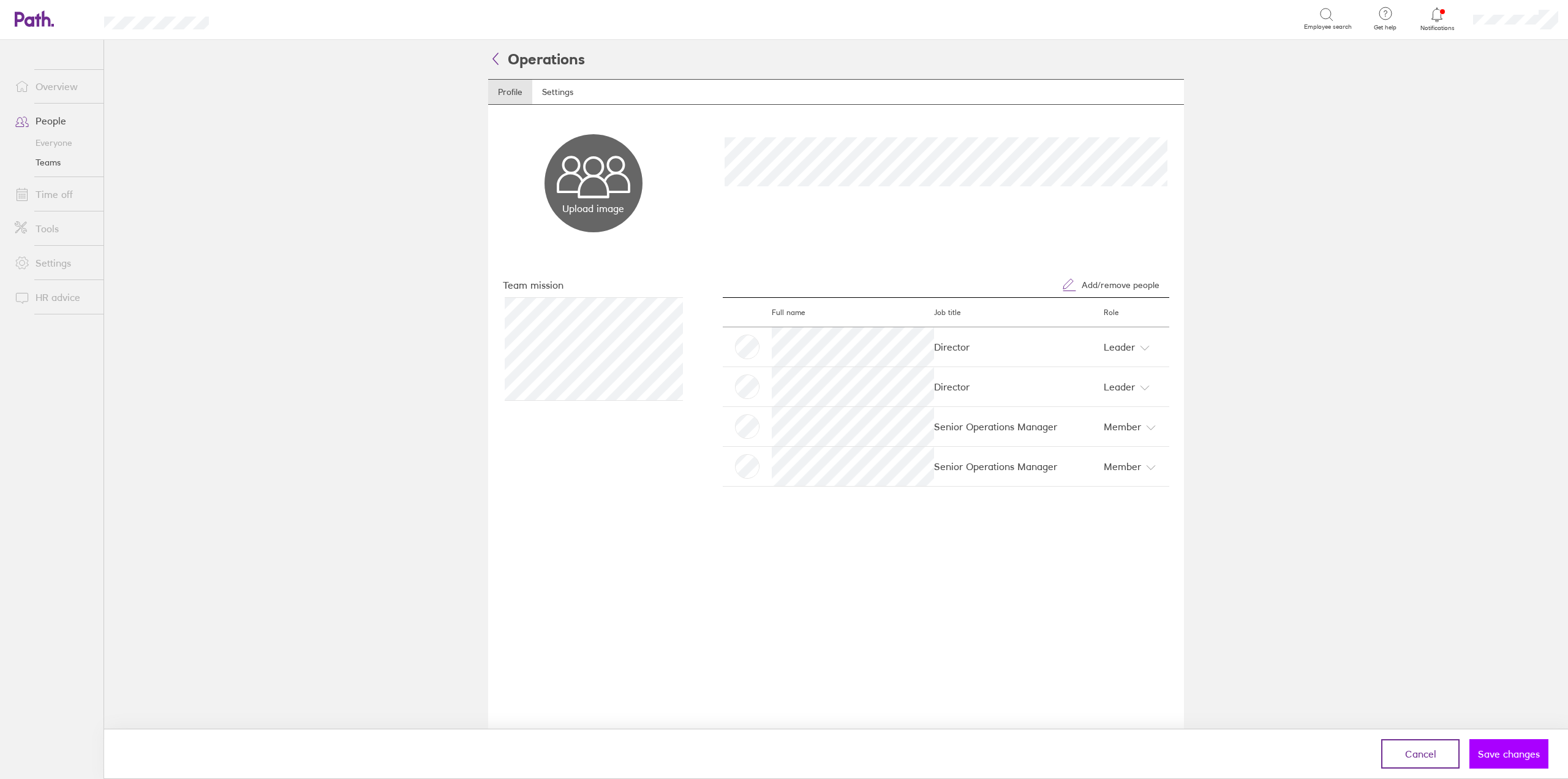
click at [1502, 757] on span "Save changes" at bounding box center [1509, 754] width 62 height 11
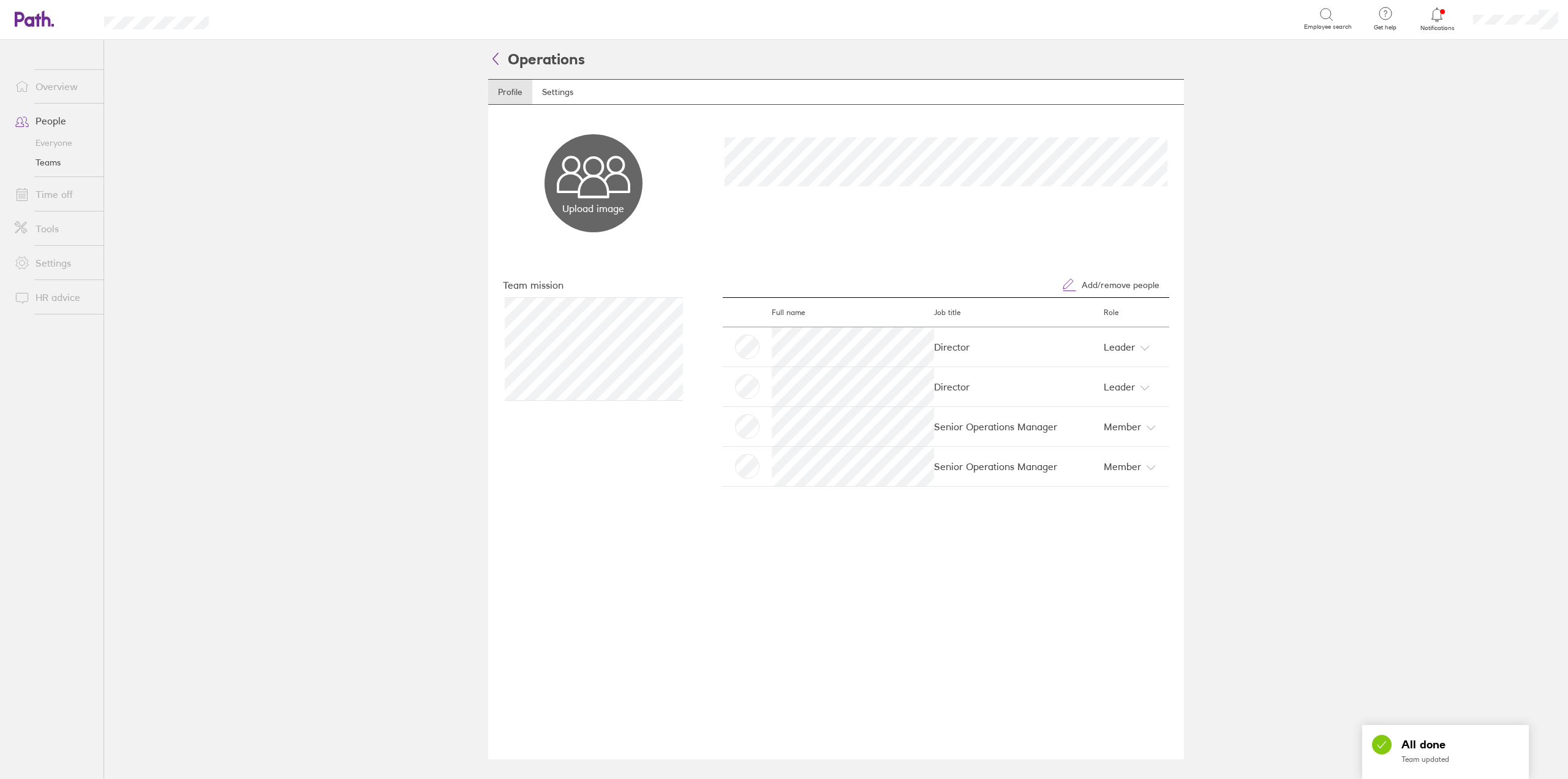
click at [494, 59] on icon at bounding box center [495, 59] width 15 height 15
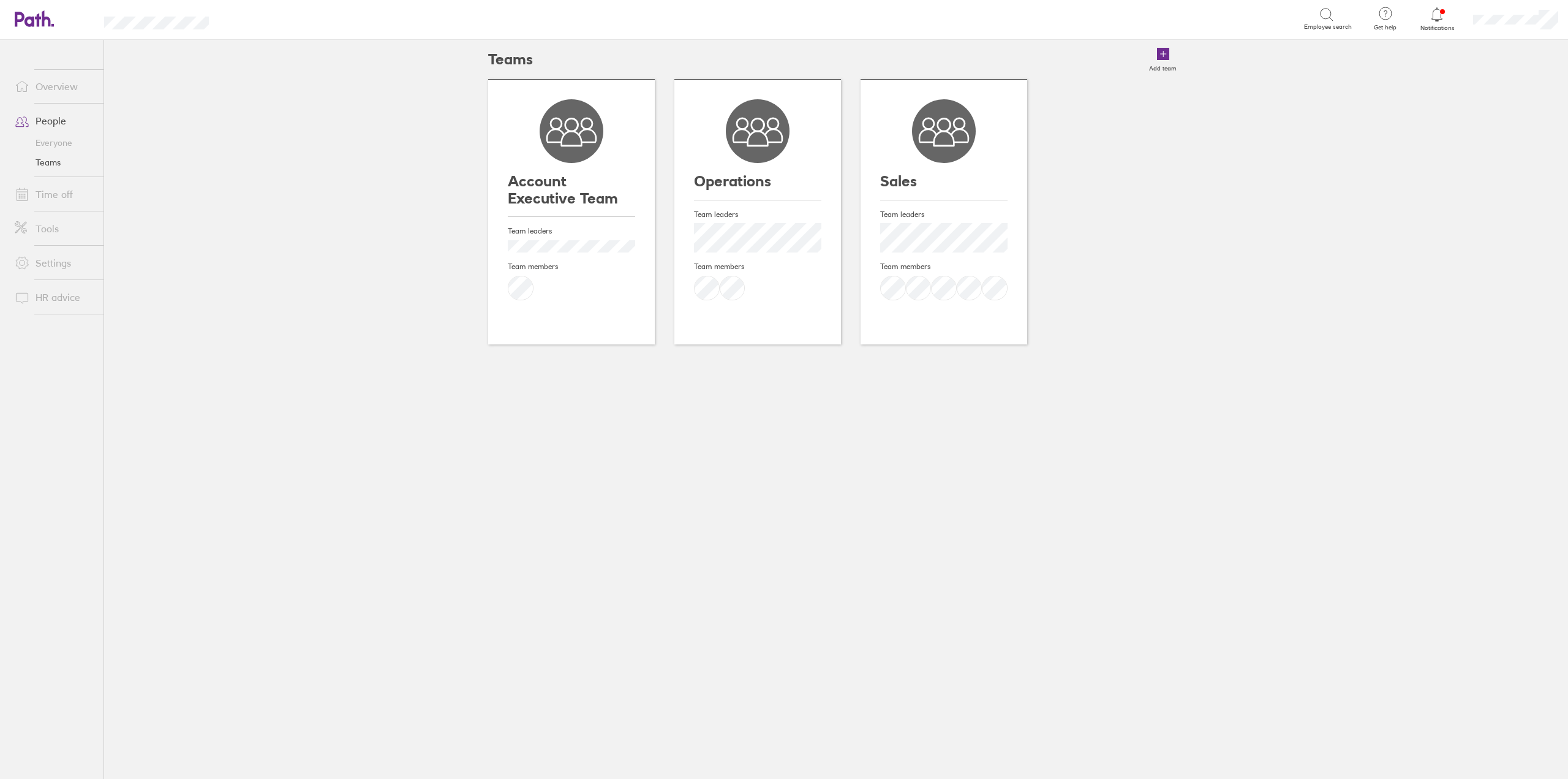
click at [57, 146] on link "Everyone" at bounding box center [54, 142] width 99 height 20
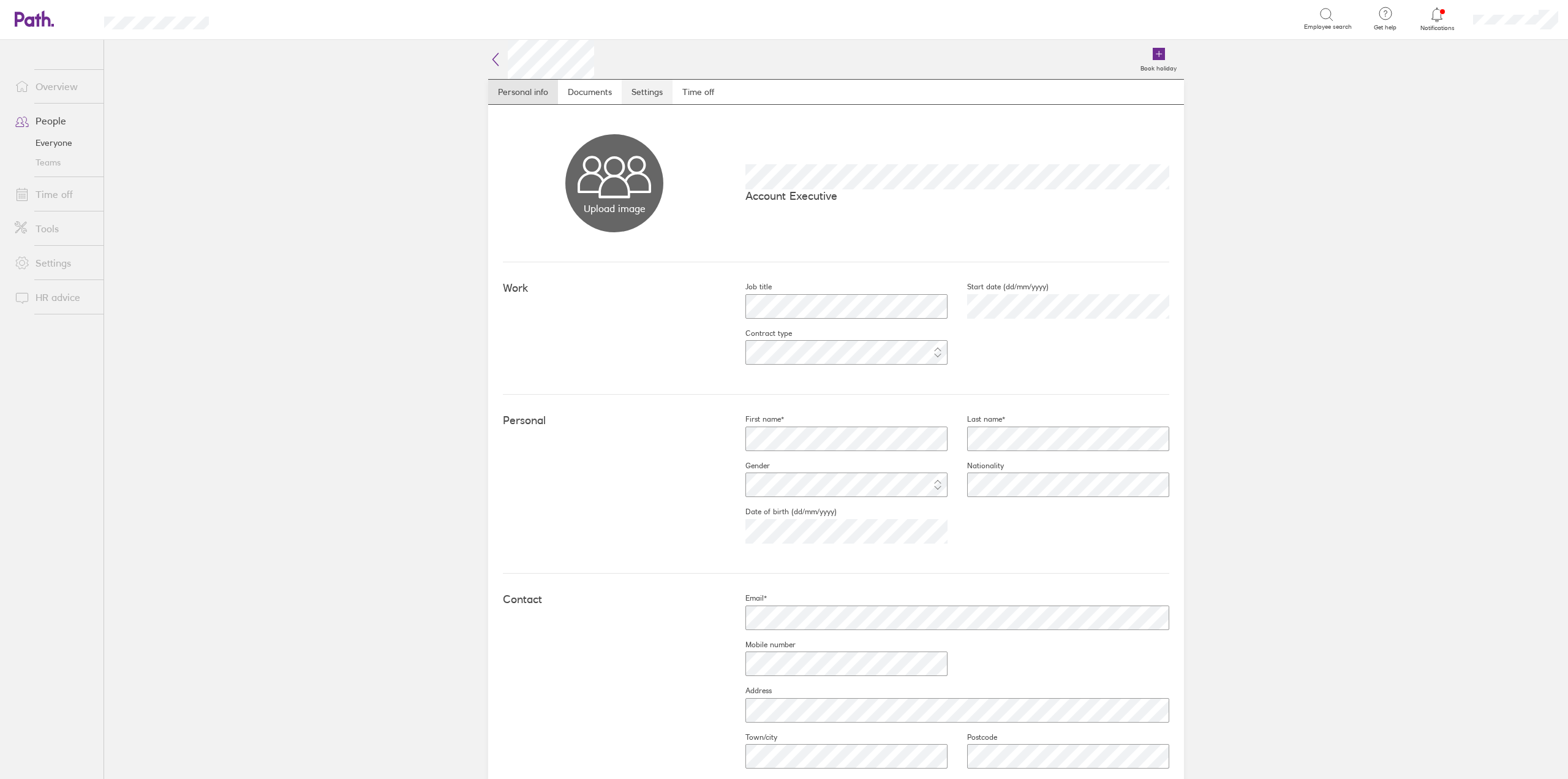
click at [652, 96] on link "Settings" at bounding box center [647, 92] width 51 height 24
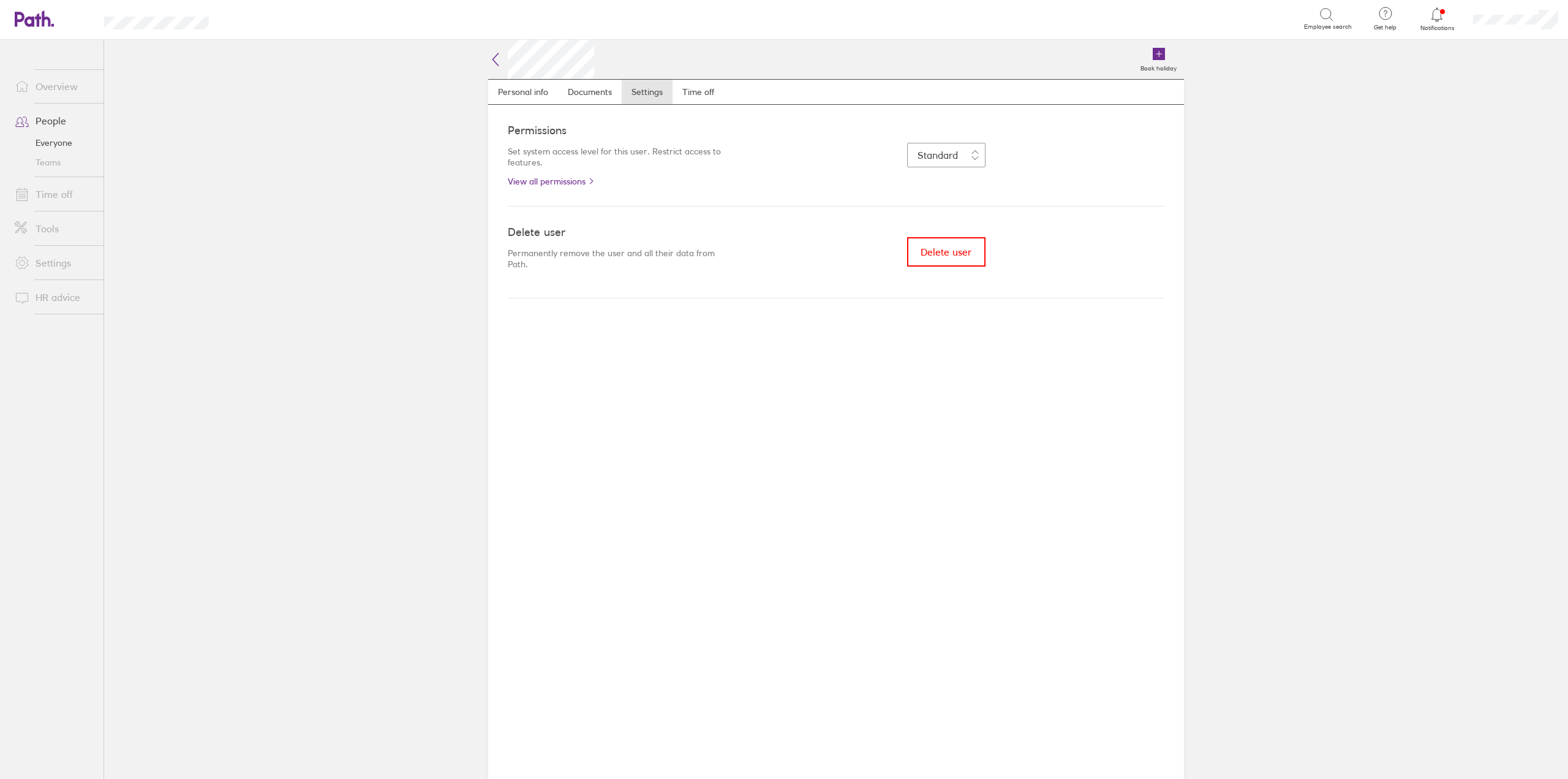
click at [496, 66] on icon at bounding box center [495, 59] width 15 height 15
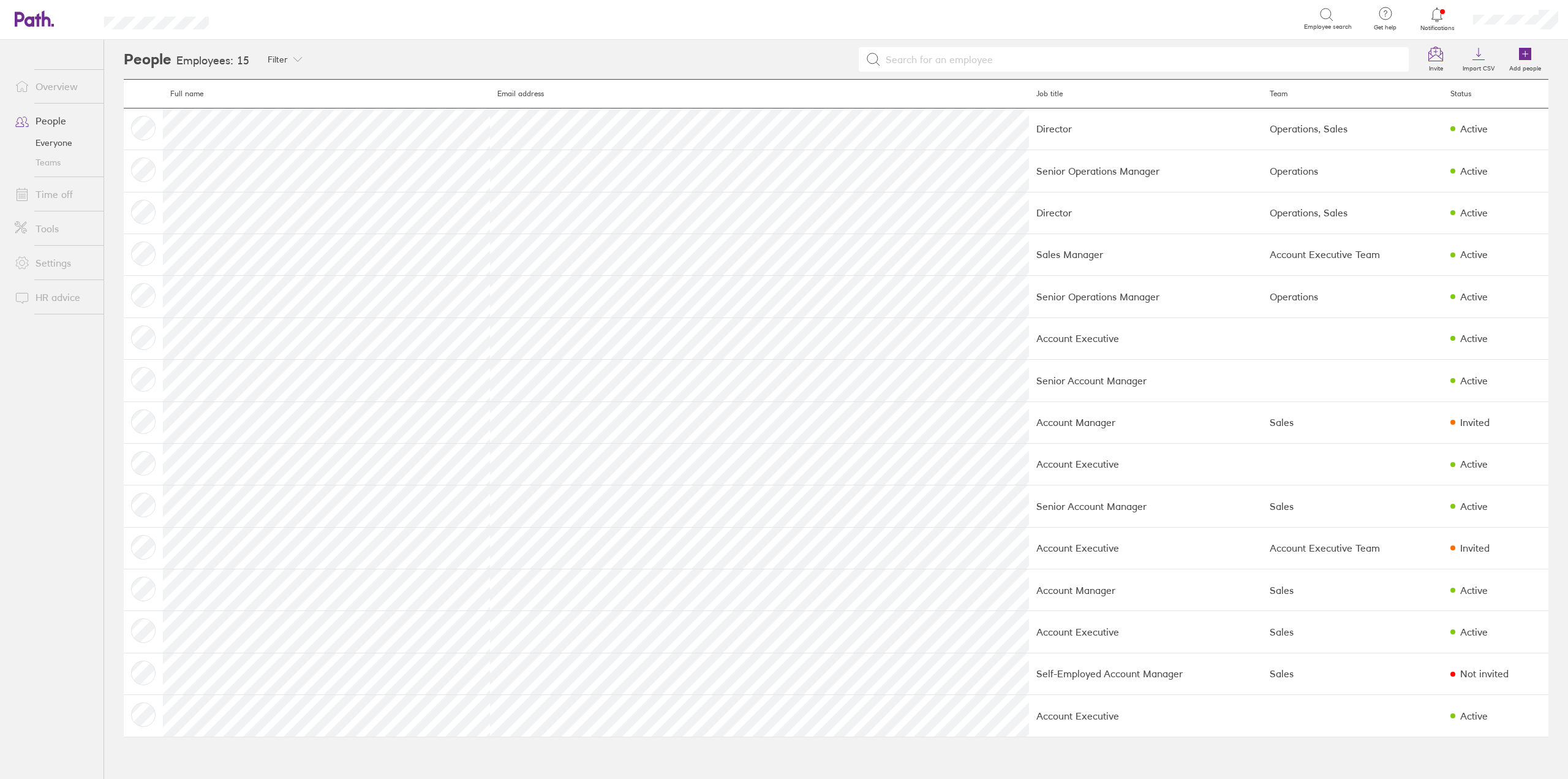
click at [43, 19] on icon at bounding box center [46, 18] width 9 height 16
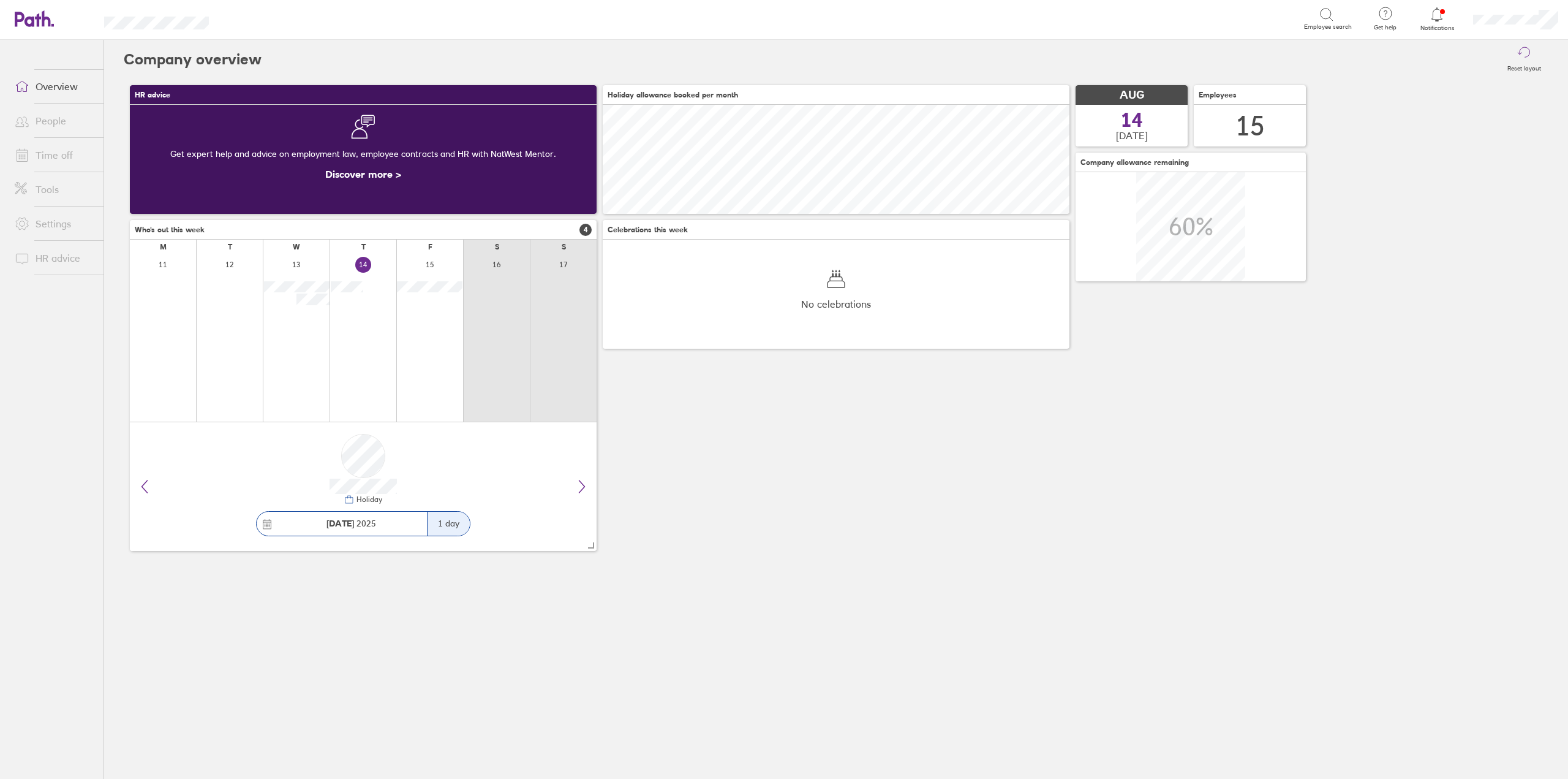
scroll to position [109, 467]
click at [41, 125] on link "People" at bounding box center [54, 121] width 99 height 24
